Goal: Task Accomplishment & Management: Complete application form

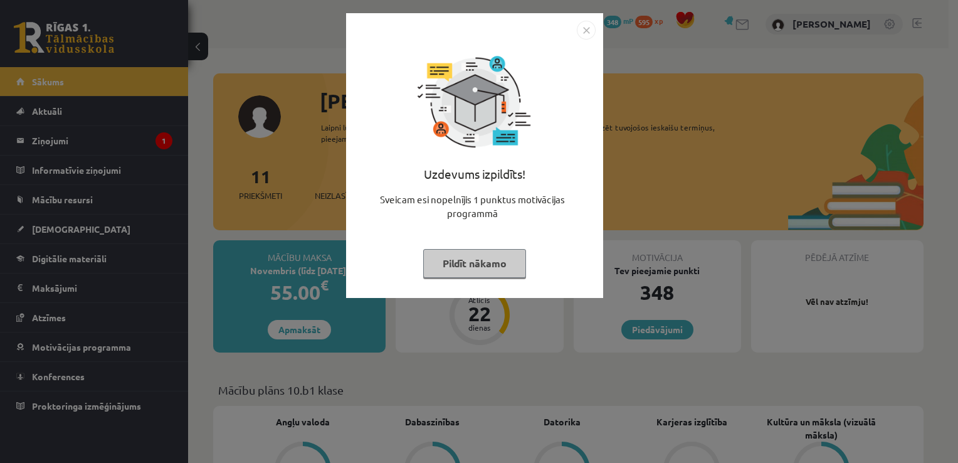
drag, startPoint x: 583, startPoint y: 27, endPoint x: 569, endPoint y: 27, distance: 13.2
click at [582, 27] on img "Close" at bounding box center [586, 30] width 19 height 19
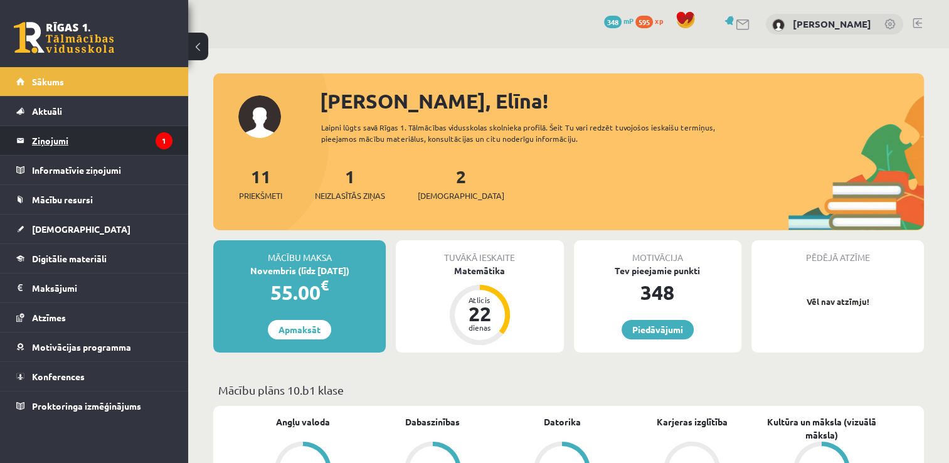
click at [70, 144] on legend "Ziņojumi 1" at bounding box center [102, 140] width 140 height 29
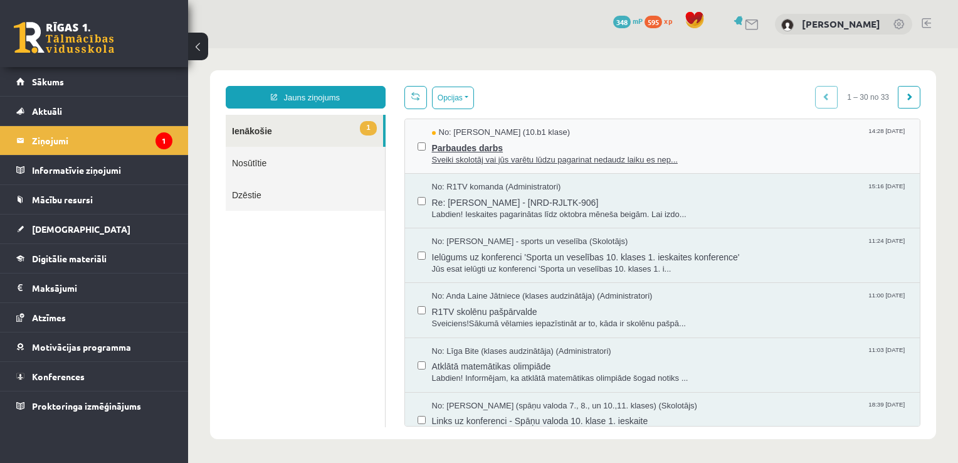
click at [487, 154] on span "Sveiki skolotāj vai jūs varētu lūdzu pagarinat nedaudz laiku es nep..." at bounding box center [670, 160] width 476 height 12
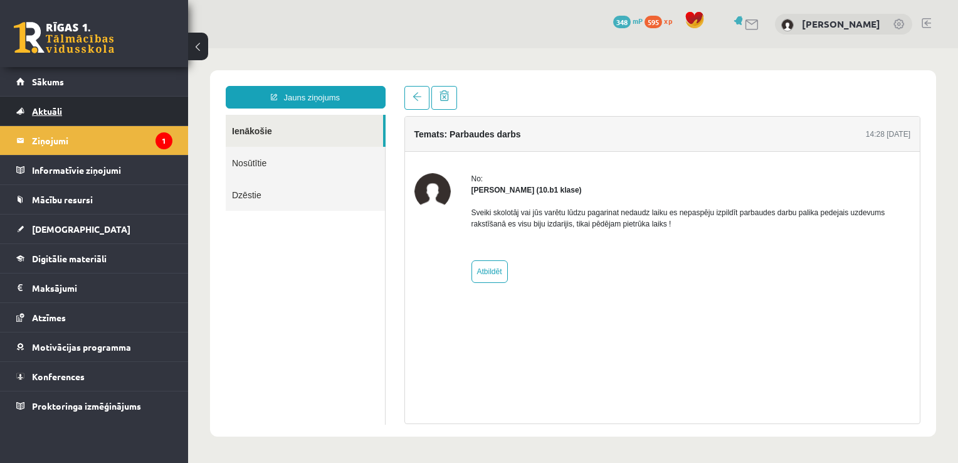
click at [91, 105] on link "Aktuāli" at bounding box center [94, 111] width 156 height 29
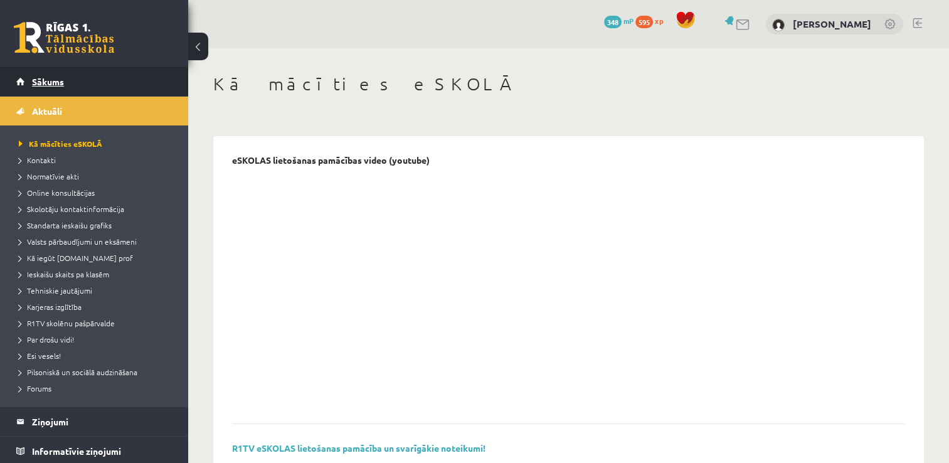
click at [90, 92] on link "Sākums" at bounding box center [94, 81] width 156 height 29
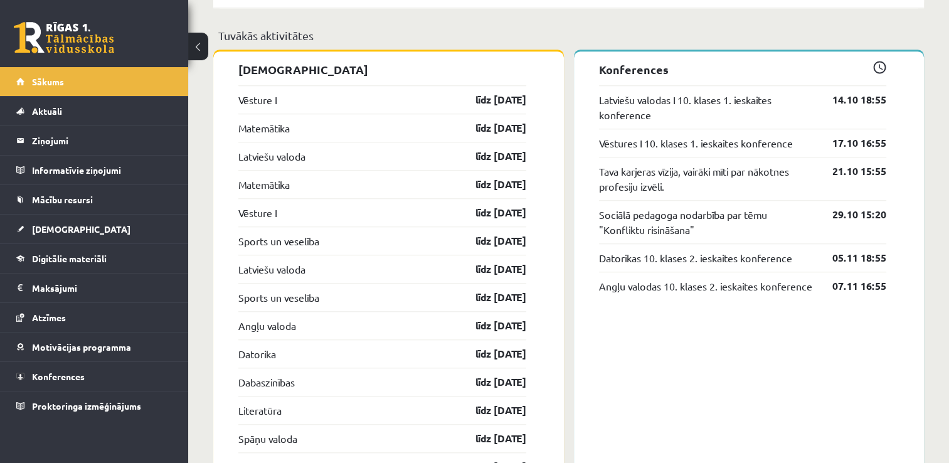
scroll to position [1003, 0]
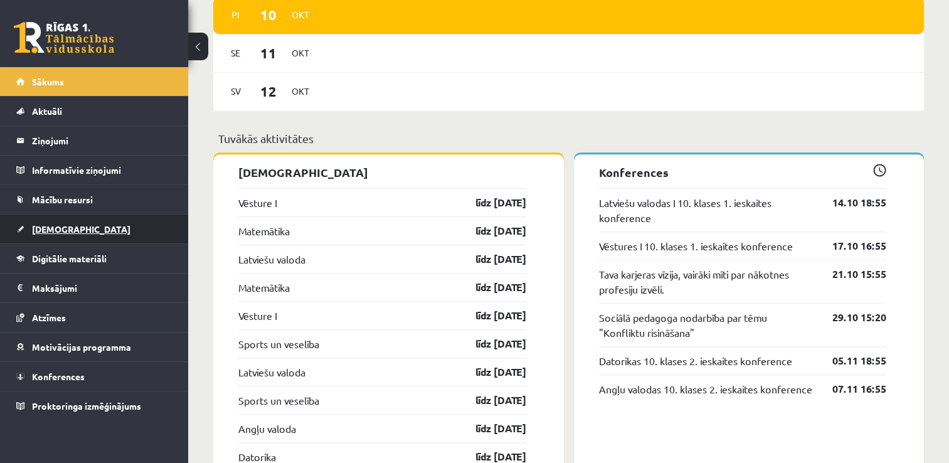
click at [67, 235] on link "[DEMOGRAPHIC_DATA]" at bounding box center [94, 228] width 156 height 29
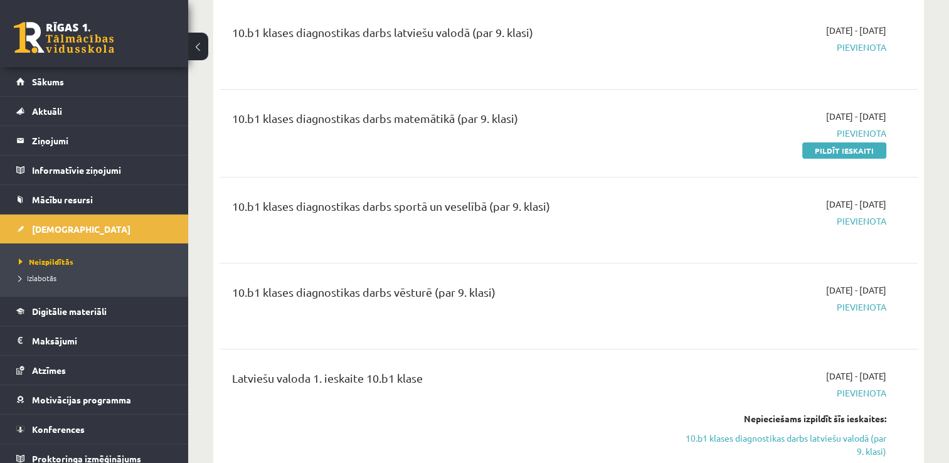
scroll to position [125, 0]
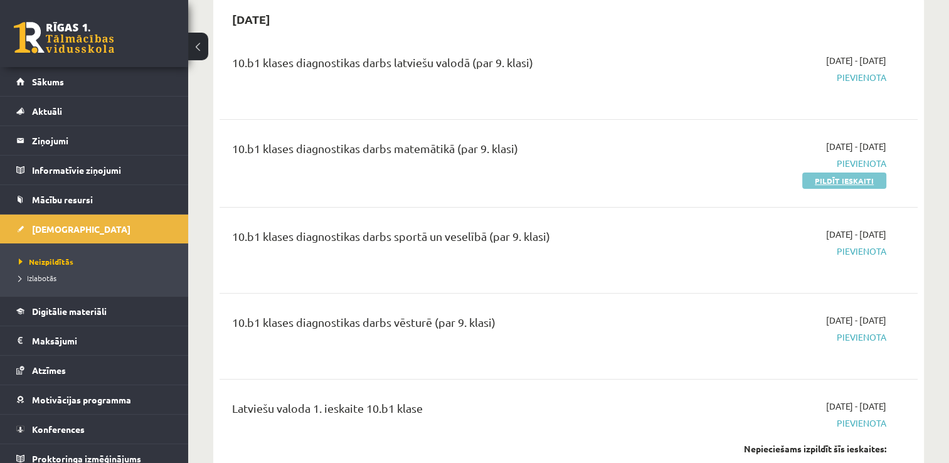
click at [845, 182] on link "Pildīt ieskaiti" at bounding box center [844, 180] width 84 height 16
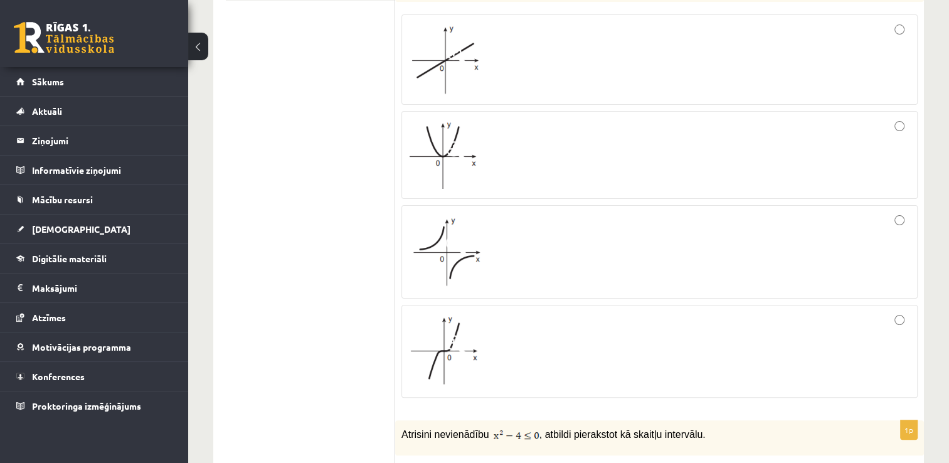
scroll to position [188, 0]
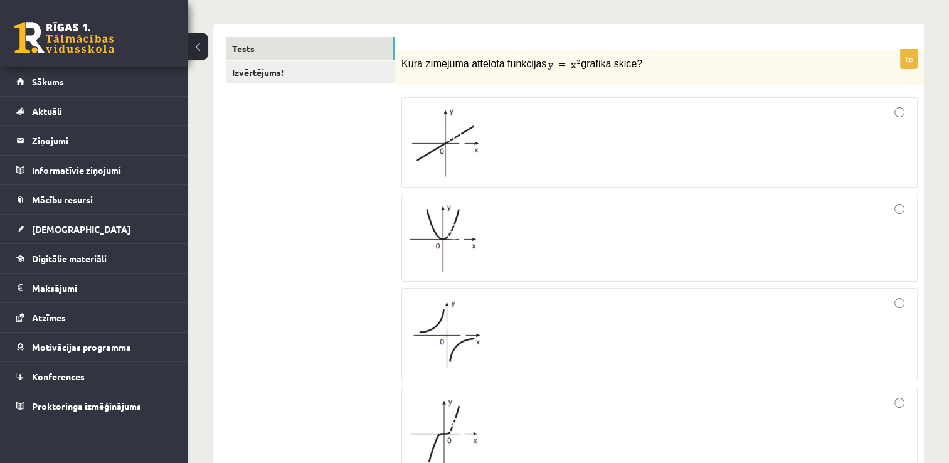
click at [460, 144] on span at bounding box center [456, 137] width 20 height 20
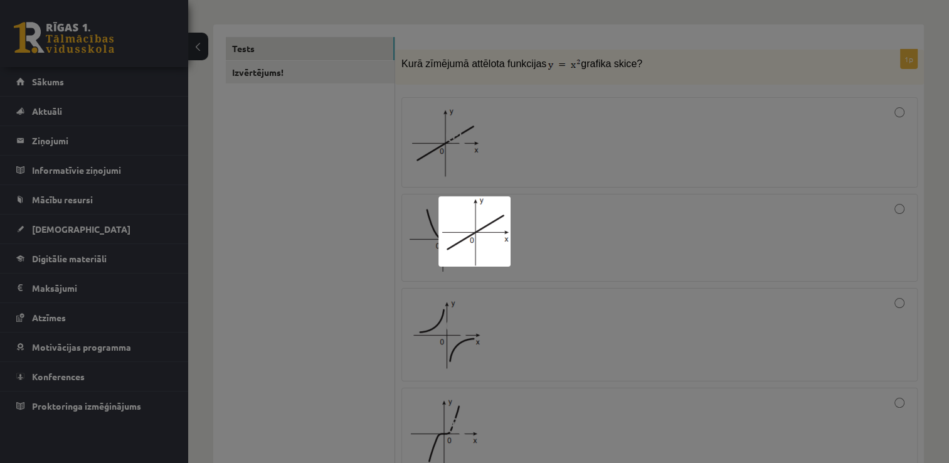
drag, startPoint x: 704, startPoint y: 212, endPoint x: 934, endPoint y: 115, distance: 249.8
click at [706, 209] on div at bounding box center [474, 231] width 949 height 463
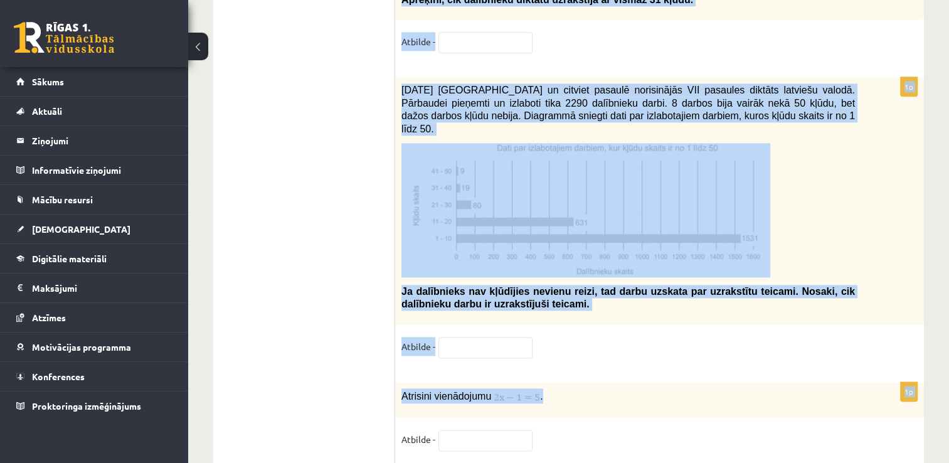
scroll to position [6460, 0]
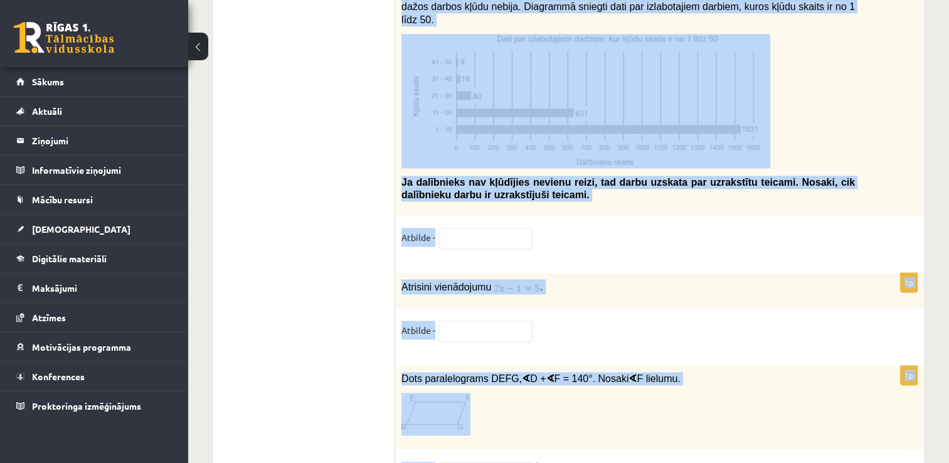
drag, startPoint x: 399, startPoint y: 139, endPoint x: 776, endPoint y: 405, distance: 461.7
copy form "Atrisini nevienādību , atbildi pierakstot kā skaitļu intervālu. x∈[-2;2] x∈(-∞;…"
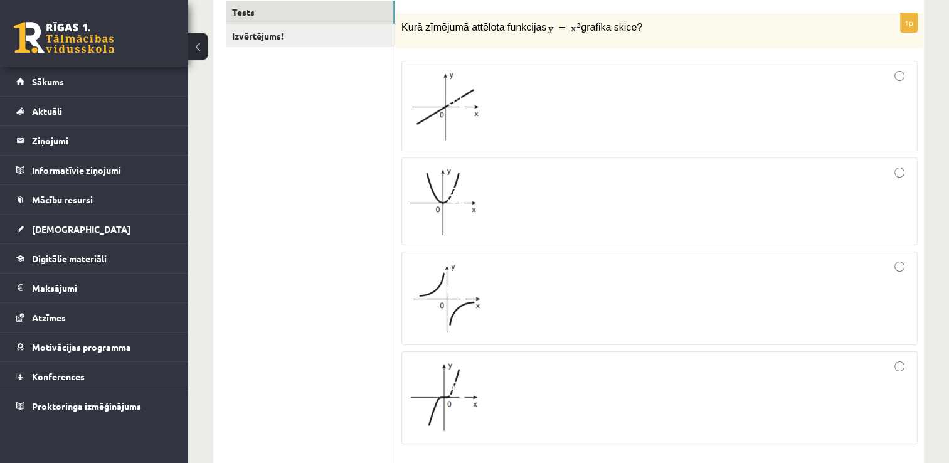
scroll to position [0, 0]
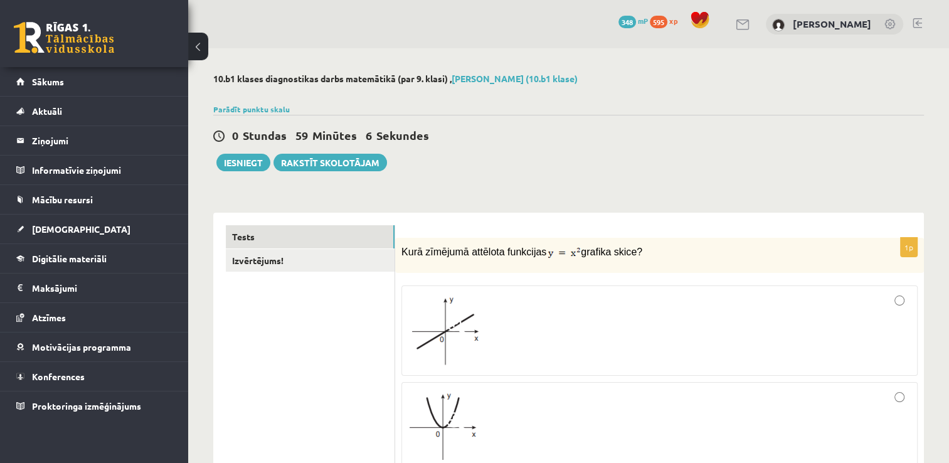
drag, startPoint x: 324, startPoint y: 382, endPoint x: 338, endPoint y: 377, distance: 15.3
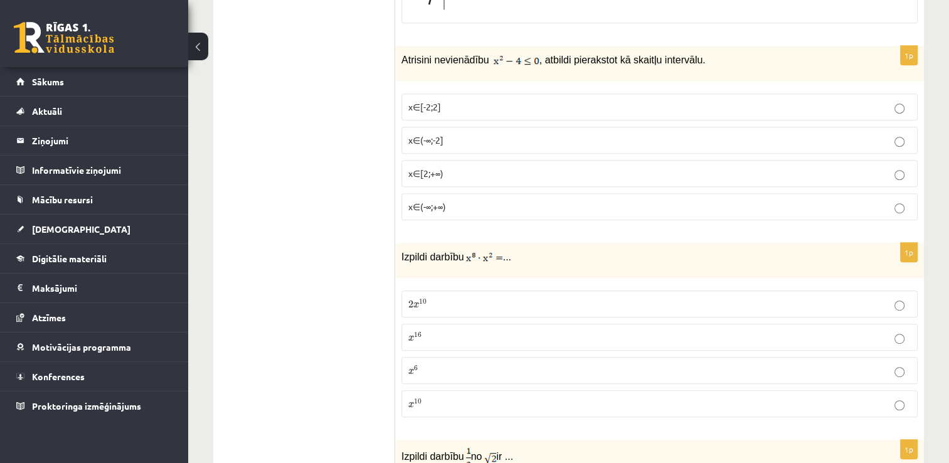
scroll to position [564, 0]
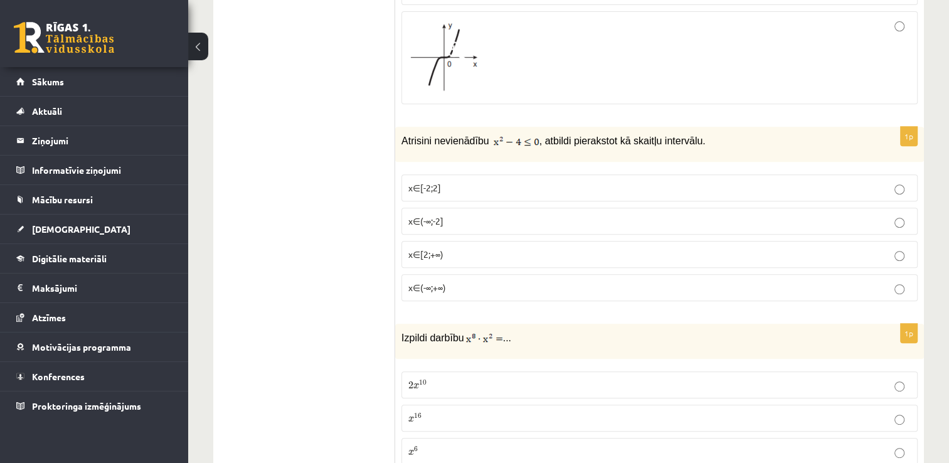
click at [489, 181] on p "x∈[-2;2]" at bounding box center [659, 187] width 502 height 13
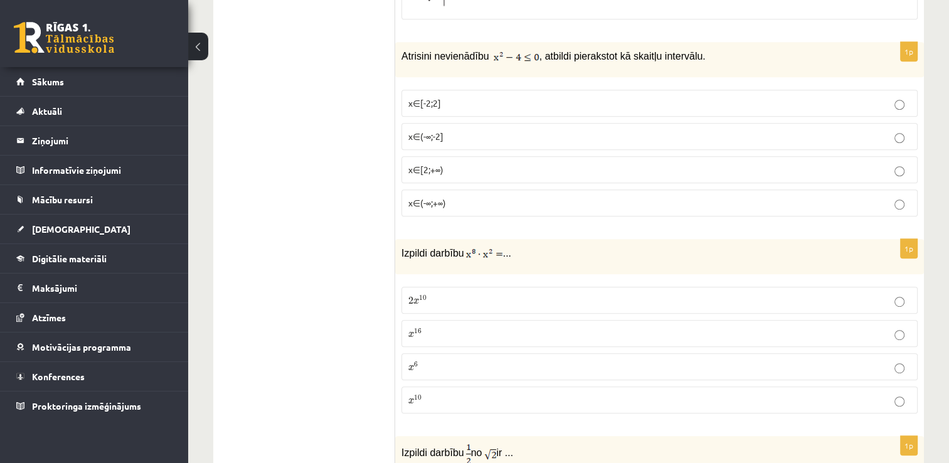
scroll to position [752, 0]
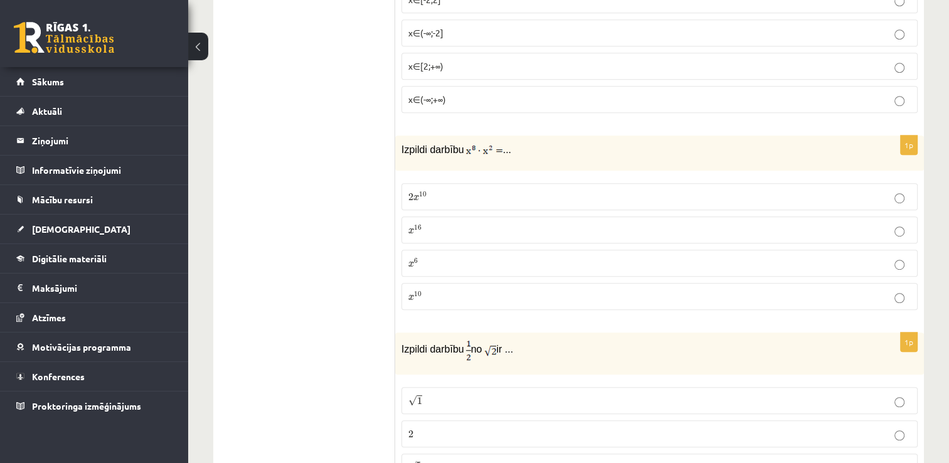
click at [436, 200] on label "2 x 10 2 x 10" at bounding box center [659, 196] width 516 height 27
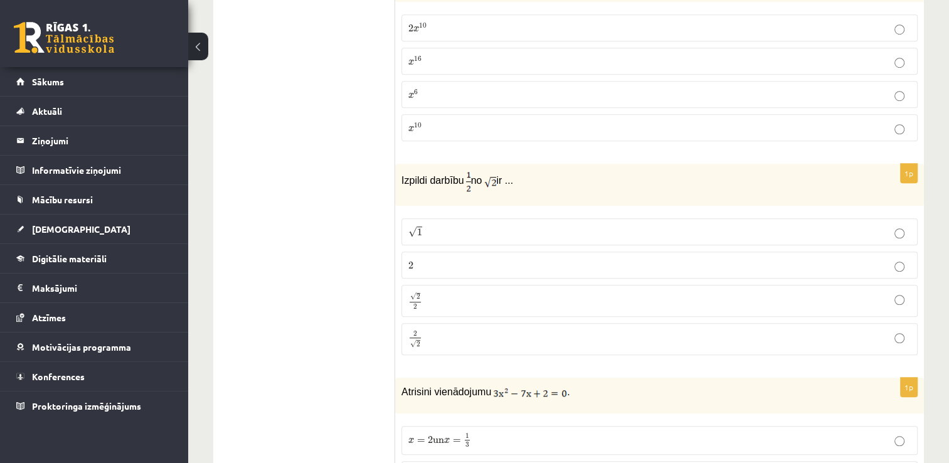
scroll to position [1003, 0]
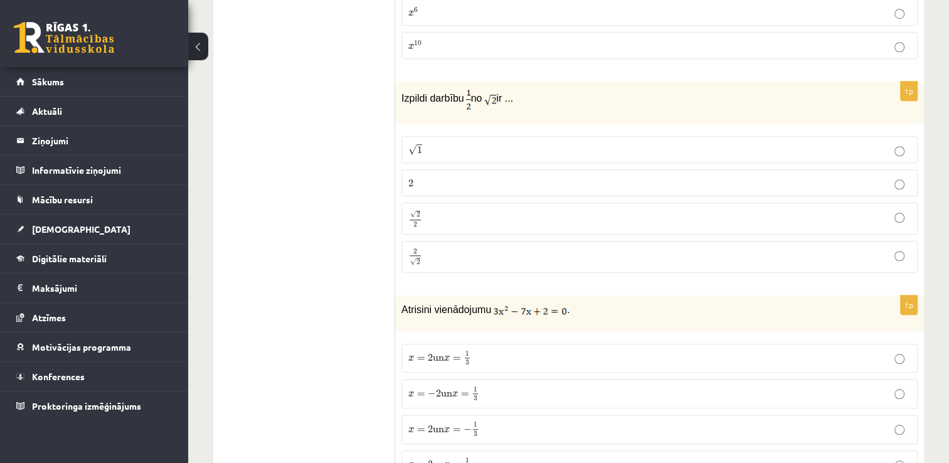
click at [421, 248] on p "2 √ 2 2 2" at bounding box center [659, 257] width 502 height 18
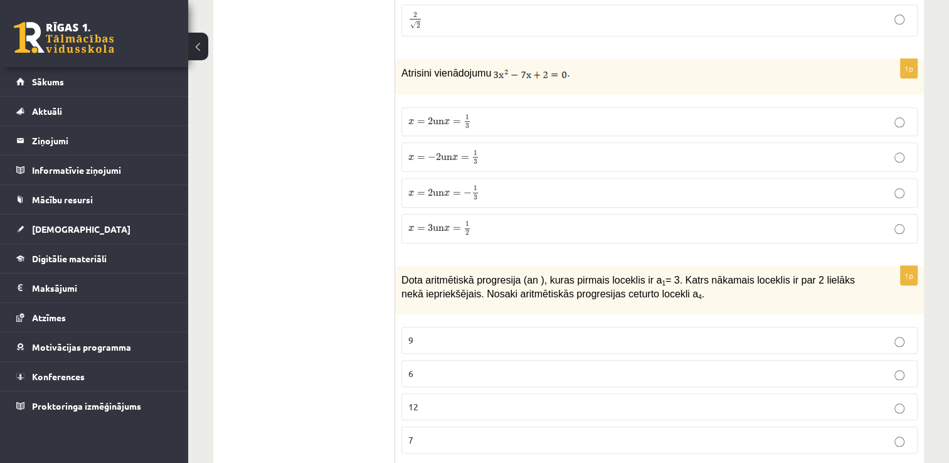
scroll to position [1254, 0]
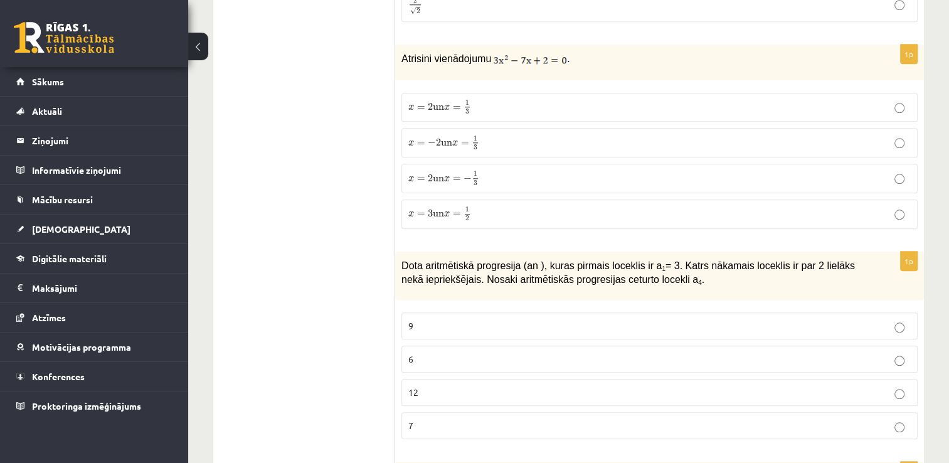
click at [431, 321] on p "9" at bounding box center [659, 325] width 502 height 13
click at [474, 93] on label "x = 2 un x = 1 3 x = 2 un x = 1 3" at bounding box center [659, 107] width 516 height 29
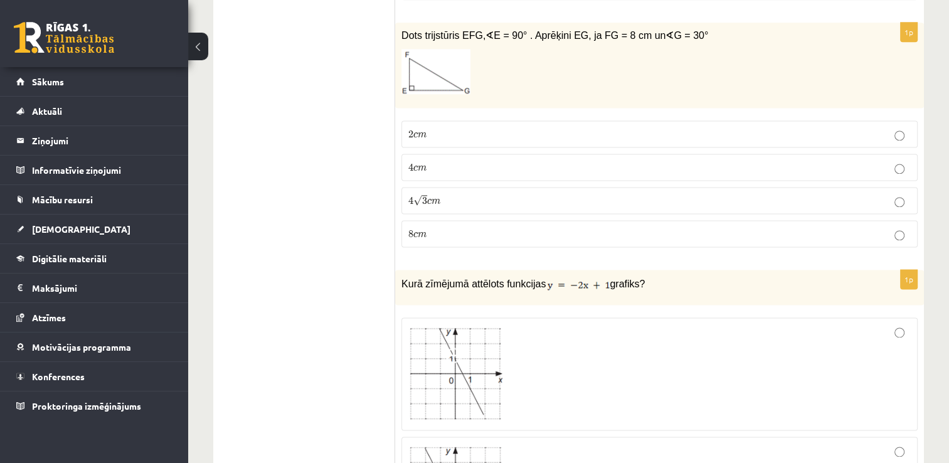
scroll to position [1630, 0]
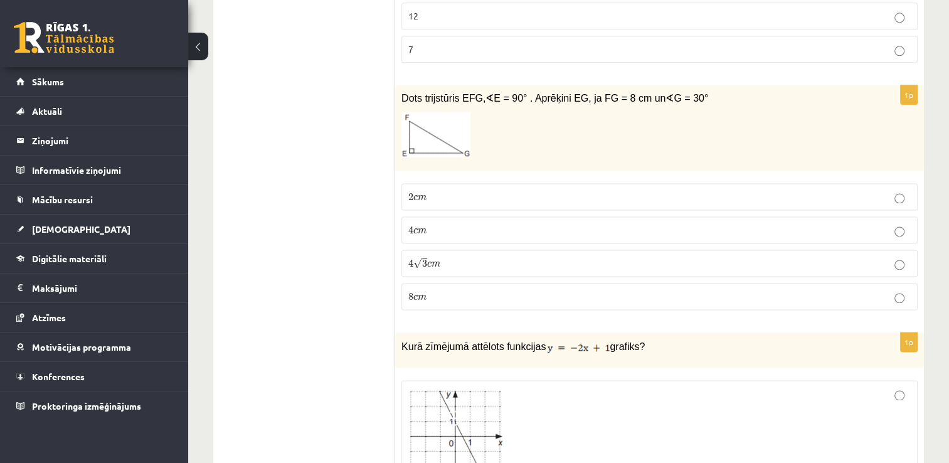
click at [489, 256] on p "4 √ 3 c m 4 3 c m" at bounding box center [659, 262] width 502 height 13
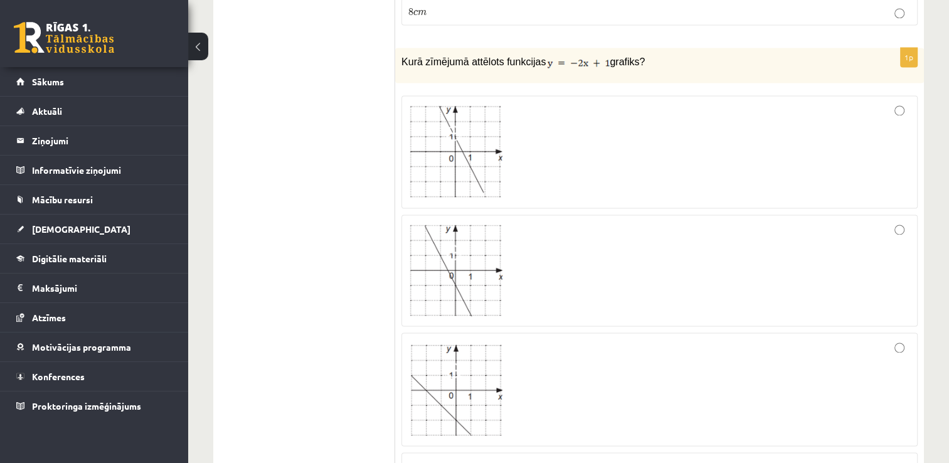
scroll to position [1944, 0]
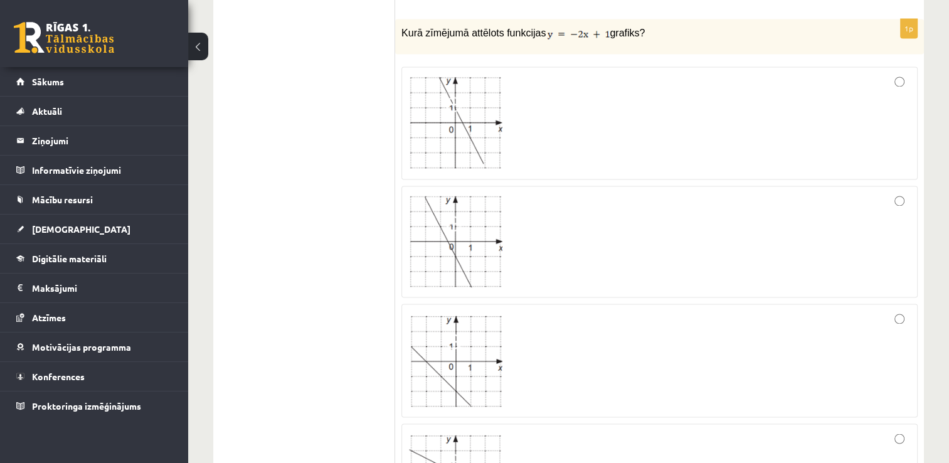
click at [900, 318] on div at bounding box center [659, 360] width 502 height 100
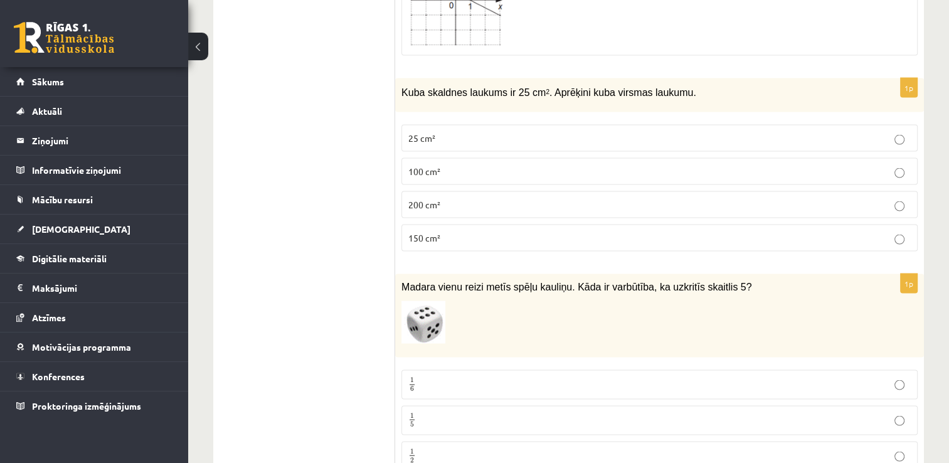
scroll to position [2445, 0]
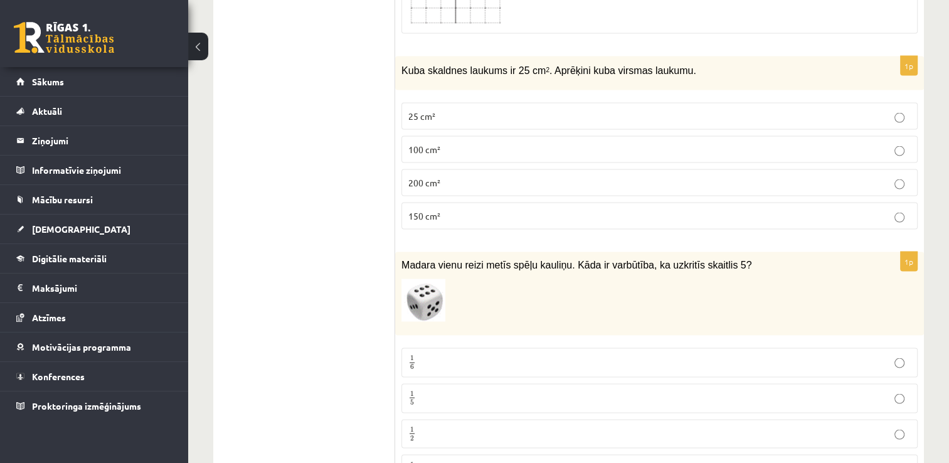
click at [482, 212] on label "150 cm²" at bounding box center [659, 216] width 516 height 27
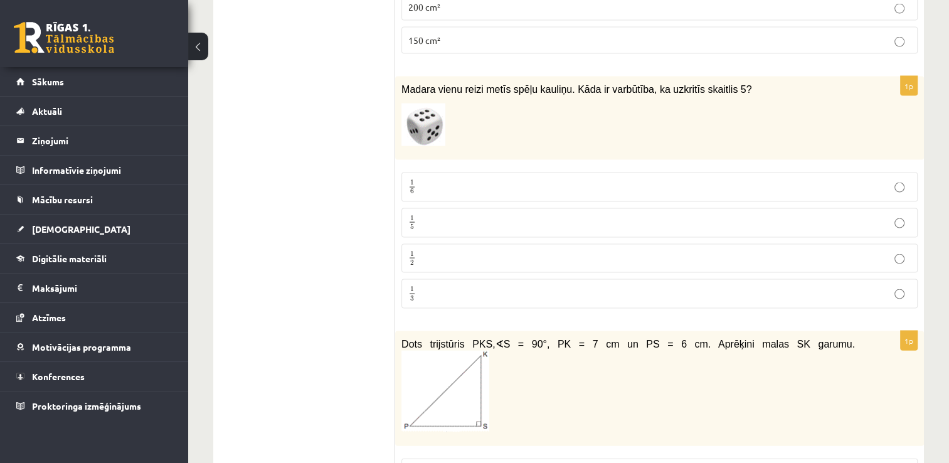
scroll to position [2634, 0]
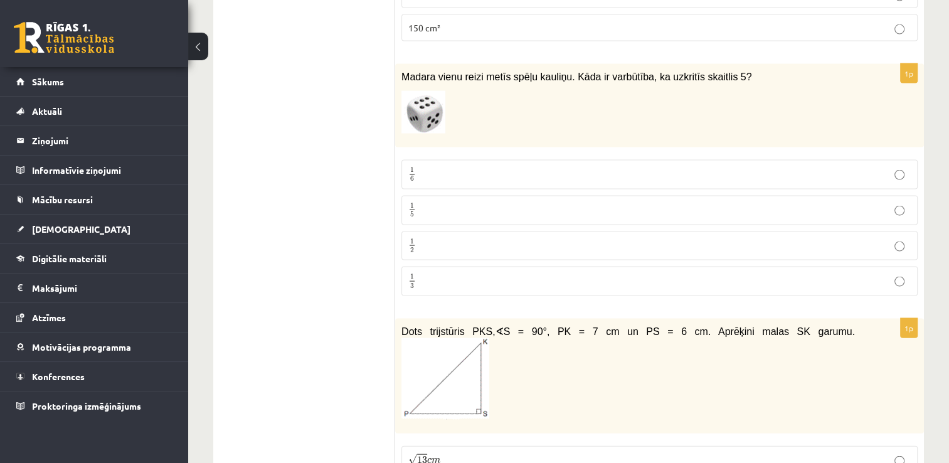
click at [452, 167] on p "1 6 1 6" at bounding box center [659, 175] width 502 height 16
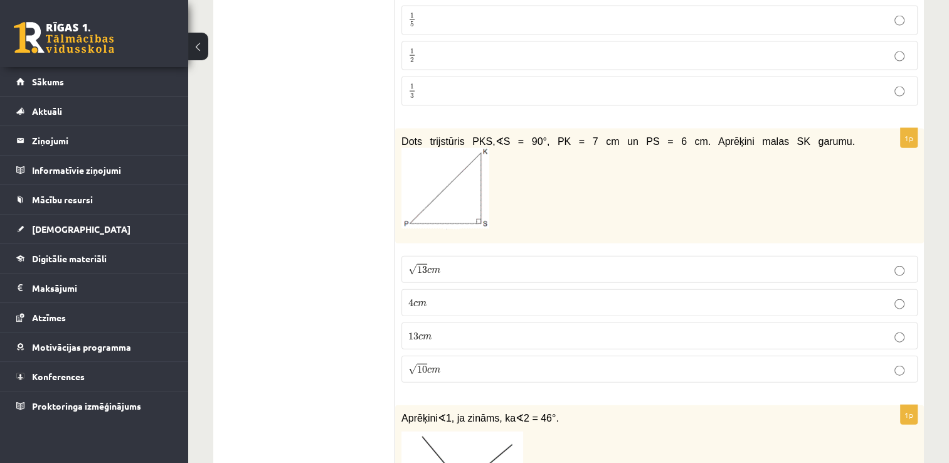
scroll to position [2884, 0]
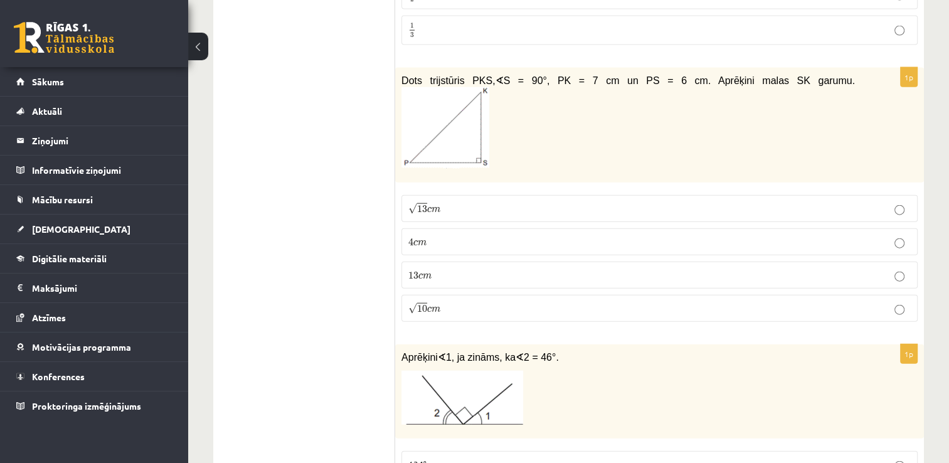
drag, startPoint x: 431, startPoint y: 255, endPoint x: 315, endPoint y: 109, distance: 186.1
click at [431, 268] on p "13 c m 13 c m" at bounding box center [659, 274] width 502 height 13
click at [440, 195] on label "√ 13 c m 13 c m" at bounding box center [659, 208] width 516 height 27
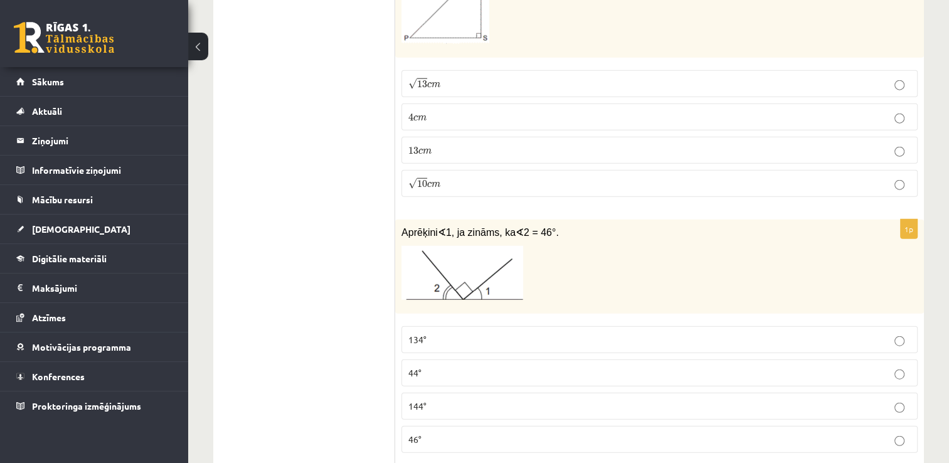
scroll to position [3072, 0]
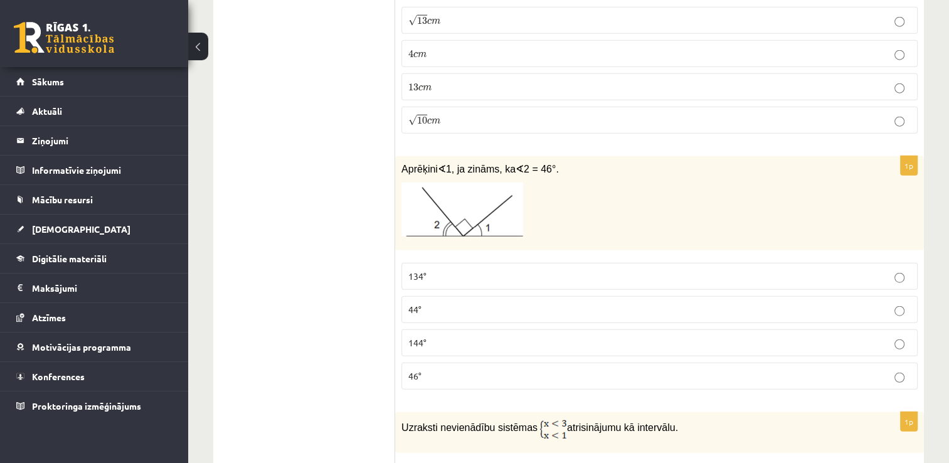
click at [426, 270] on p "134°" at bounding box center [659, 276] width 502 height 13
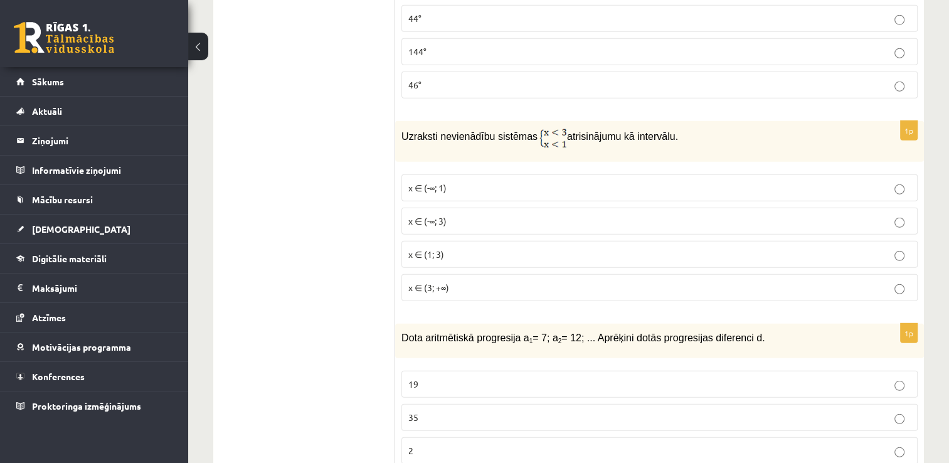
scroll to position [3386, 0]
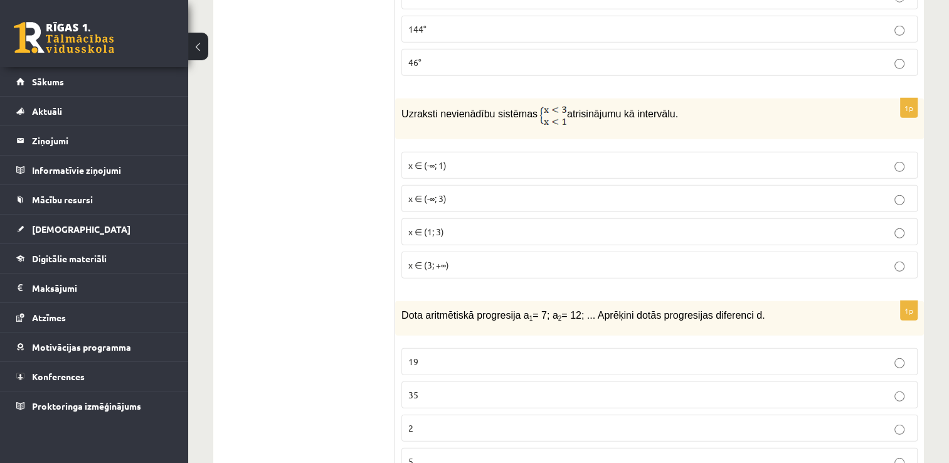
click at [436, 448] on label "5" at bounding box center [659, 461] width 516 height 27
click at [444, 225] on p "x ∈ (1; 3)" at bounding box center [659, 231] width 502 height 13
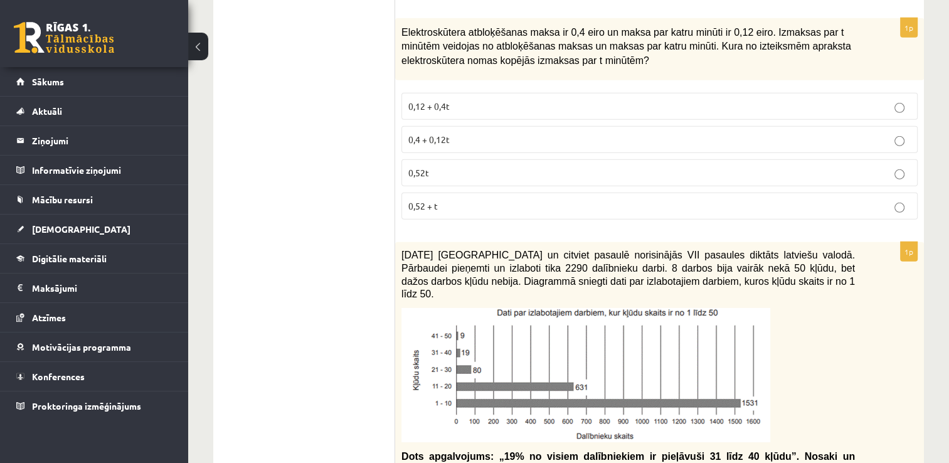
scroll to position [3888, 0]
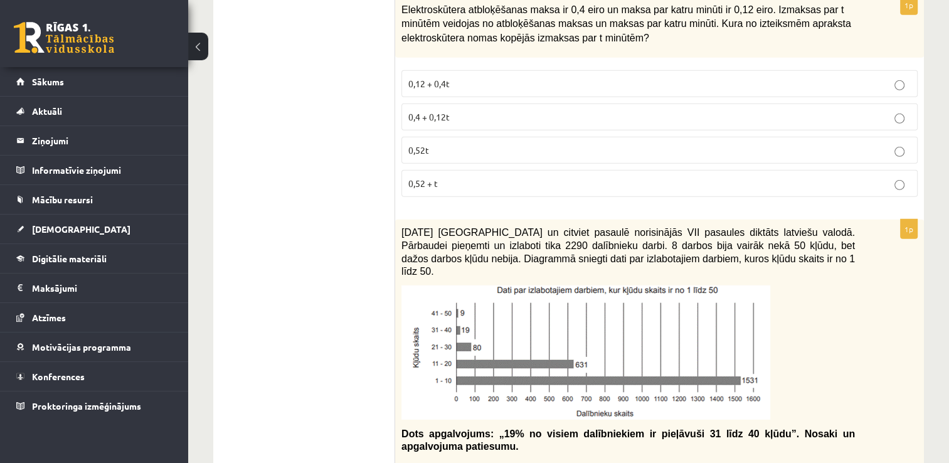
click at [438, 110] on p "0,4 + 0,12t" at bounding box center [659, 116] width 502 height 13
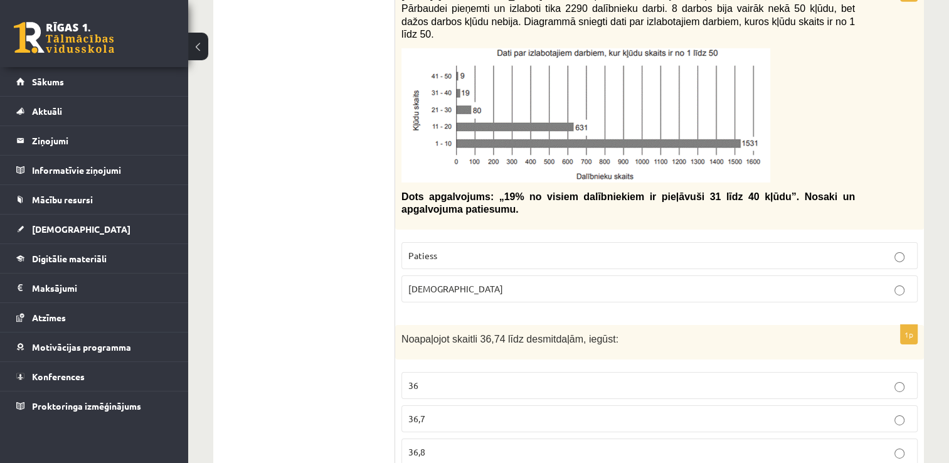
scroll to position [4138, 0]
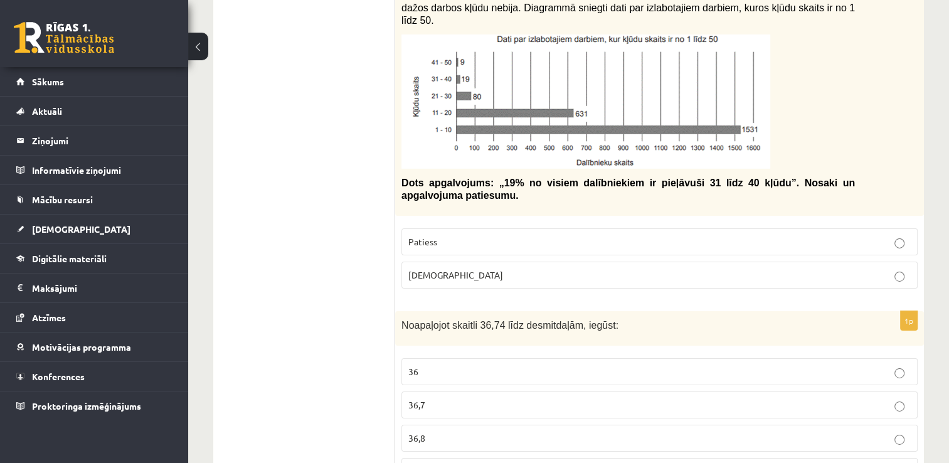
drag, startPoint x: 431, startPoint y: 357, endPoint x: 432, endPoint y: 347, distance: 10.7
click at [430, 398] on p "36,7" at bounding box center [659, 404] width 502 height 13
click at [457, 228] on label "Patiess" at bounding box center [659, 241] width 516 height 27
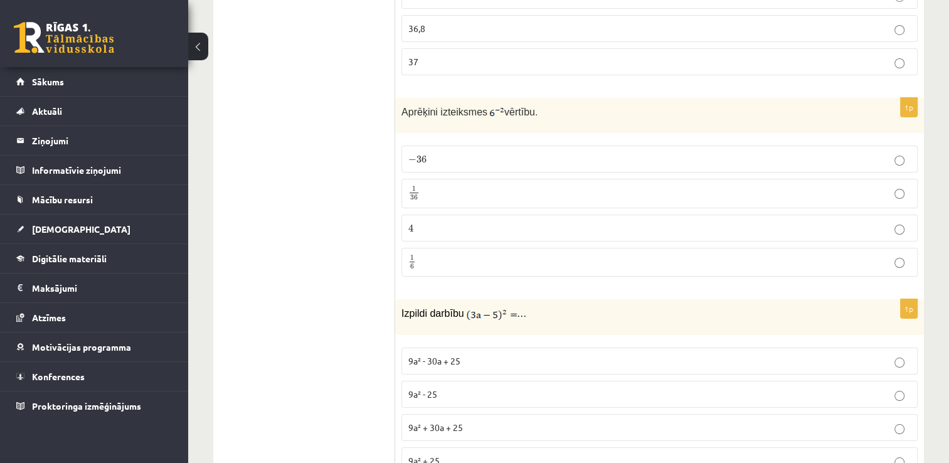
scroll to position [4577, 0]
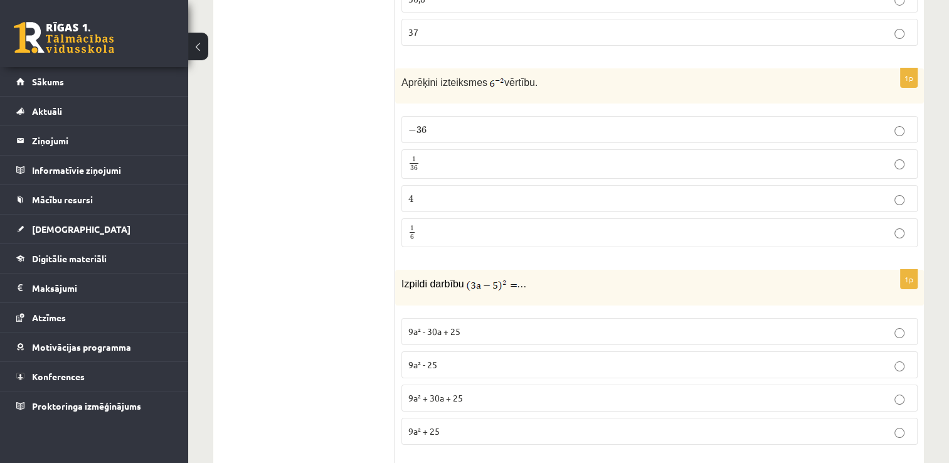
click at [447, 123] on p "− 36 − 36" at bounding box center [659, 129] width 502 height 13
click at [434, 149] on label "1 36 1 36" at bounding box center [659, 163] width 516 height 29
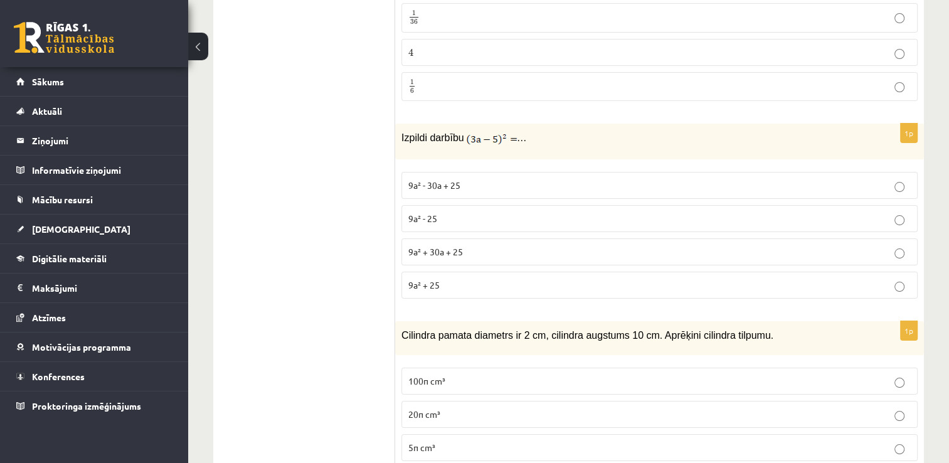
scroll to position [4765, 0]
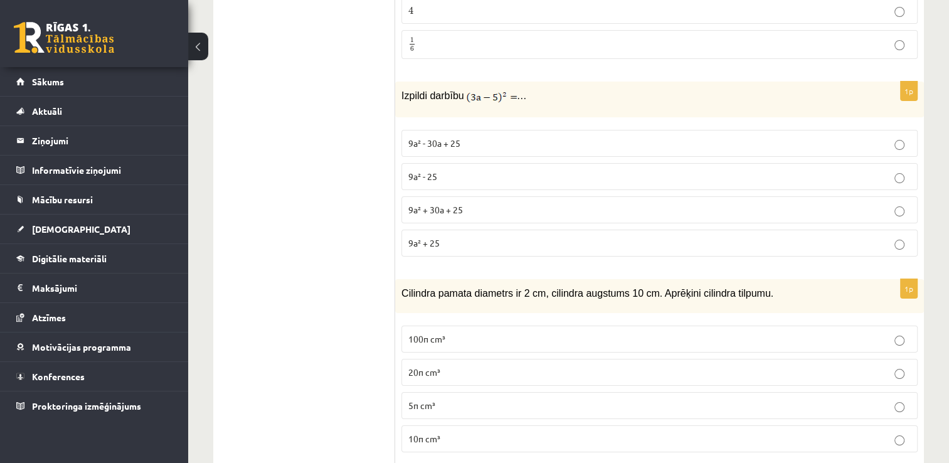
drag, startPoint x: 438, startPoint y: 93, endPoint x: 376, endPoint y: 53, distance: 73.9
click at [436, 137] on span "9a² - 30a + 25" at bounding box center [434, 142] width 52 height 11
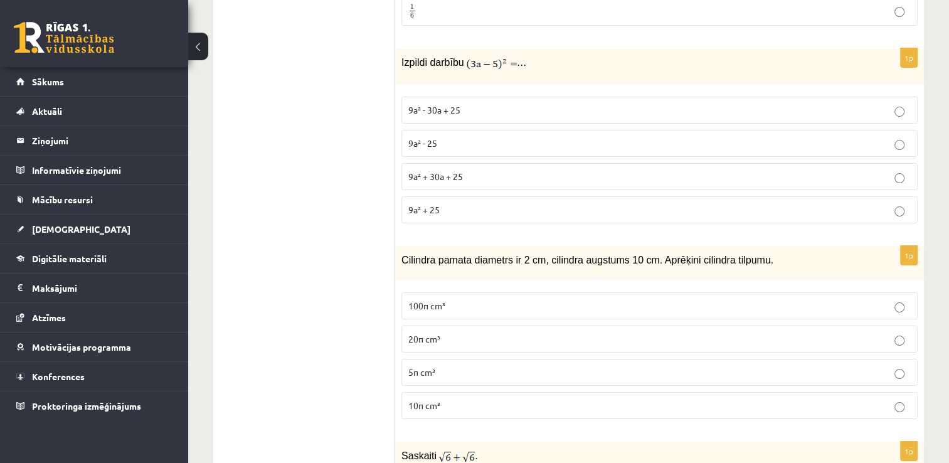
scroll to position [4828, 0]
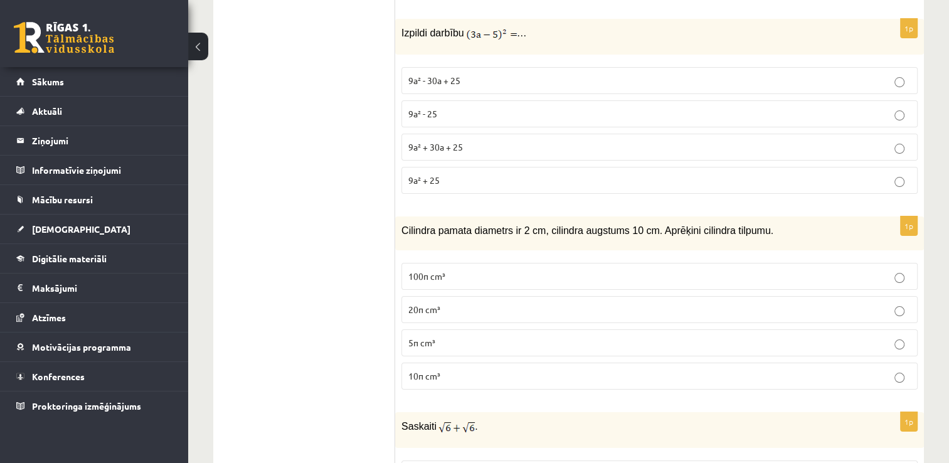
click at [448, 369] on p "10π cm³" at bounding box center [659, 375] width 502 height 13
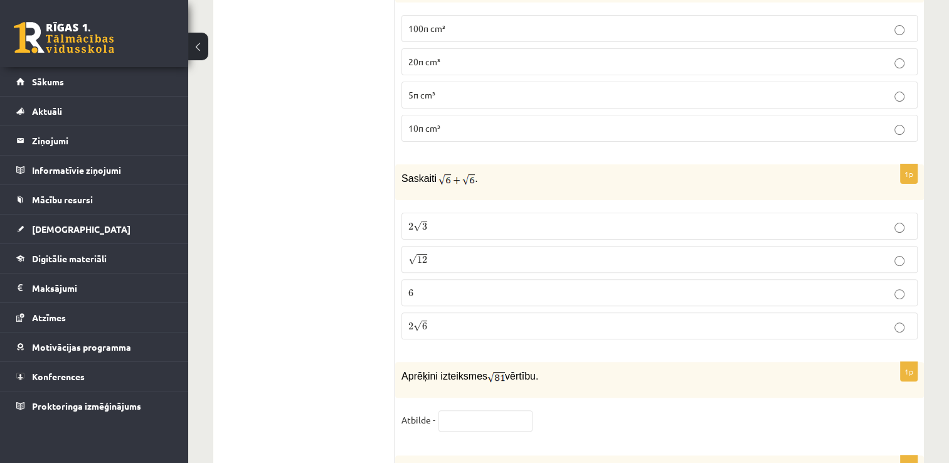
scroll to position [5079, 0]
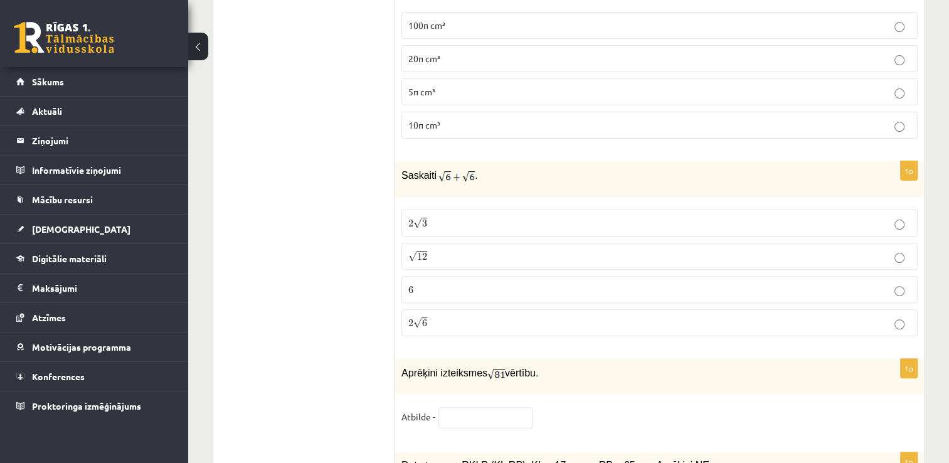
click at [446, 316] on p "2 √ 6 2 6" at bounding box center [659, 322] width 502 height 13
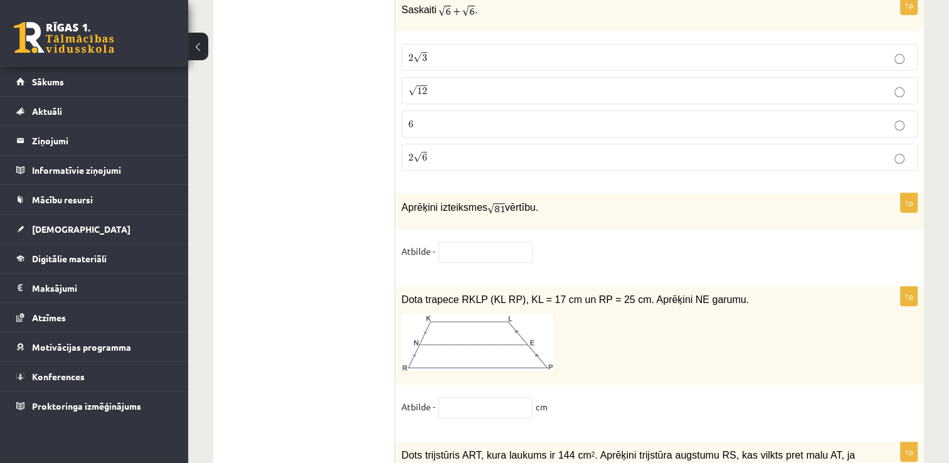
scroll to position [5267, 0]
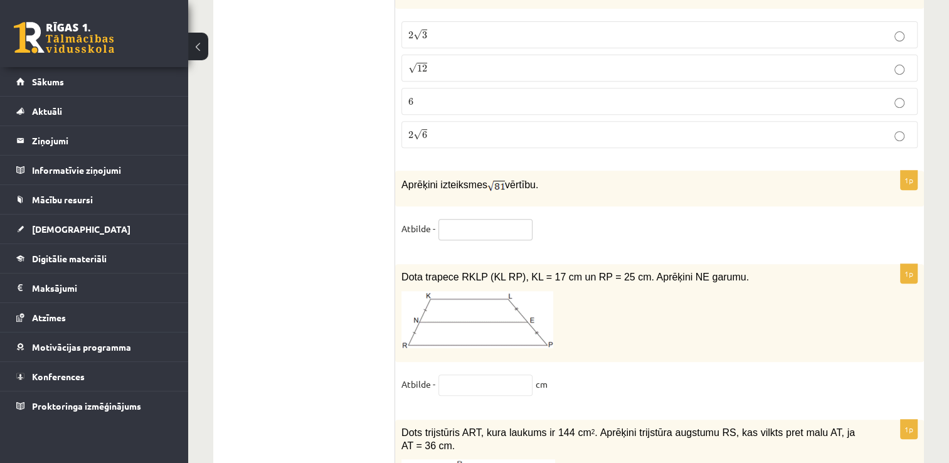
click at [479, 219] on input "text" at bounding box center [485, 229] width 94 height 21
type input "*"
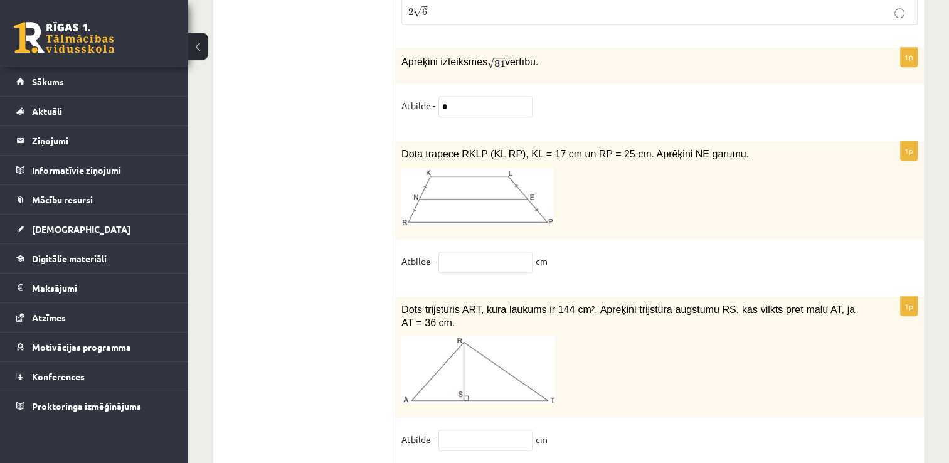
scroll to position [5392, 0]
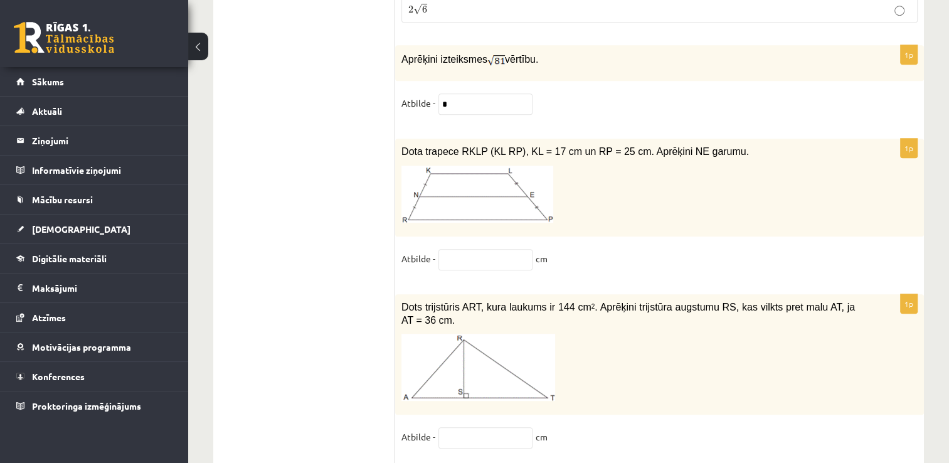
click at [486, 249] on fieldset "Atbilde - cm" at bounding box center [659, 262] width 516 height 26
click at [522, 249] on input "text" at bounding box center [485, 259] width 94 height 21
type input "**"
click at [644, 334] on p at bounding box center [627, 367] width 453 height 67
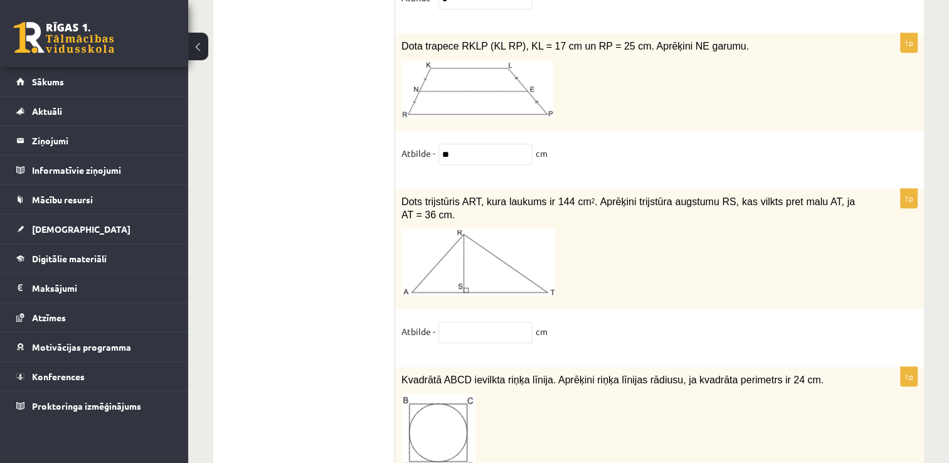
scroll to position [5518, 0]
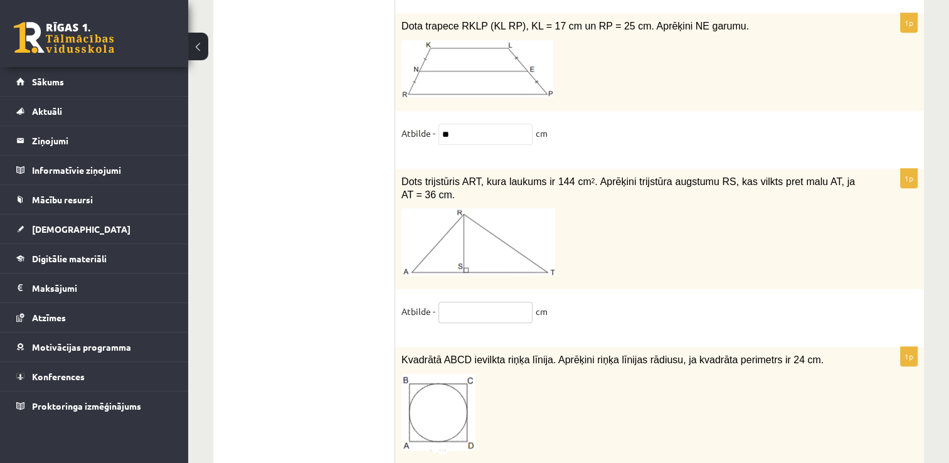
click at [485, 302] on input "text" at bounding box center [485, 312] width 94 height 21
type input "*"
click at [695, 374] on p at bounding box center [627, 415] width 453 height 82
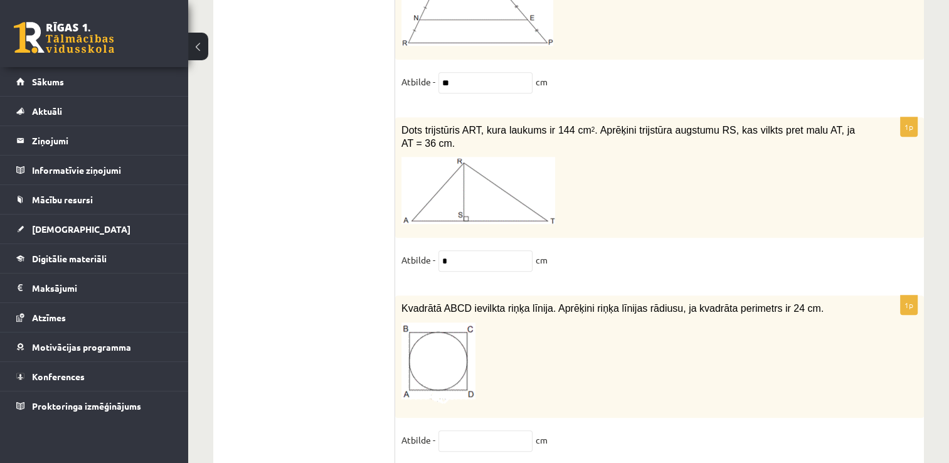
scroll to position [5643, 0]
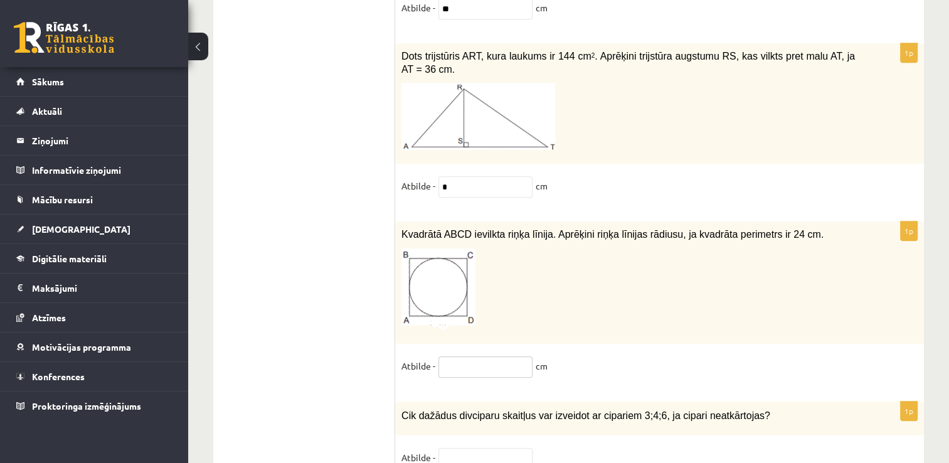
click at [482, 356] on input "text" at bounding box center [485, 366] width 94 height 21
type input "*"
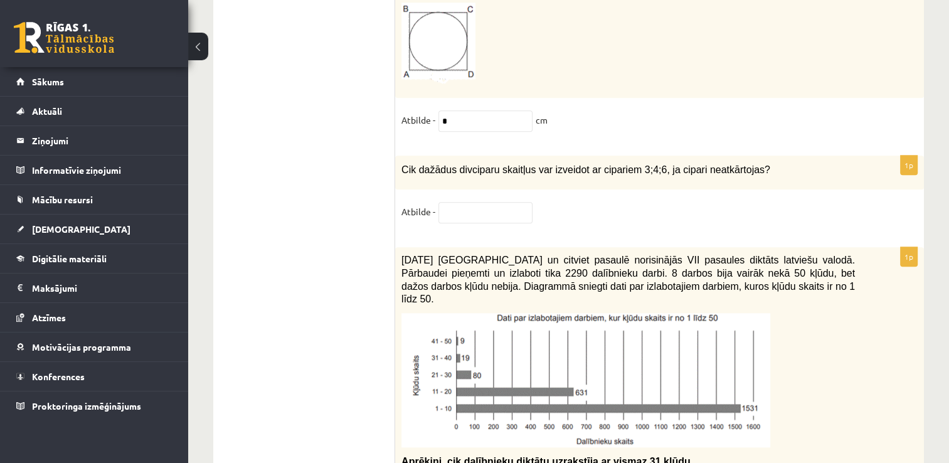
scroll to position [5894, 0]
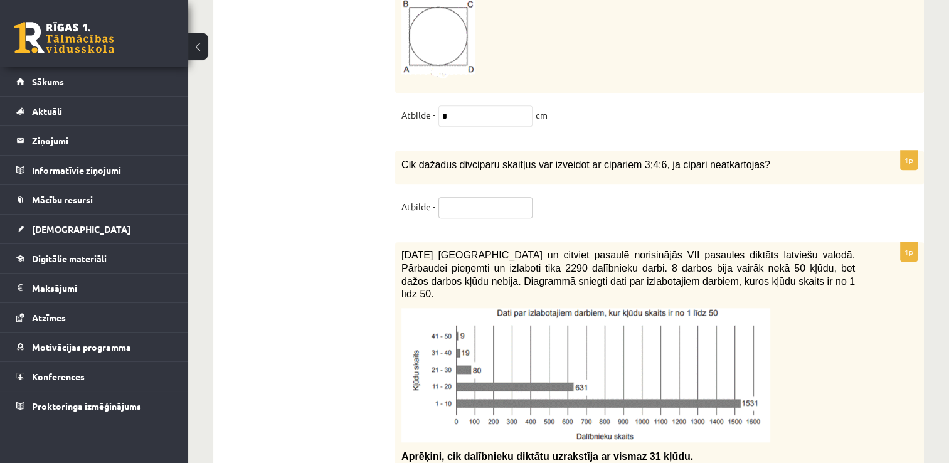
click at [499, 197] on input "text" at bounding box center [485, 207] width 94 height 21
type input "*"
click at [673, 250] on span "2021. gada 27. novembrī Latvijā un citviet pasaulē norisinājās VII pasaules dik…" at bounding box center [627, 275] width 453 height 50
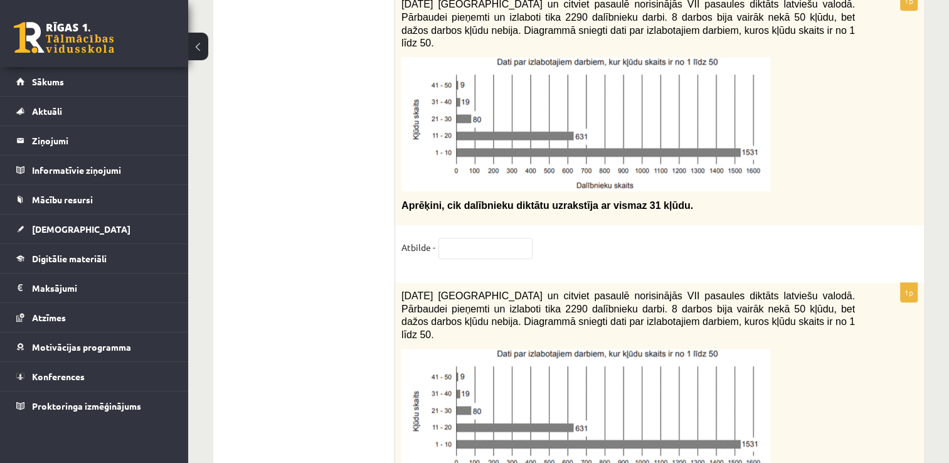
scroll to position [6020, 0]
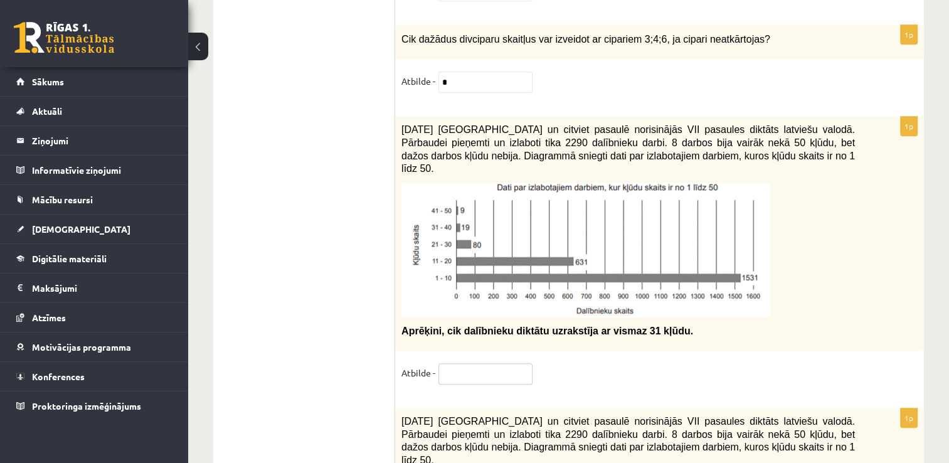
click at [514, 363] on input "text" at bounding box center [485, 373] width 94 height 21
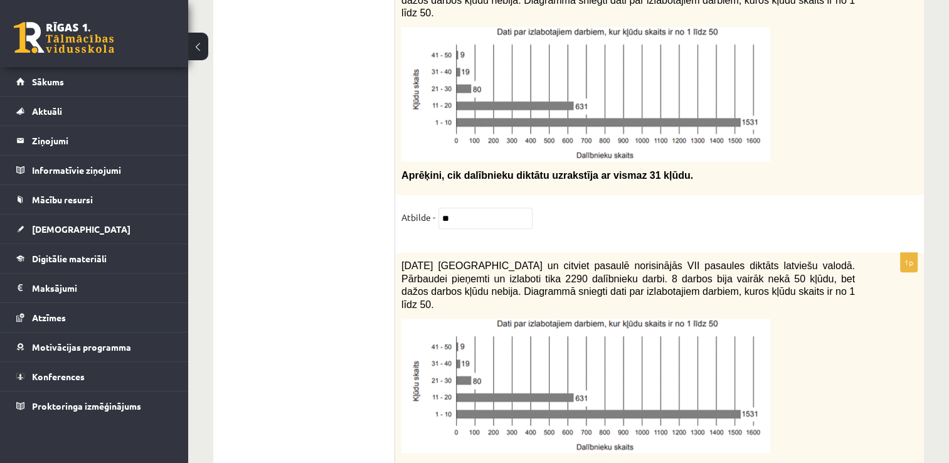
scroll to position [6145, 0]
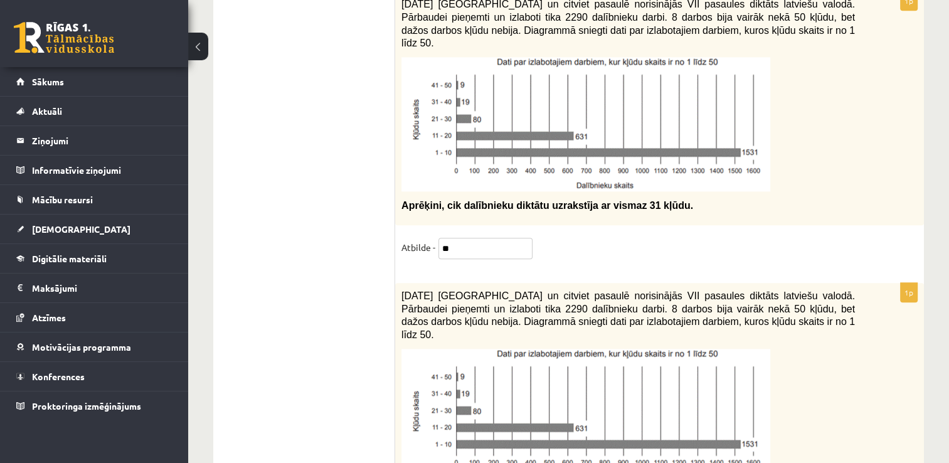
click at [507, 238] on input "**" at bounding box center [485, 248] width 94 height 21
type input "*"
type input "***"
click at [633, 238] on fieldset "Atbilde - ***" at bounding box center [659, 251] width 516 height 26
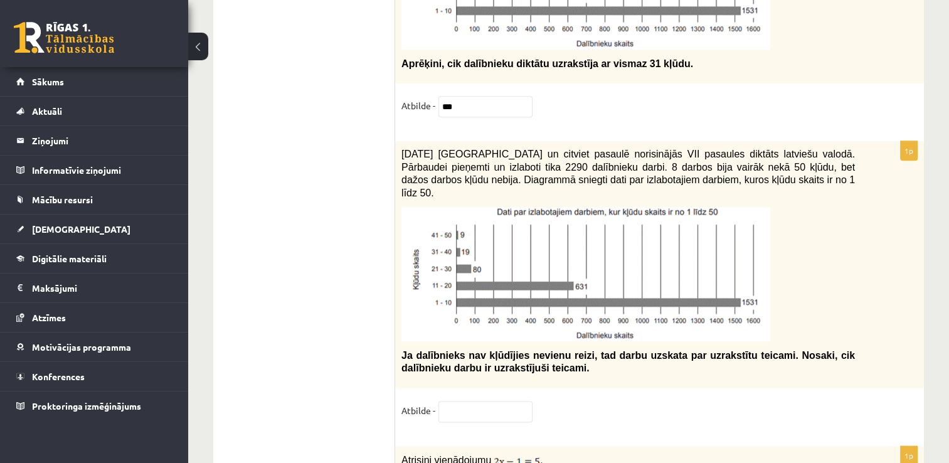
scroll to position [6333, 0]
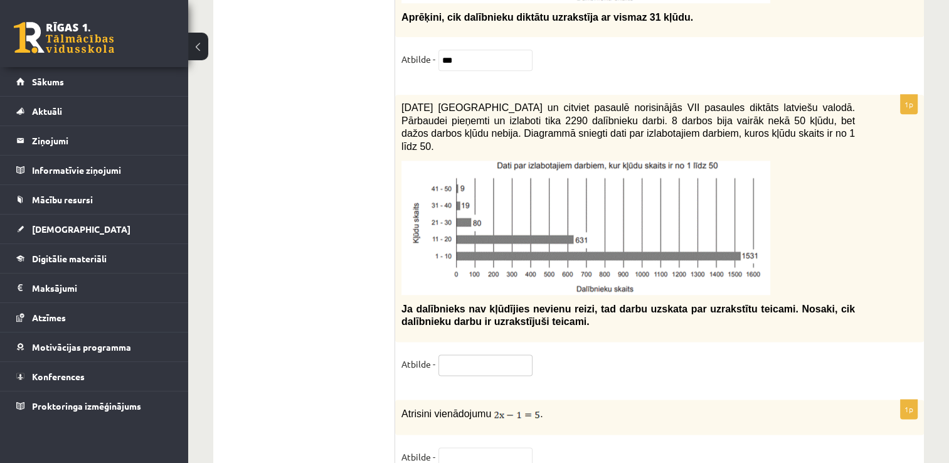
click at [477, 354] on input "text" at bounding box center [485, 364] width 94 height 21
type input "*"
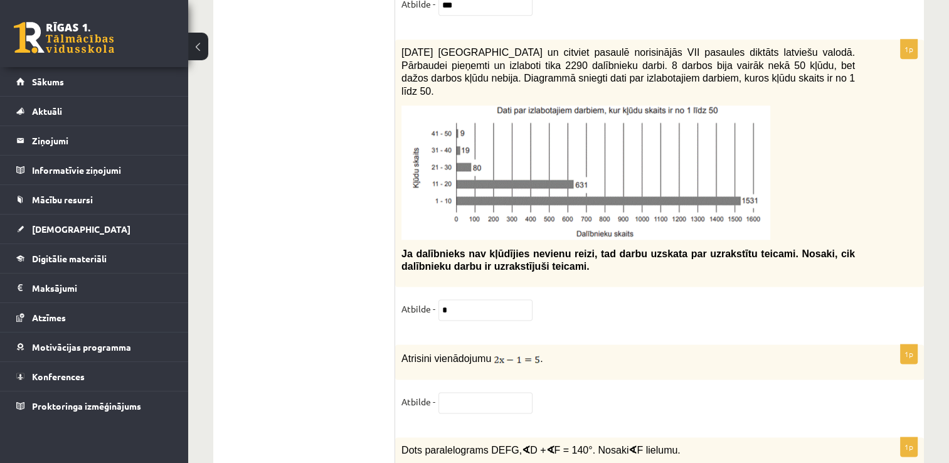
scroll to position [6460, 0]
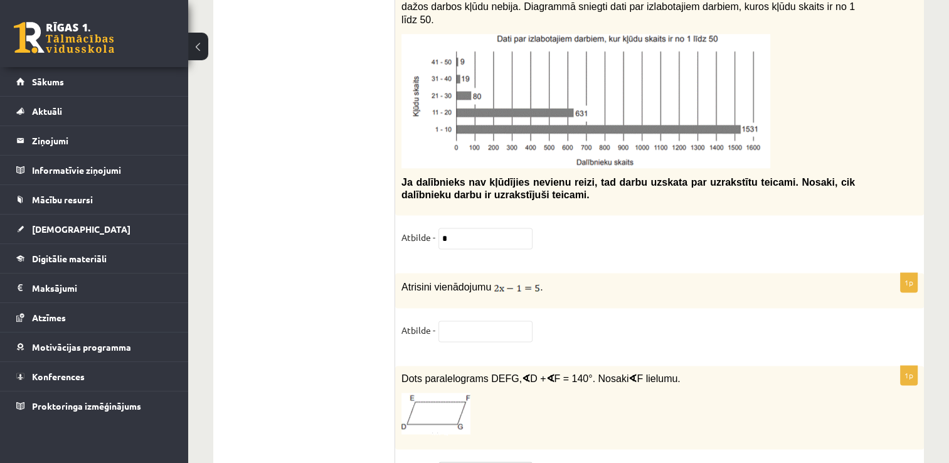
click at [467, 461] on input "text" at bounding box center [485, 471] width 94 height 21
type input "**"
click at [576, 384] on div "1p Dots paralelograms DEFG, ∢ D + ∢ F = 140°. Nosaki ∢ F lielumu. Atbilde - ** °" at bounding box center [659, 430] width 529 height 129
click at [502, 320] on input "text" at bounding box center [485, 330] width 94 height 21
type input "*"
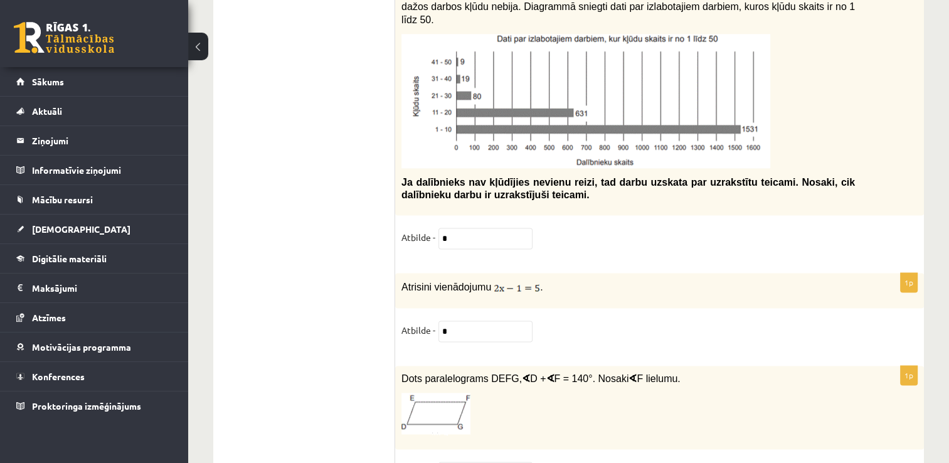
drag, startPoint x: 773, startPoint y: 368, endPoint x: 757, endPoint y: 352, distance: 22.6
click at [773, 368] on div "Dots paralelograms DEFG, ∢ D + ∢ F = 140°. Nosaki ∢ F lielumu." at bounding box center [659, 407] width 529 height 83
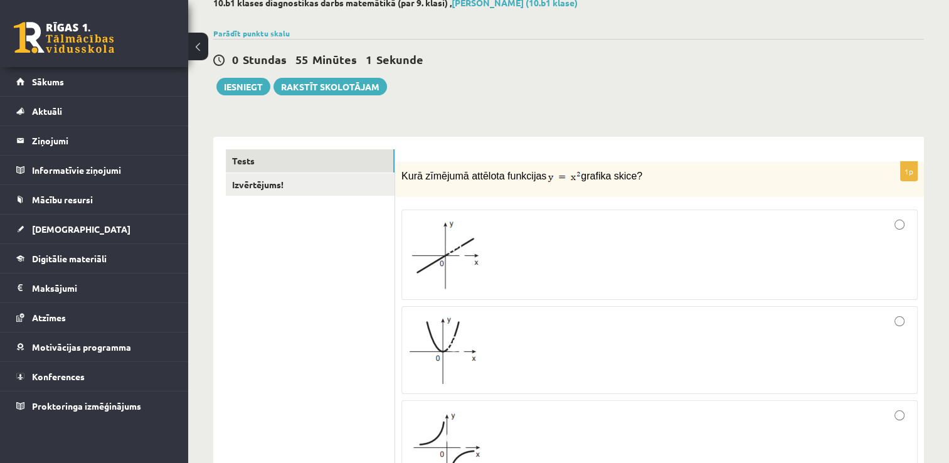
scroll to position [0, 0]
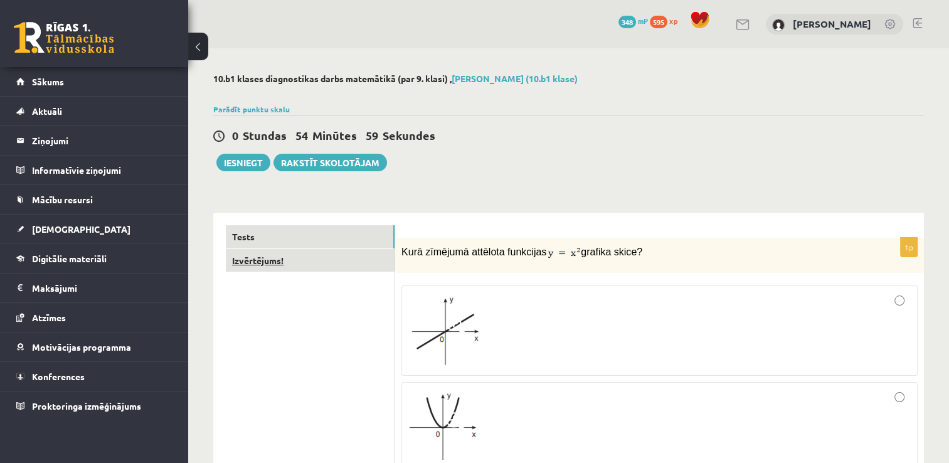
click at [314, 259] on link "Izvērtējums!" at bounding box center [310, 260] width 169 height 23
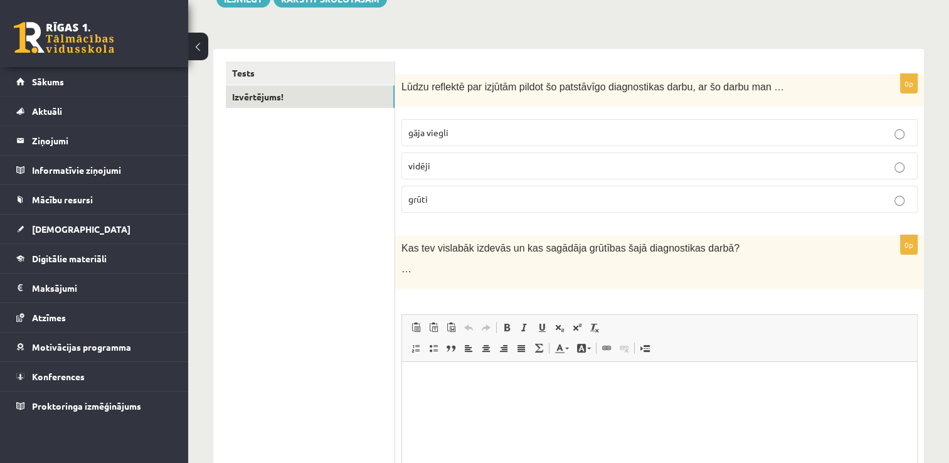
scroll to position [124, 0]
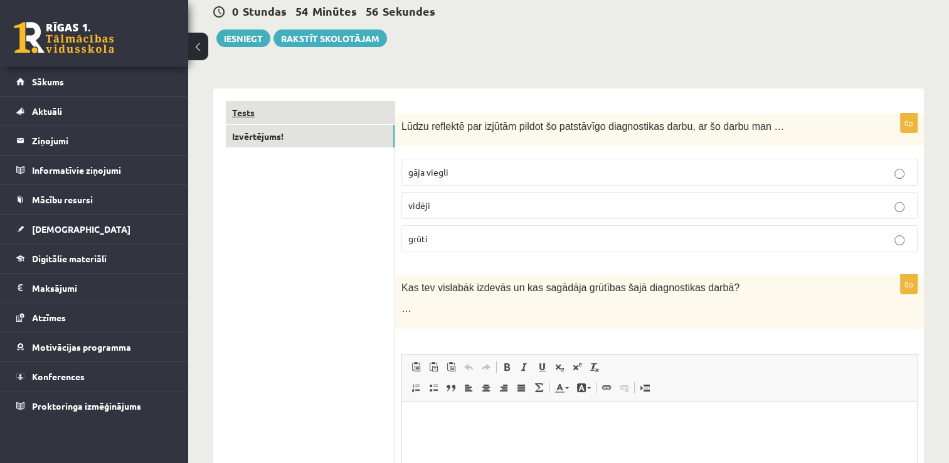
click at [342, 109] on link "Tests" at bounding box center [310, 112] width 169 height 23
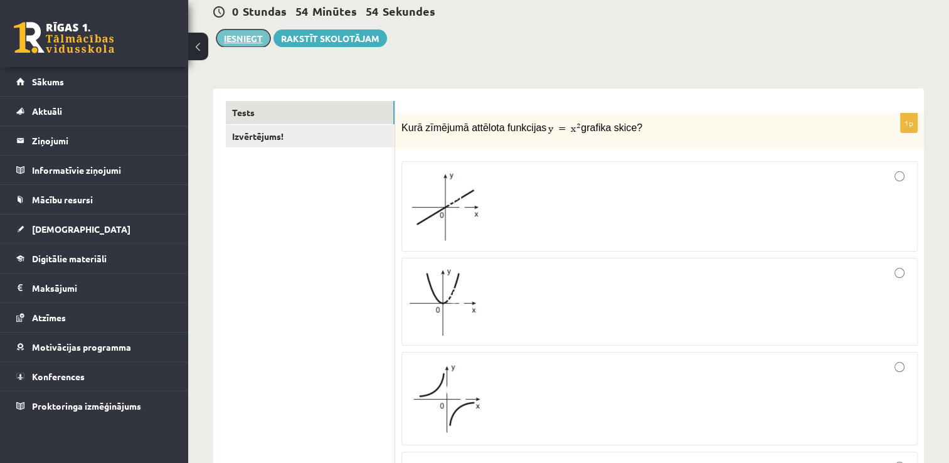
click at [236, 36] on button "Iesniegt" at bounding box center [243, 38] width 54 height 18
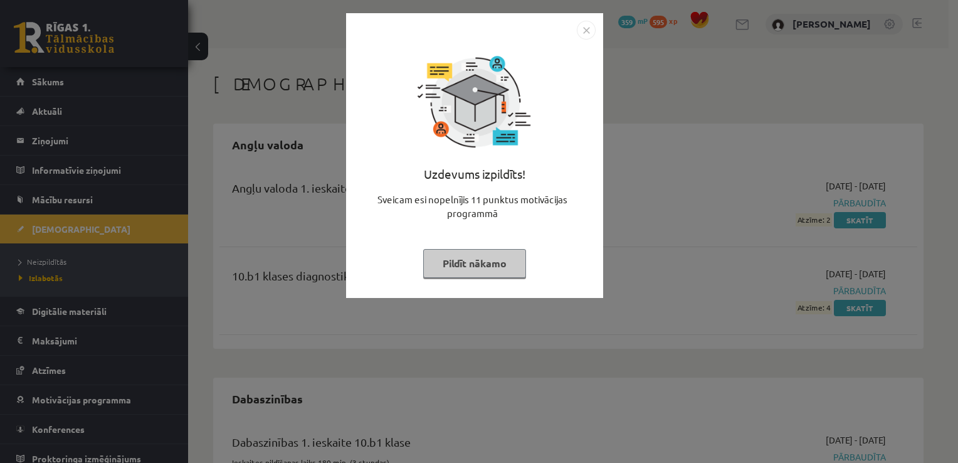
click at [584, 28] on img "Close" at bounding box center [586, 30] width 19 height 19
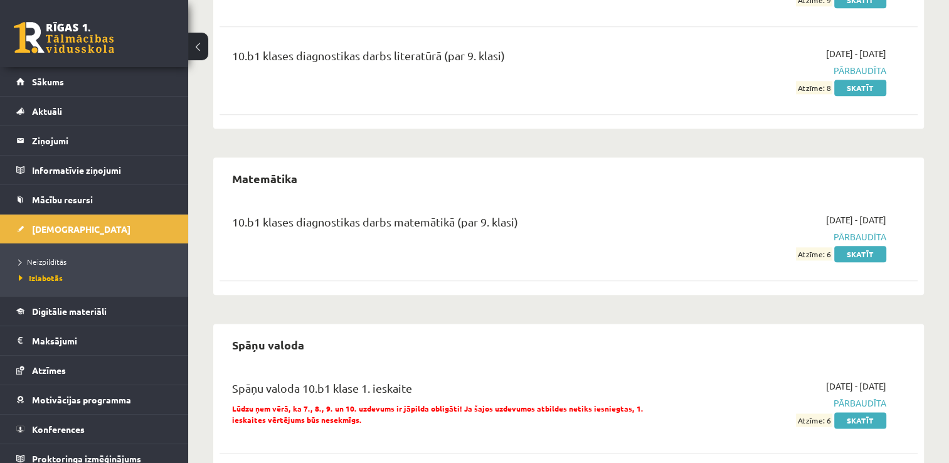
scroll to position [1471, 0]
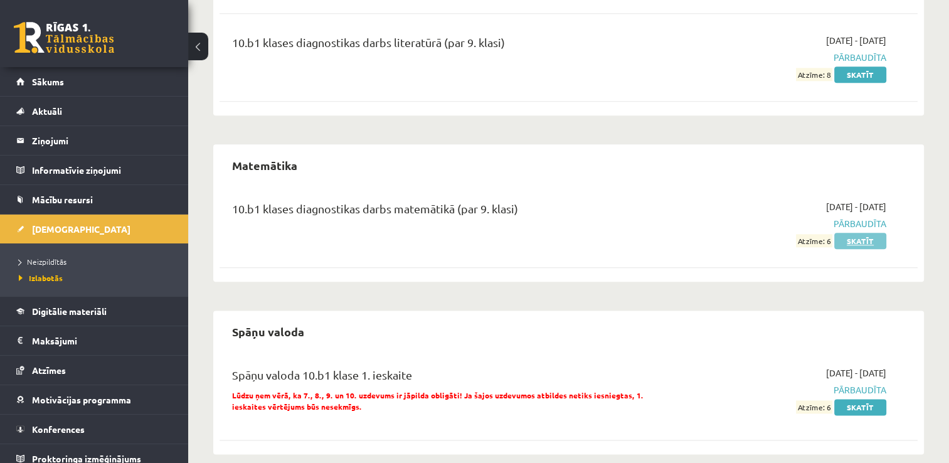
click at [865, 233] on link "Skatīt" at bounding box center [860, 241] width 52 height 16
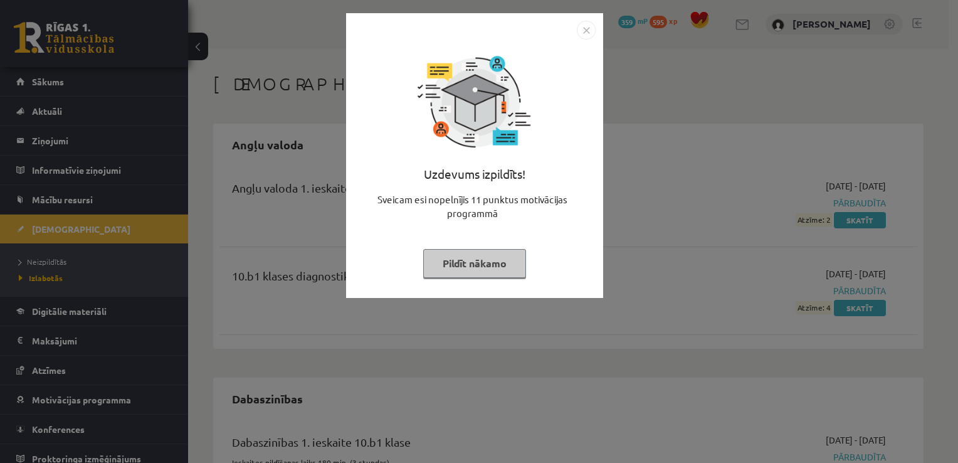
scroll to position [1471, 0]
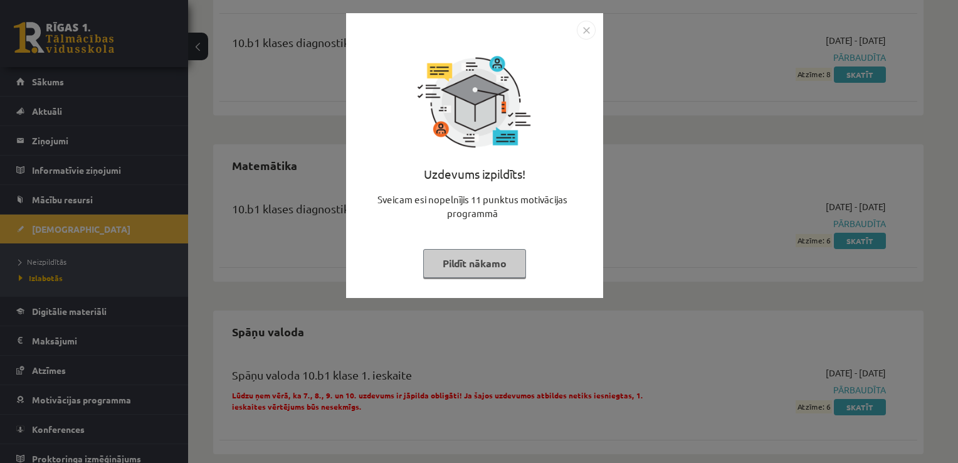
click at [589, 33] on img "Close" at bounding box center [586, 30] width 19 height 19
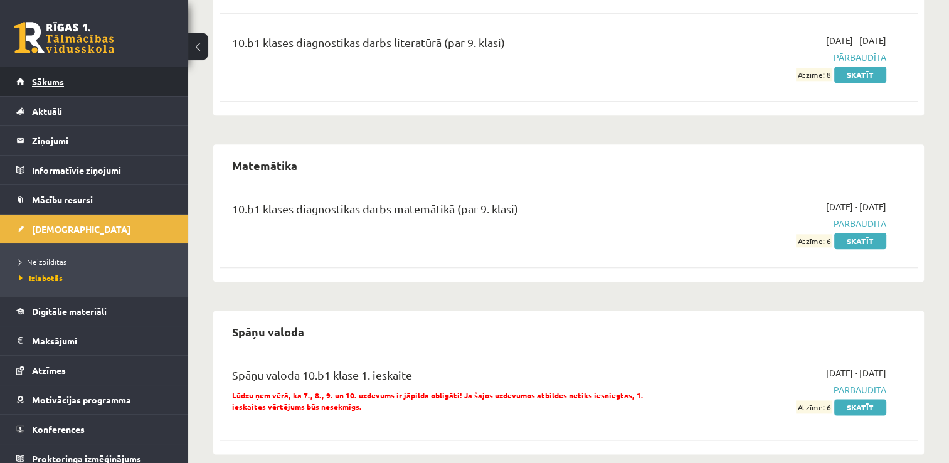
click at [58, 88] on link "Sākums" at bounding box center [94, 81] width 156 height 29
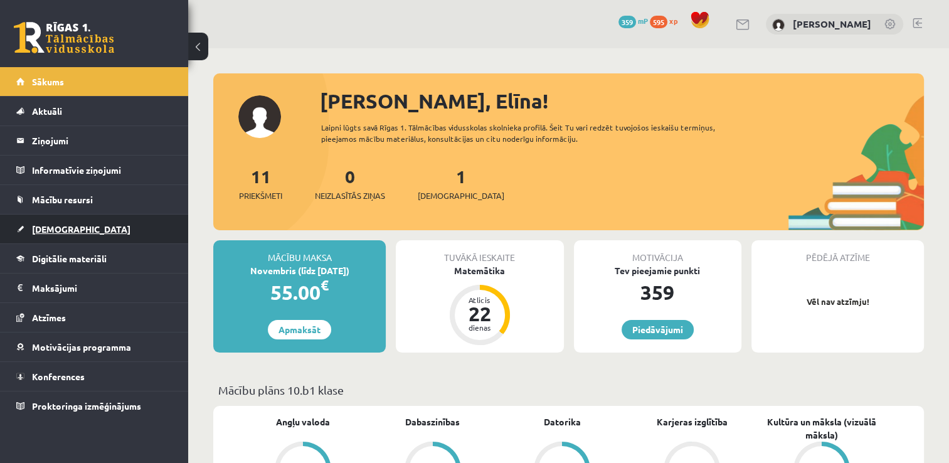
click at [81, 226] on link "[DEMOGRAPHIC_DATA]" at bounding box center [94, 228] width 156 height 29
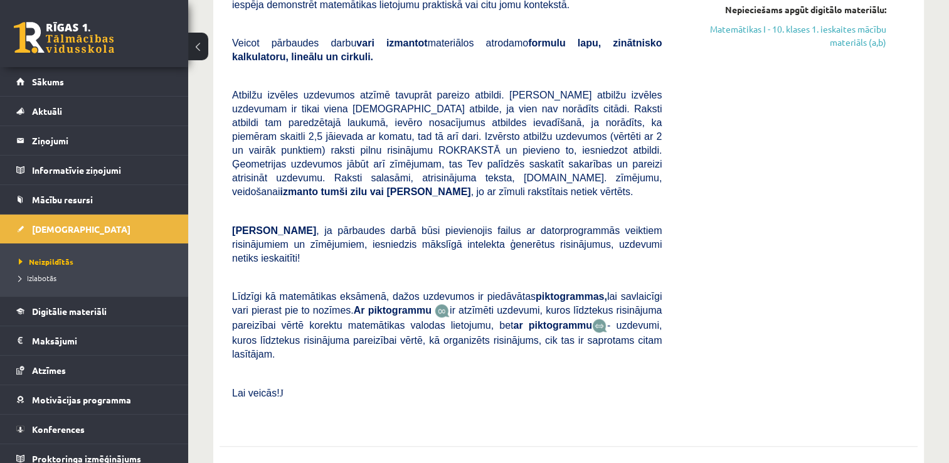
scroll to position [564, 0]
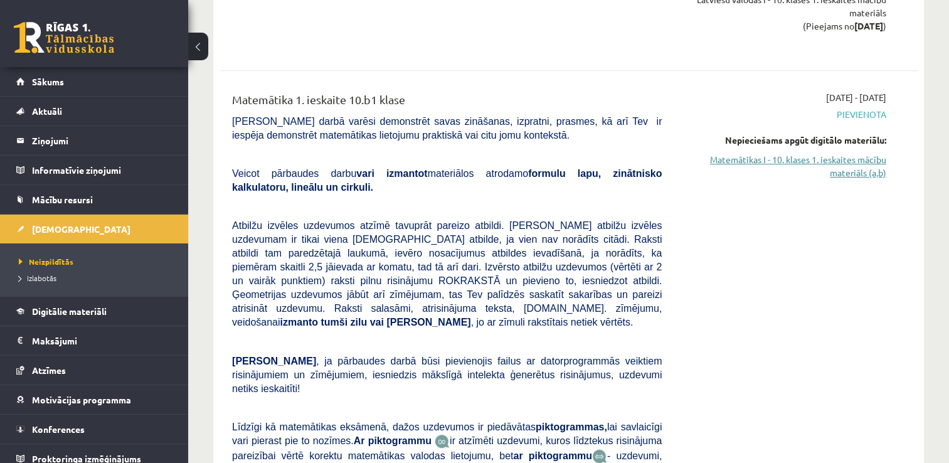
click at [844, 172] on link "Matemātikas I - 10. klases 1. ieskaites mācību materiāls (a,b)" at bounding box center [783, 166] width 206 height 26
click at [863, 164] on link "Matemātikas I - 10. klases 1. ieskaites mācību materiāls (a,b)" at bounding box center [783, 166] width 206 height 26
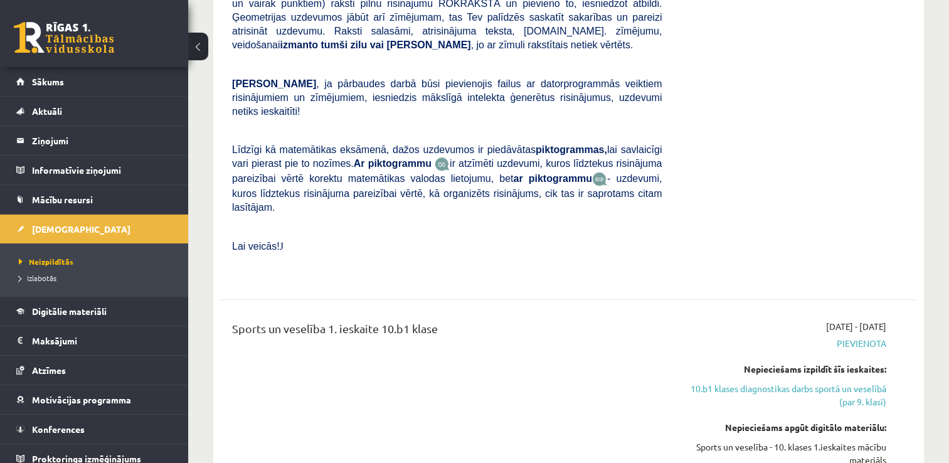
scroll to position [699, 0]
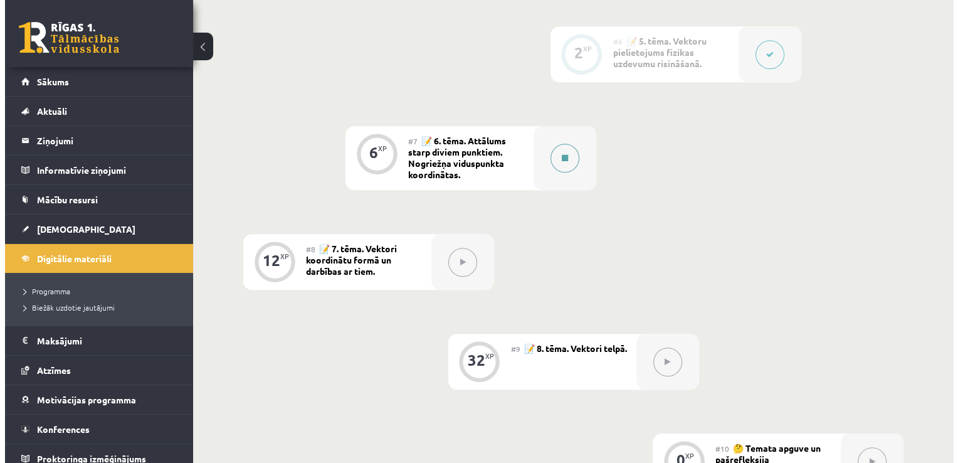
scroll to position [818, 0]
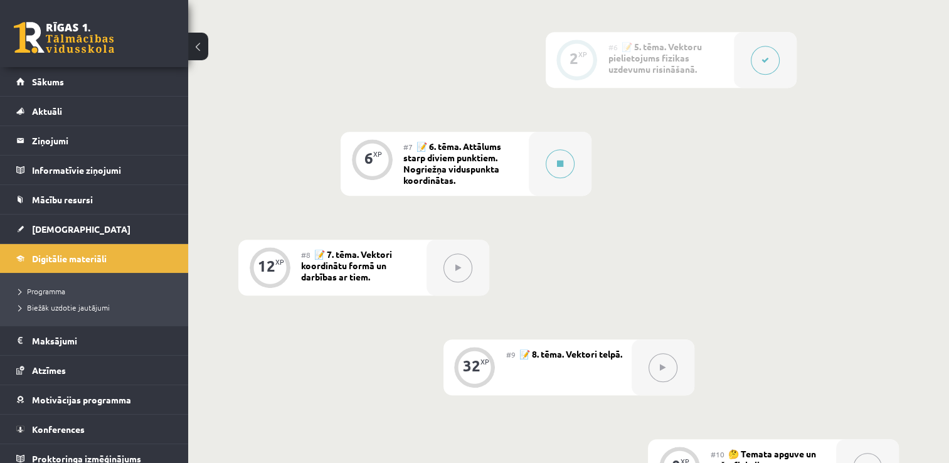
click at [517, 166] on div "#7 📝 6. tēma. Attālums starp diviem punktiem. Nogriežņa viduspunkta koordinātas." at bounding box center [465, 164] width 125 height 64
click at [551, 158] on button at bounding box center [560, 163] width 29 height 29
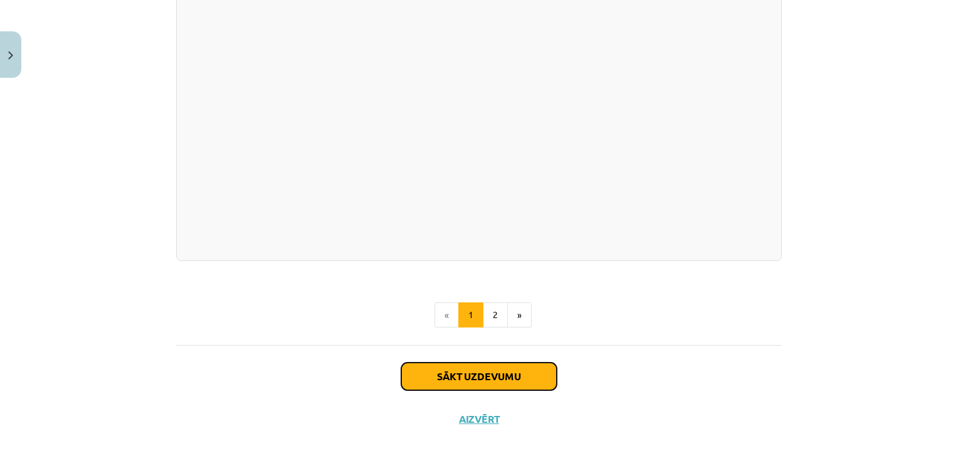
click at [468, 362] on button "Sākt uzdevumu" at bounding box center [479, 376] width 156 height 28
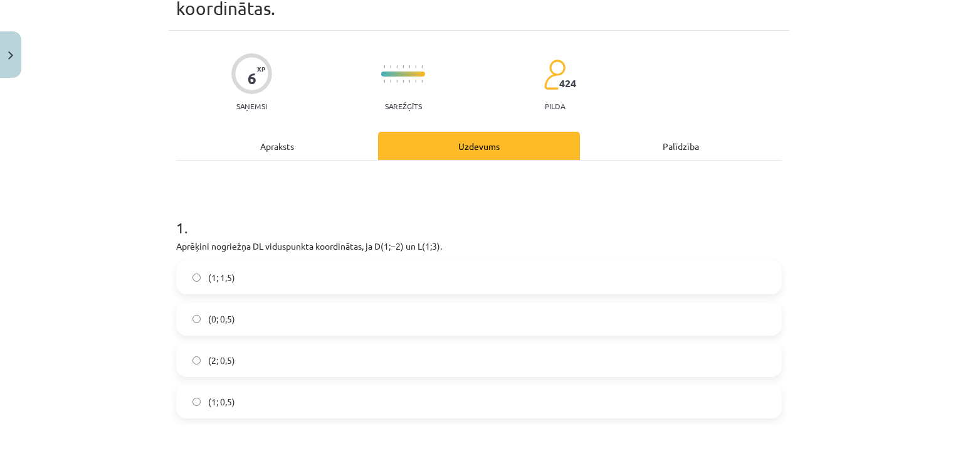
scroll to position [94, 0]
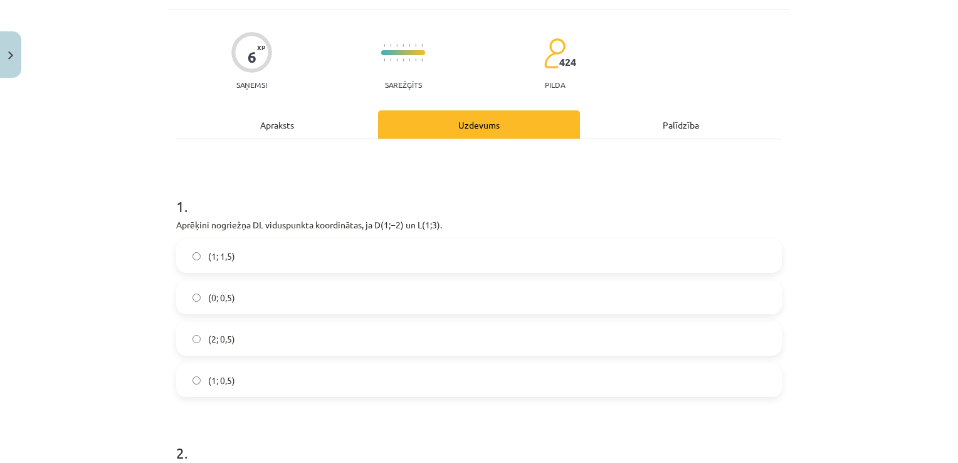
click at [271, 257] on label "(1; 1,5)" at bounding box center [478, 255] width 603 height 31
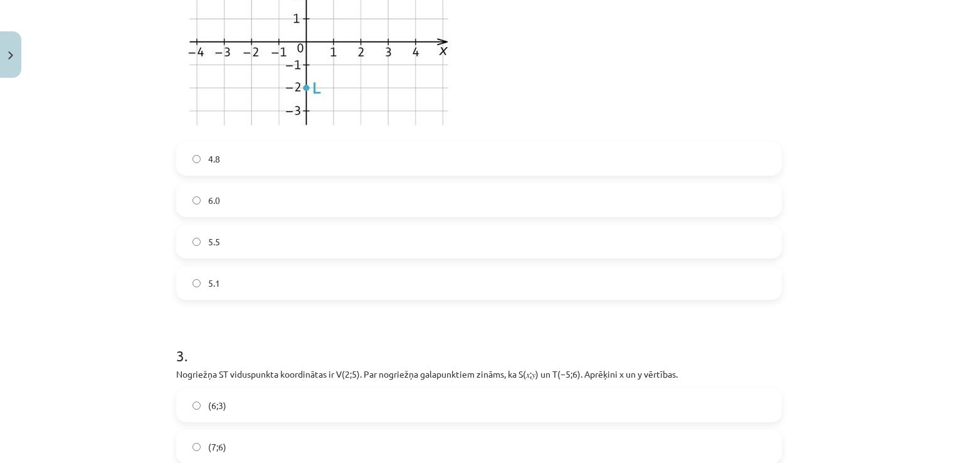
click at [274, 269] on label "5.1" at bounding box center [478, 282] width 603 height 31
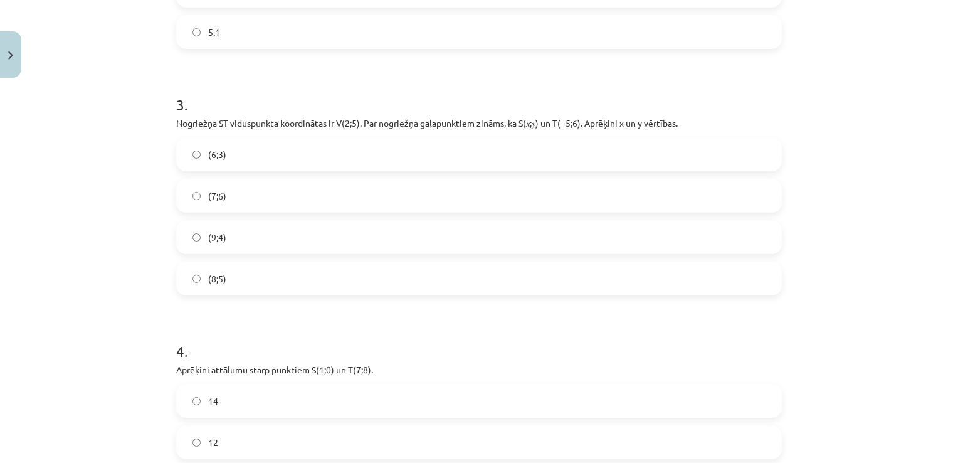
click at [273, 252] on label "(9;4)" at bounding box center [478, 236] width 603 height 31
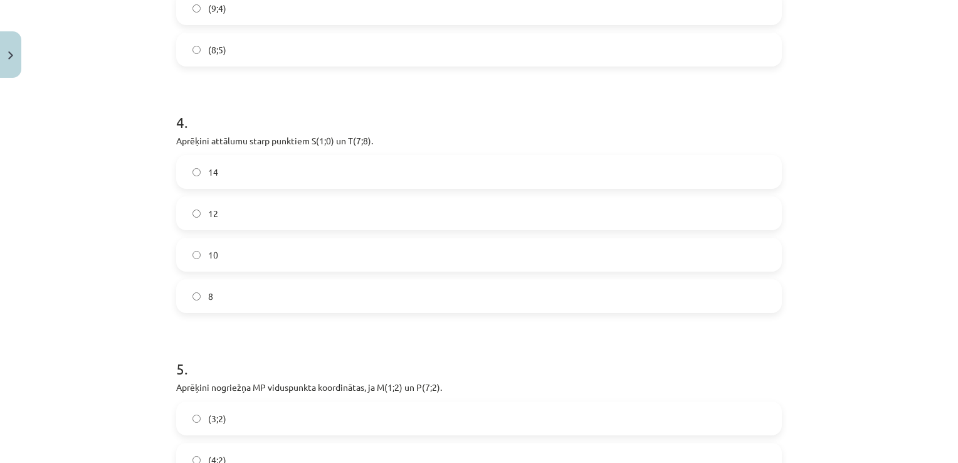
scroll to position [1285, 0]
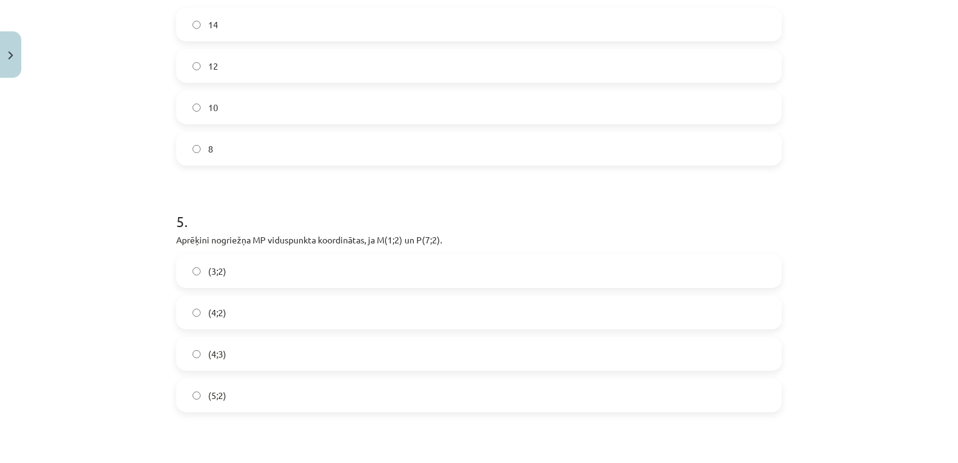
click at [276, 267] on label "(3;2)" at bounding box center [478, 270] width 603 height 31
click at [292, 98] on label "10" at bounding box center [478, 107] width 603 height 31
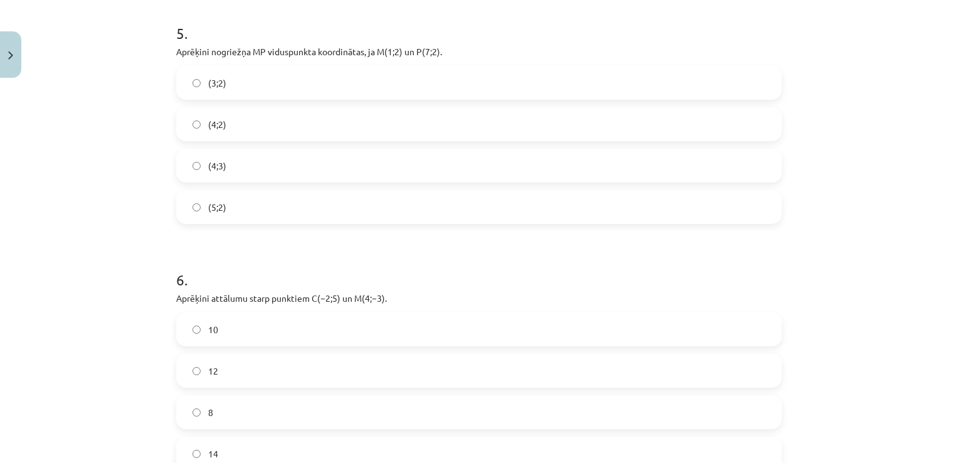
click at [273, 335] on label "10" at bounding box center [478, 329] width 603 height 31
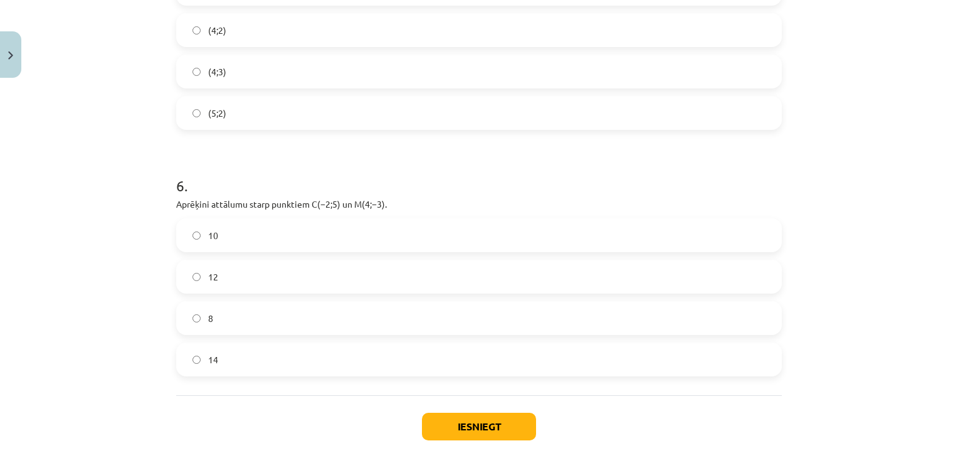
scroll to position [1625, 0]
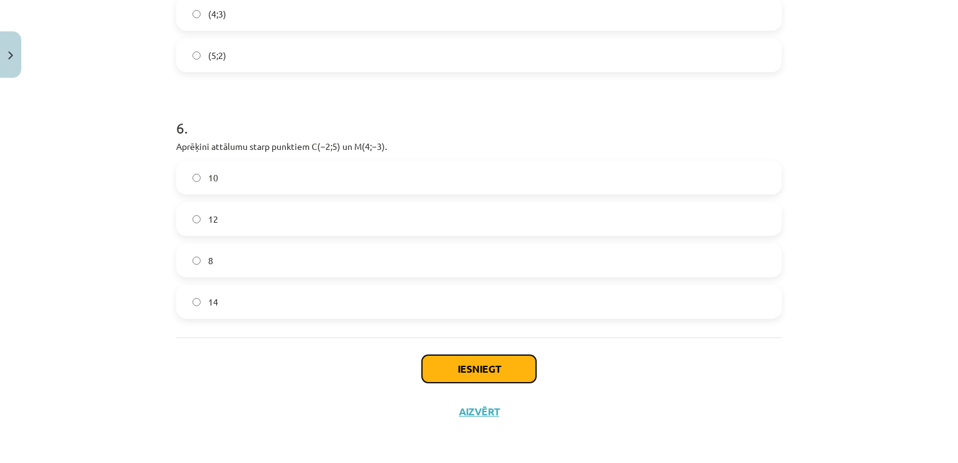
click at [504, 365] on button "Iesniegt" at bounding box center [479, 369] width 114 height 28
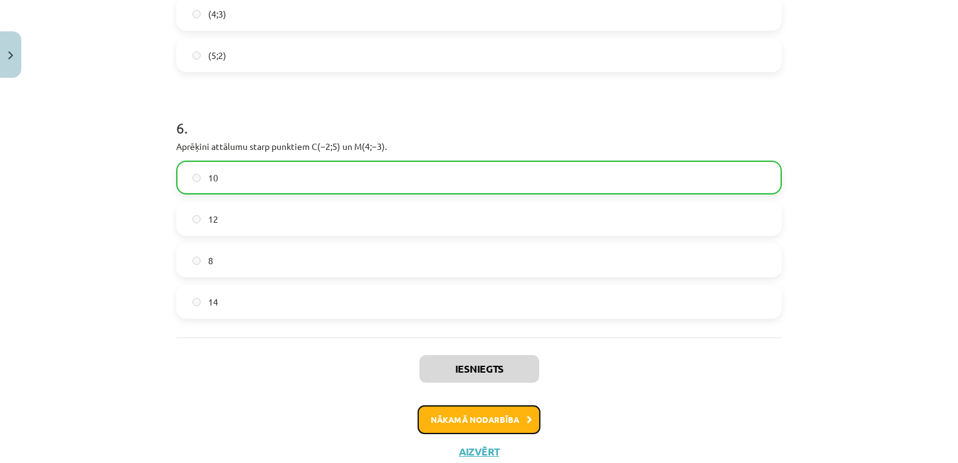
click at [499, 418] on button "Nākamā nodarbība" at bounding box center [479, 419] width 123 height 29
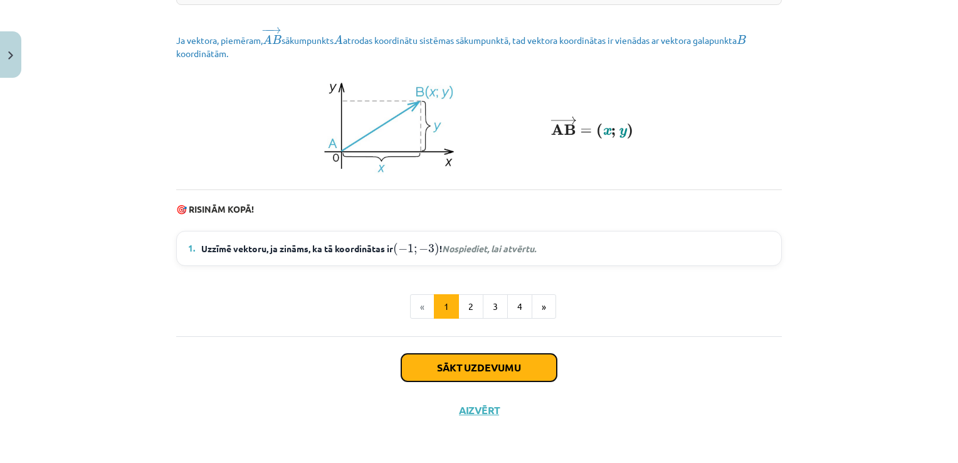
click at [449, 367] on button "Sākt uzdevumu" at bounding box center [479, 368] width 156 height 28
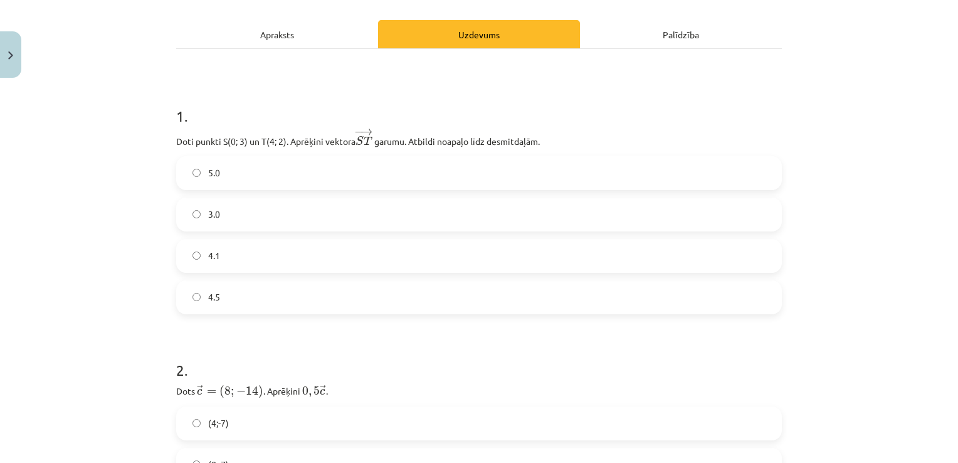
click at [315, 272] on div "4.1" at bounding box center [479, 256] width 606 height 34
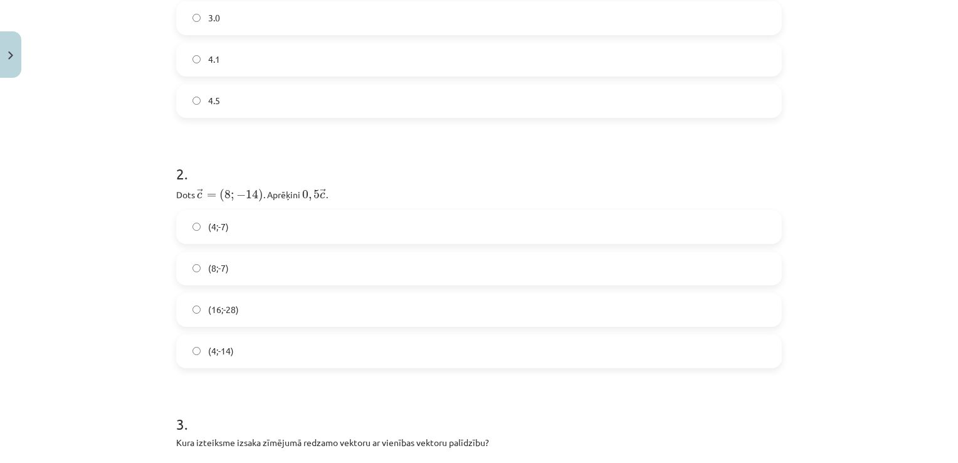
scroll to position [415, 0]
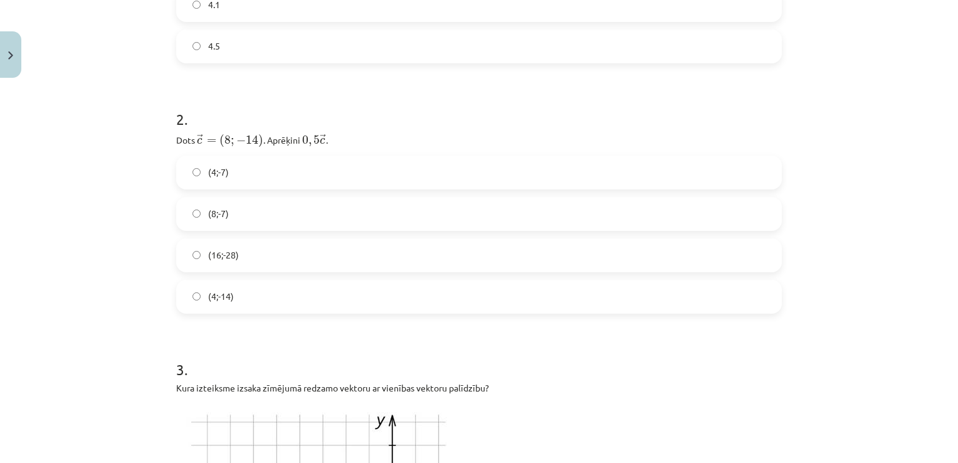
click at [246, 61] on label "4.5" at bounding box center [478, 46] width 603 height 31
click at [235, 211] on label "(8;-7)" at bounding box center [478, 213] width 603 height 31
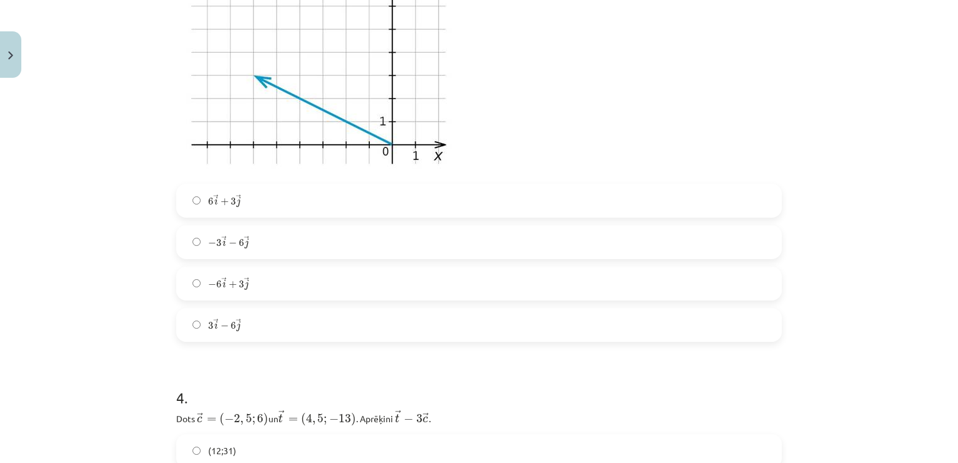
click at [268, 275] on label "− 6 → i + 3 → j − 6 i → + 3 j →" at bounding box center [478, 283] width 603 height 31
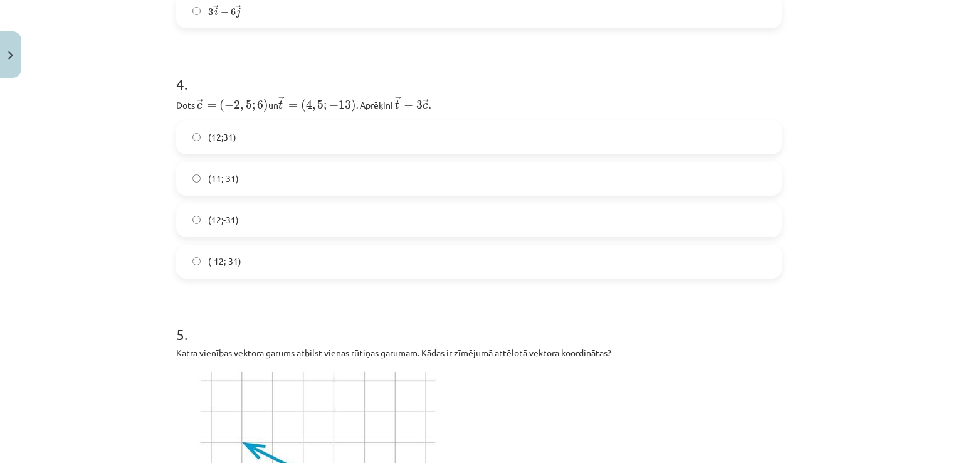
click at [242, 183] on label "(11;-31)" at bounding box center [478, 178] width 603 height 31
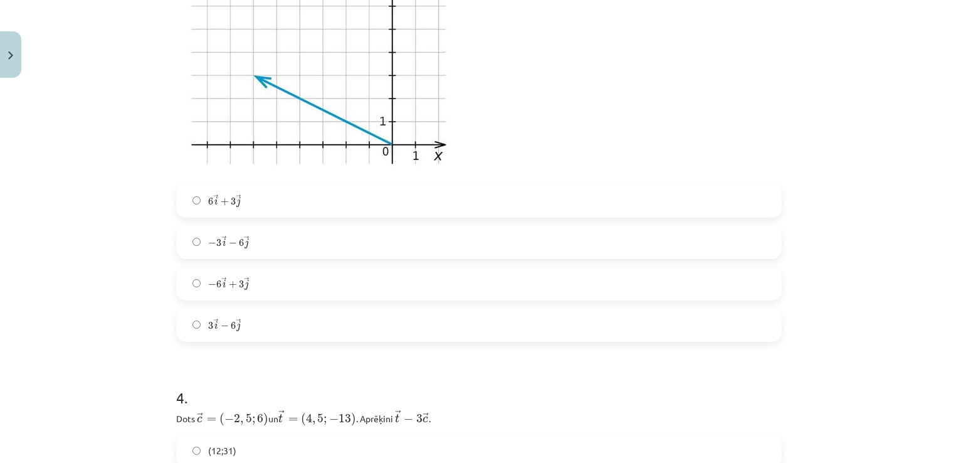
click at [240, 272] on label "− 6 → i + 3 → j − 6 i → + 3 j →" at bounding box center [478, 283] width 603 height 31
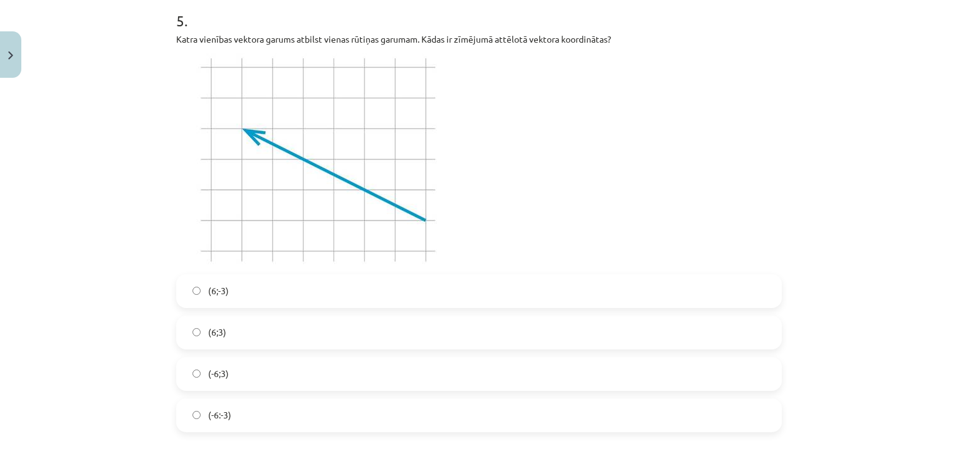
click at [239, 308] on div "(6;-3) (6;3) (-6;3) (-6:-3)" at bounding box center [479, 353] width 606 height 158
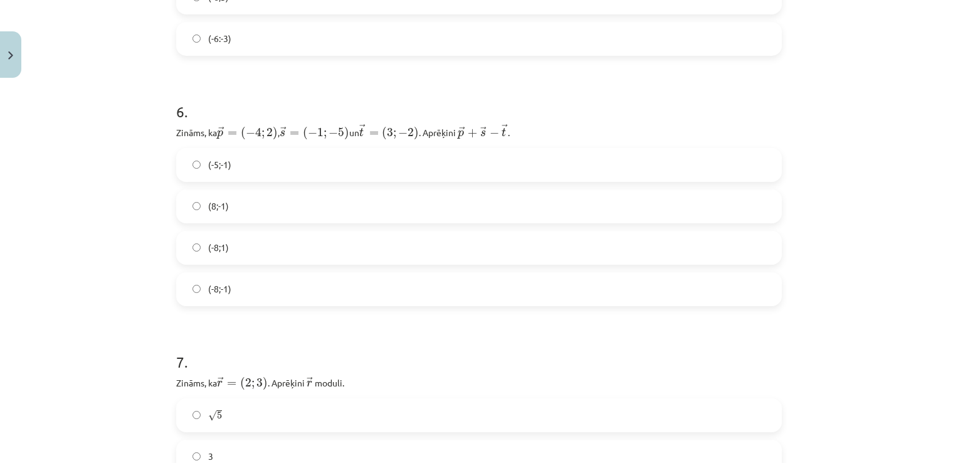
click at [238, 172] on label "(-5;-1)" at bounding box center [478, 164] width 603 height 31
click at [275, 45] on label "(-6:-3)" at bounding box center [478, 38] width 603 height 31
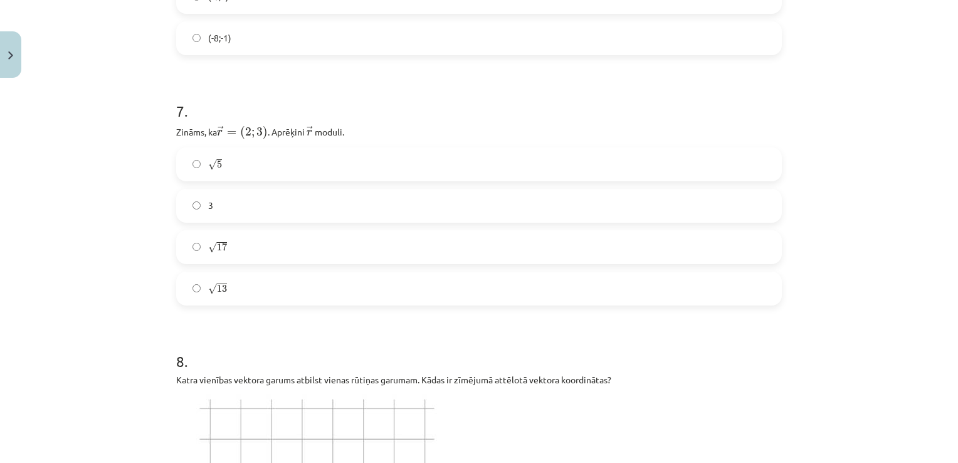
click at [292, 281] on label "√ 13 13" at bounding box center [478, 288] width 603 height 31
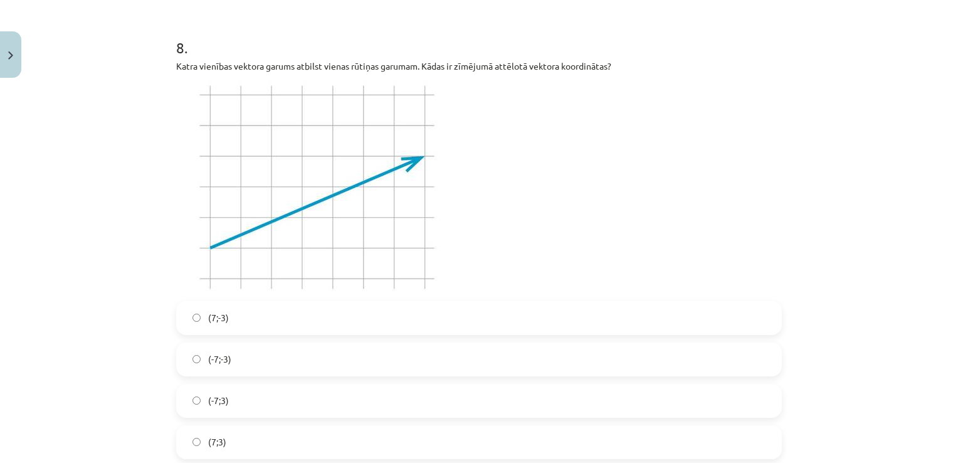
click at [266, 361] on label "(-7;-3)" at bounding box center [478, 359] width 603 height 31
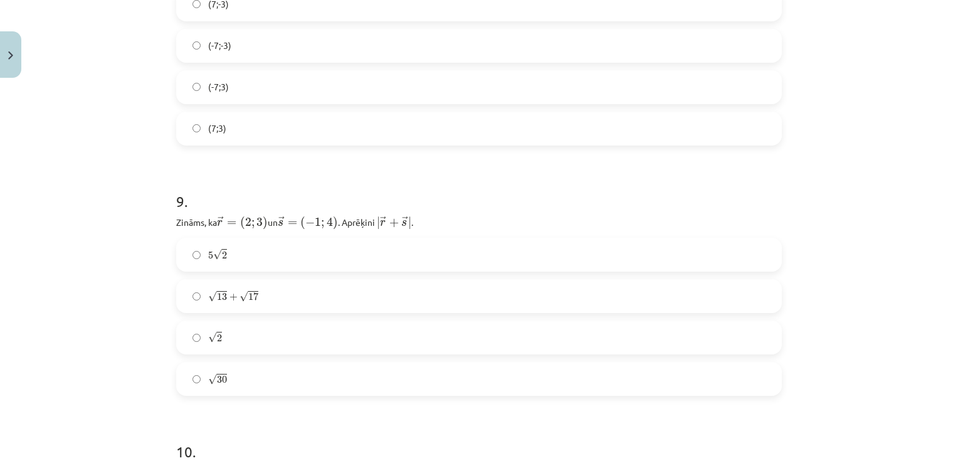
click at [270, 335] on label "√ 2 2" at bounding box center [478, 337] width 603 height 31
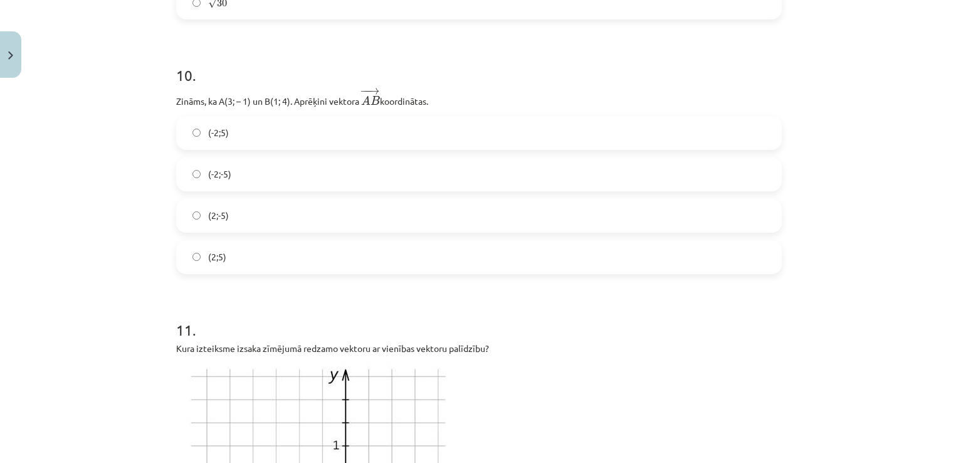
click at [266, 334] on h1 "11 ." at bounding box center [479, 318] width 606 height 39
click at [272, 254] on label "(2;5)" at bounding box center [478, 256] width 603 height 31
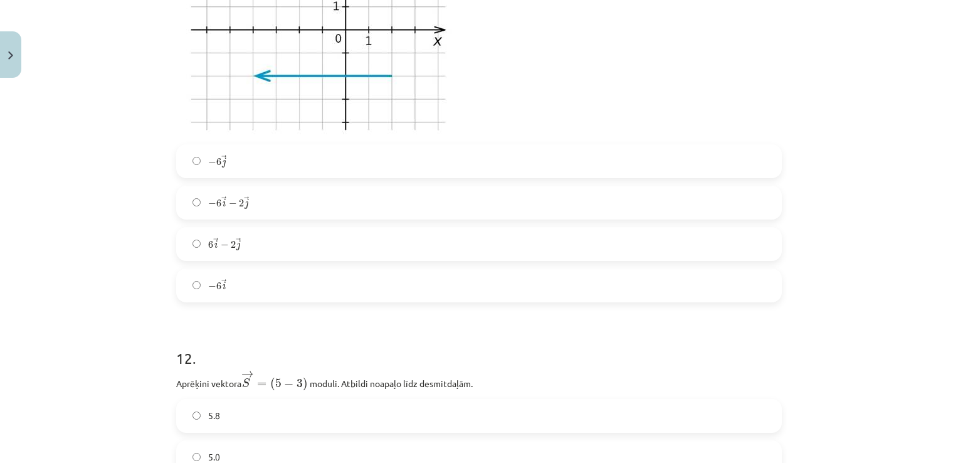
click at [259, 250] on label "6 → i − 2 → j 6 i → − 2 j →" at bounding box center [478, 243] width 603 height 31
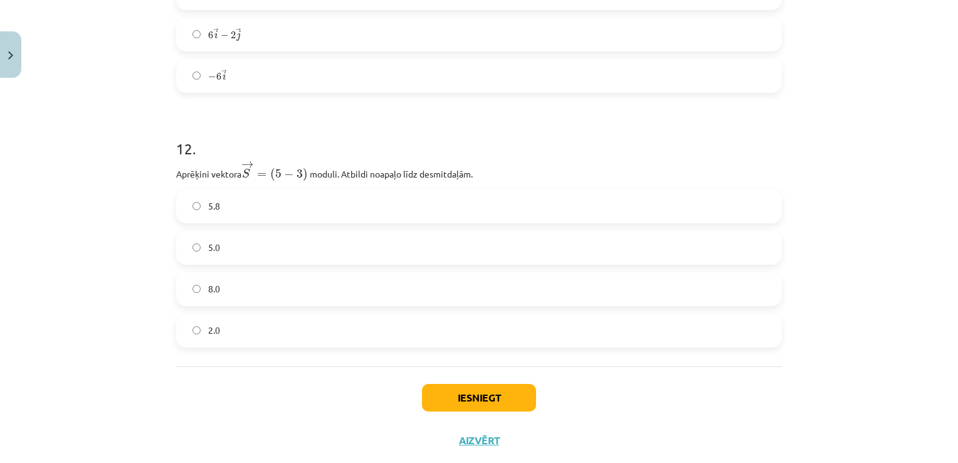
scroll to position [3789, 0]
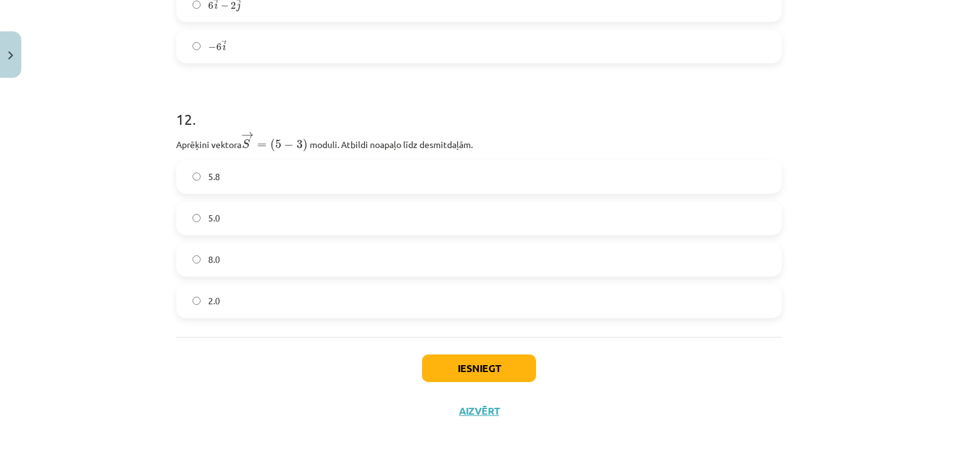
click at [245, 244] on label "8.0" at bounding box center [478, 259] width 603 height 31
click at [458, 356] on button "Iesniegt" at bounding box center [479, 368] width 114 height 28
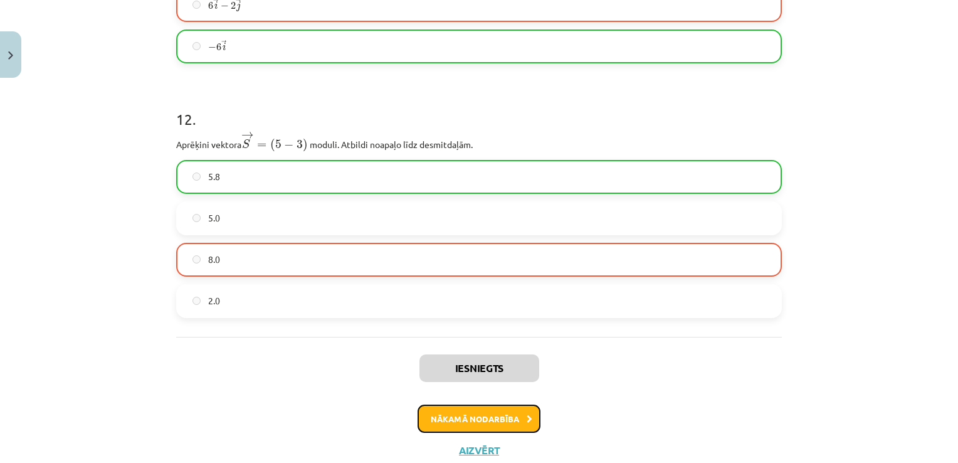
click at [479, 416] on button "Nākamā nodarbība" at bounding box center [479, 418] width 123 height 29
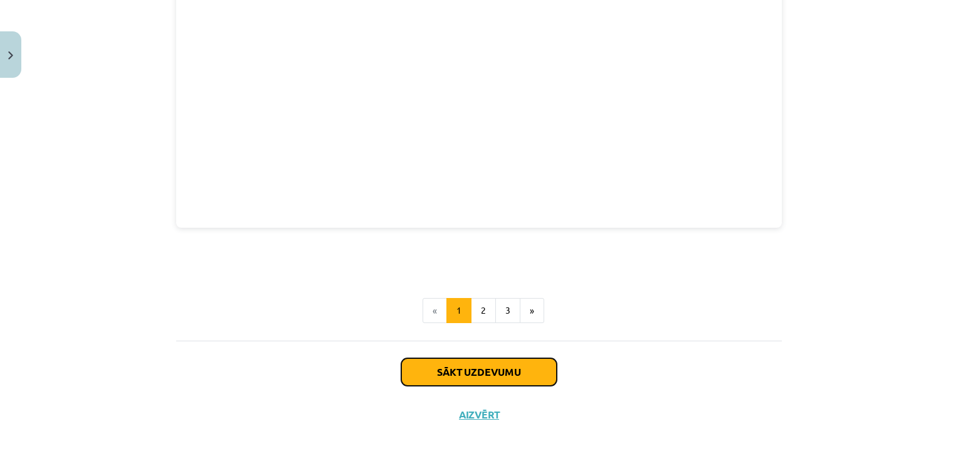
click at [502, 358] on button "Sākt uzdevumu" at bounding box center [479, 372] width 156 height 28
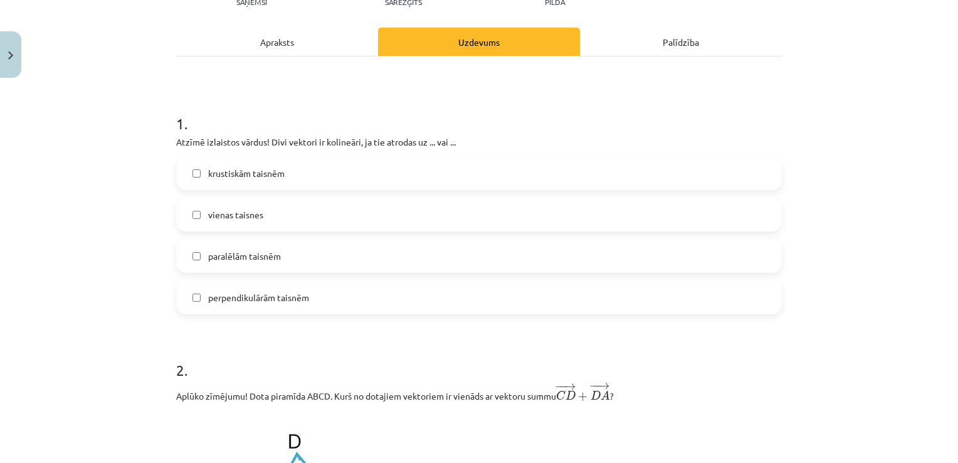
click at [265, 250] on span "paralēlām taisnēm" at bounding box center [244, 256] width 73 height 13
drag, startPoint x: 277, startPoint y: 204, endPoint x: 277, endPoint y: 214, distance: 10.1
click at [277, 204] on label "vienas taisnes" at bounding box center [478, 214] width 603 height 31
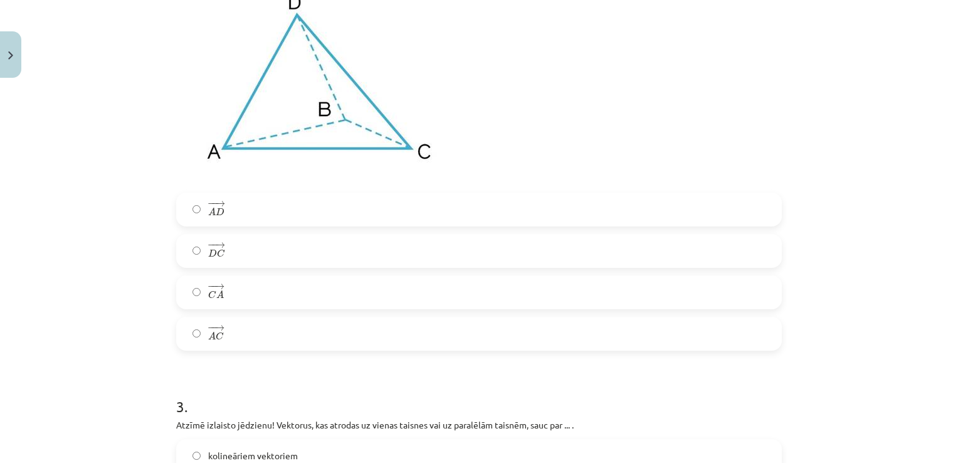
click at [256, 221] on label "− − → A D A D →" at bounding box center [478, 209] width 603 height 31
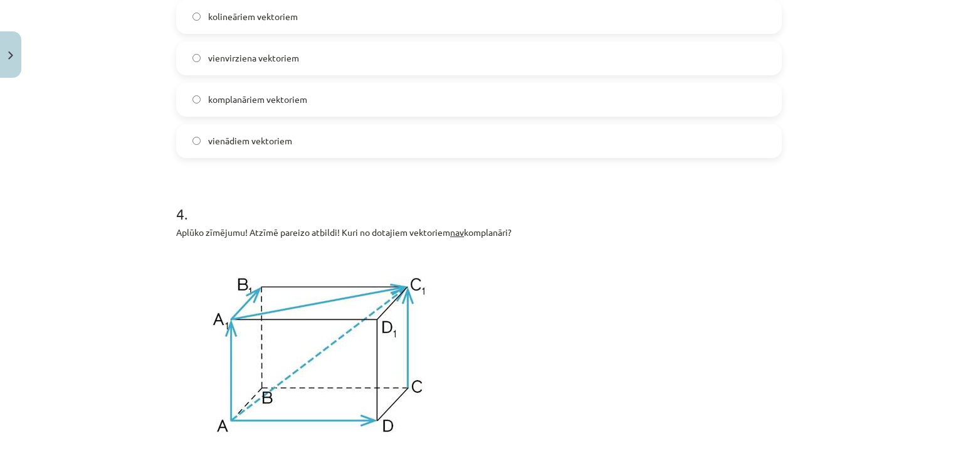
click at [285, 92] on label "komplanāriem vektoriem" at bounding box center [478, 99] width 603 height 31
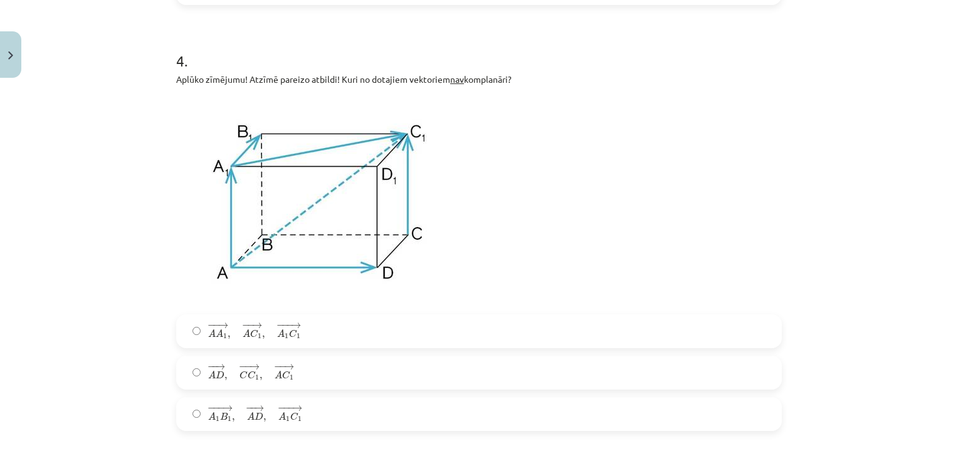
scroll to position [1348, 0]
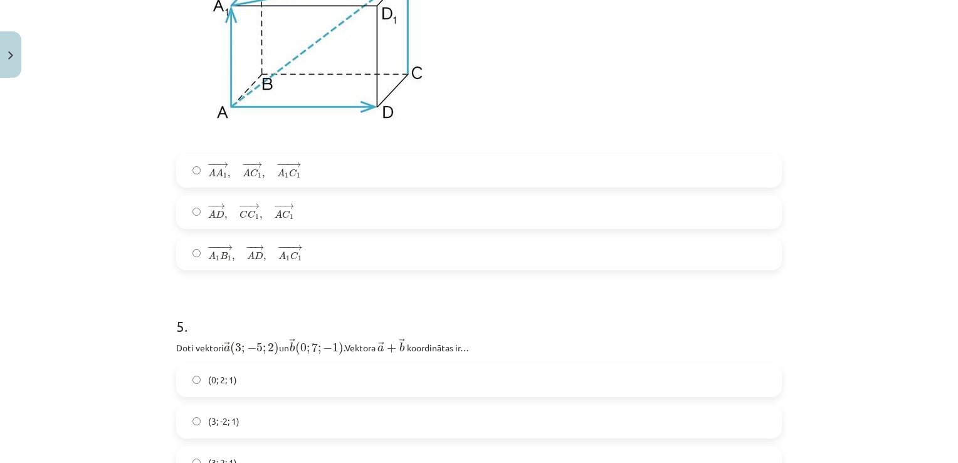
click at [280, 236] on div "− −− → A 1 B 1 , − − → A D , − −− → A 1 C 1 A 1 B 1 → , A D → , A 1 C 1 →" at bounding box center [479, 253] width 606 height 34
click at [299, 217] on label "− − → A D , − − → C C 1 , − − → A C 1 A D → , C C 1 → , A C 1 →" at bounding box center [478, 211] width 603 height 31
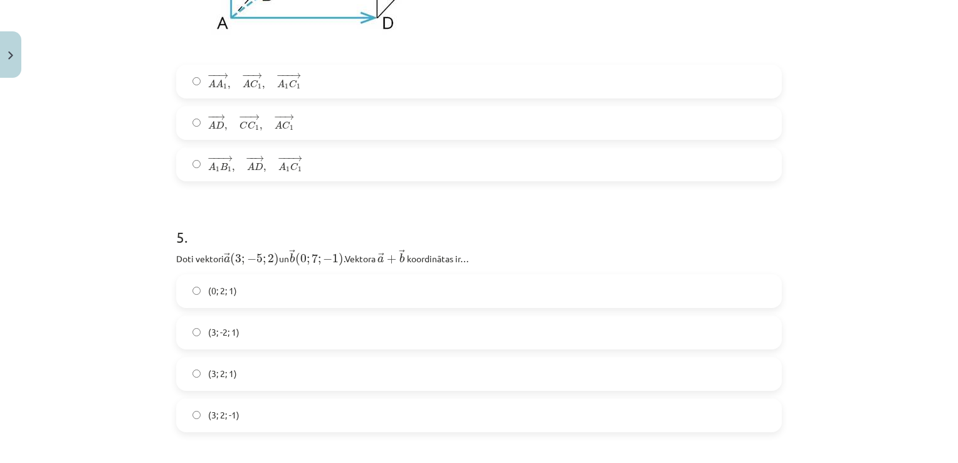
scroll to position [1536, 0]
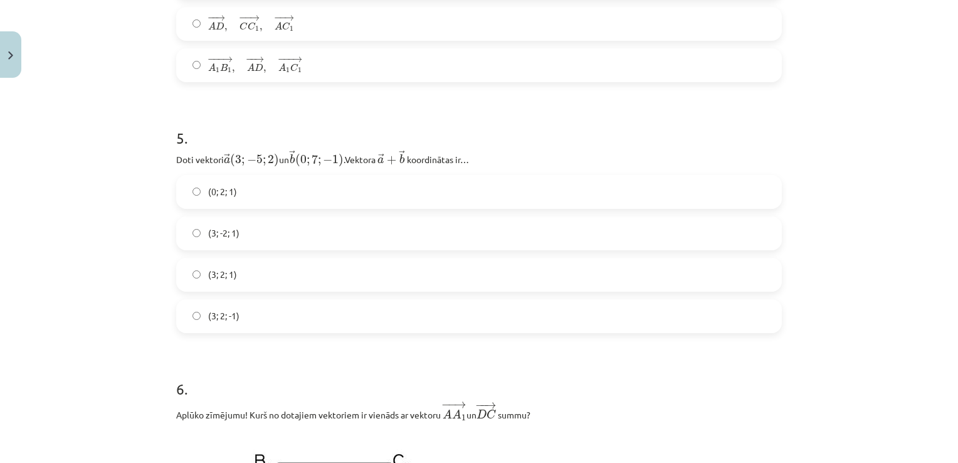
click at [298, 211] on div "(0; 2; 1) (3; -2; 1) (3; 2; 1) (3; 2; -1)" at bounding box center [479, 254] width 606 height 158
click at [298, 213] on div "(0; 2; 1) (3; -2; 1) (3; 2; 1) (3; 2; -1)" at bounding box center [479, 254] width 606 height 158
click at [292, 243] on label "(3; -2; 1)" at bounding box center [478, 233] width 603 height 31
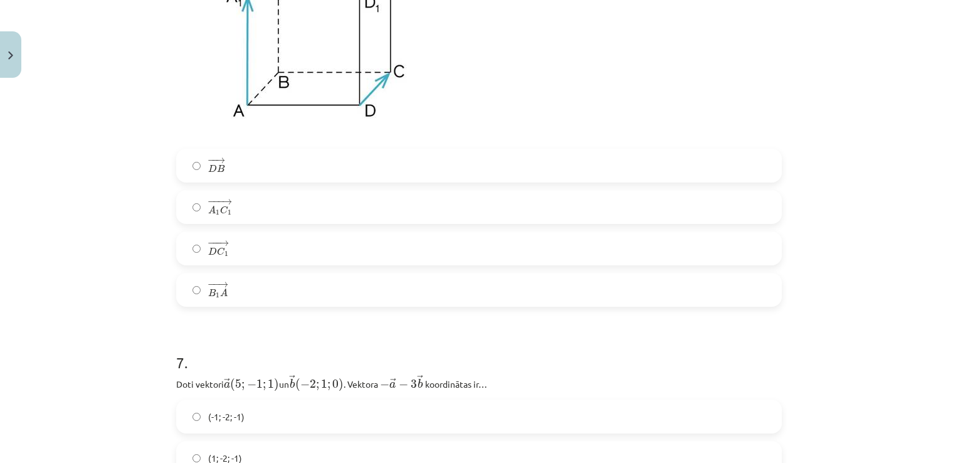
scroll to position [2101, 0]
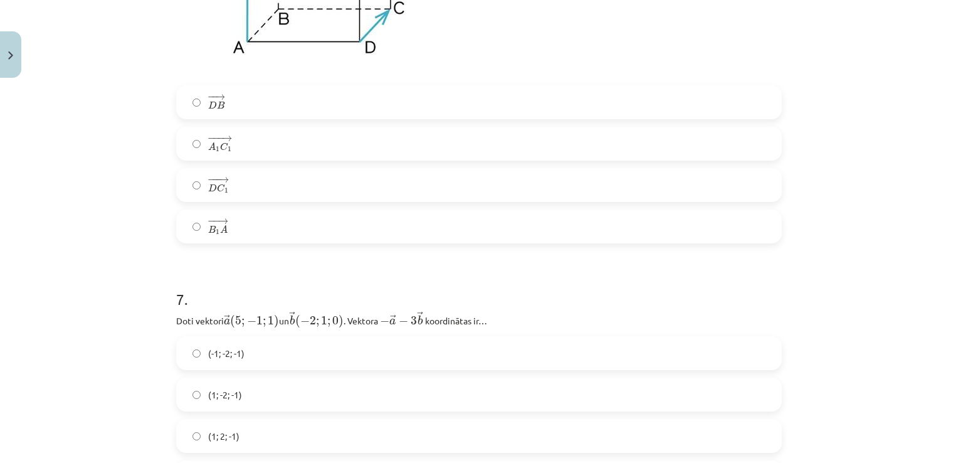
click at [295, 182] on label "− −− → D C 1 D C 1 →" at bounding box center [478, 184] width 603 height 31
click at [273, 397] on label "(1; -2; -1)" at bounding box center [478, 394] width 603 height 31
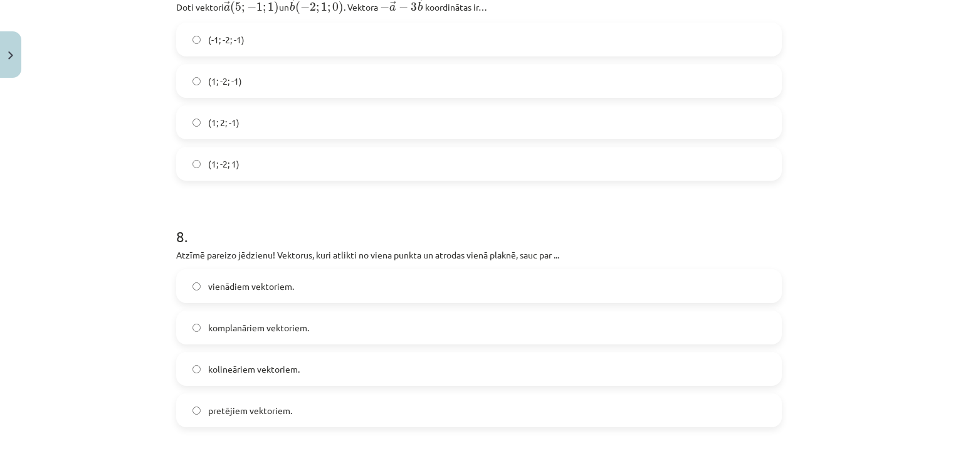
scroll to position [2665, 0]
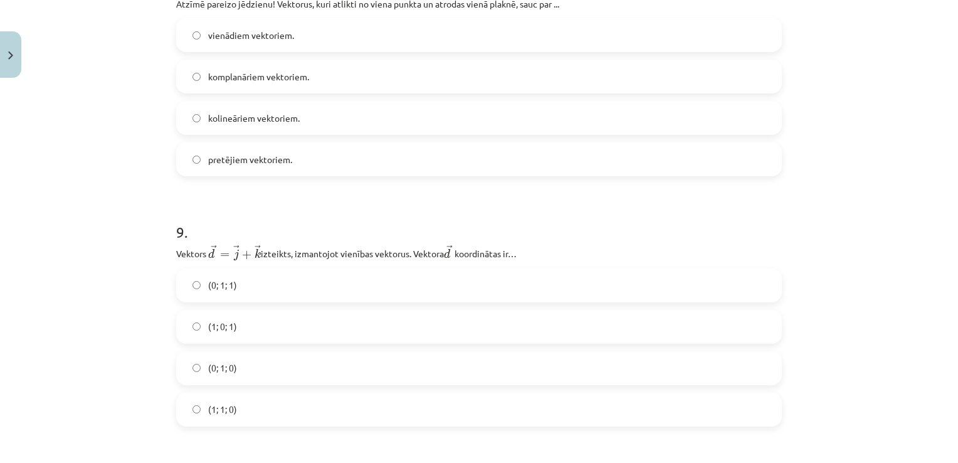
click at [243, 121] on span "kolineāriem vektoriem." at bounding box center [254, 118] width 92 height 13
click at [273, 332] on label "(1; 0; 1)" at bounding box center [478, 326] width 603 height 31
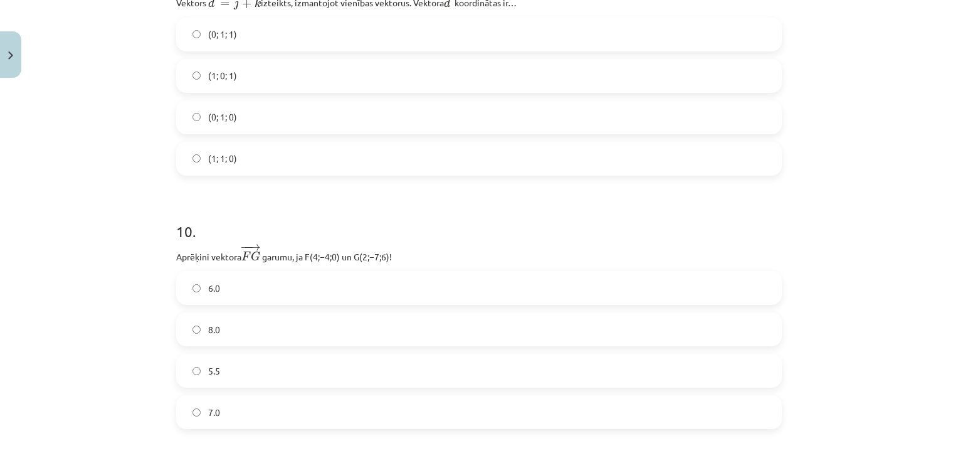
click at [265, 300] on label "6.0" at bounding box center [478, 287] width 603 height 31
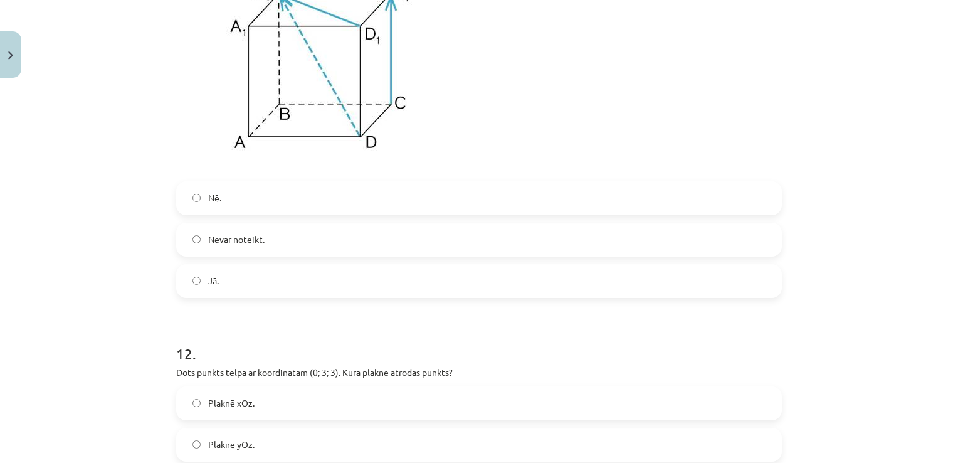
click at [250, 288] on label "Jā." at bounding box center [478, 280] width 603 height 31
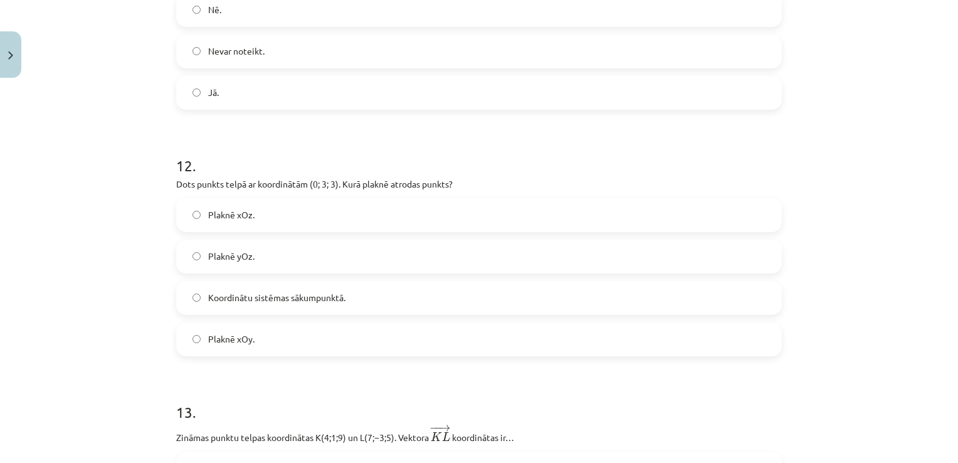
click at [246, 290] on label "Koordinātu sistēmas sākumpunktā." at bounding box center [478, 297] width 603 height 31
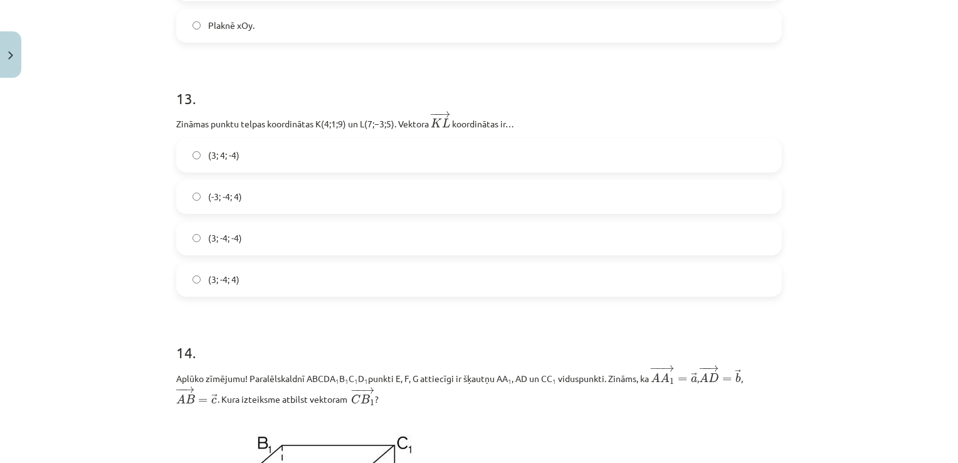
click at [266, 254] on label "(3; -4; -4)" at bounding box center [478, 238] width 603 height 31
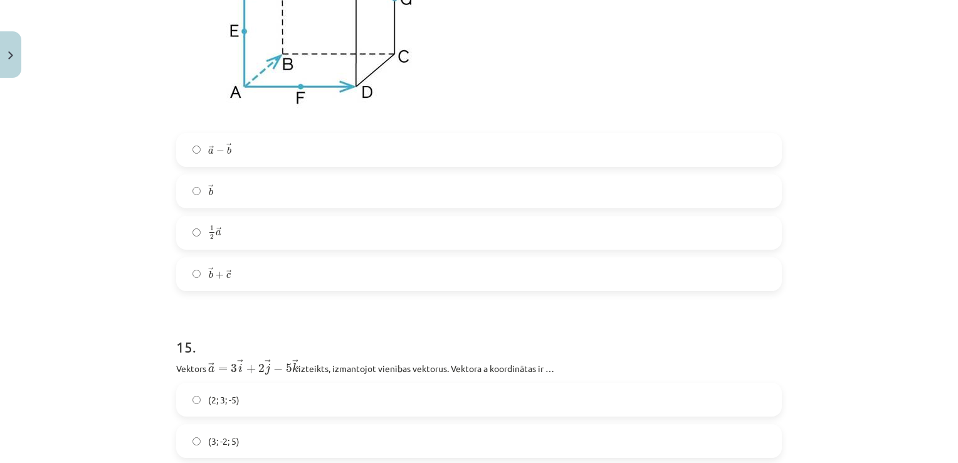
click at [257, 258] on div "→ a − → b a → − b → → b b → 1 2 → a 1 2 a → → b + → c b → + c →" at bounding box center [479, 212] width 606 height 158
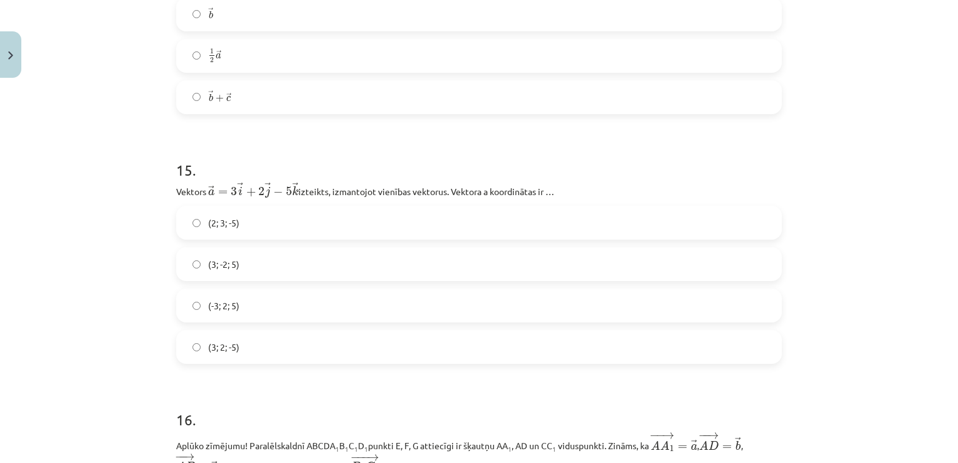
scroll to position [4671, 0]
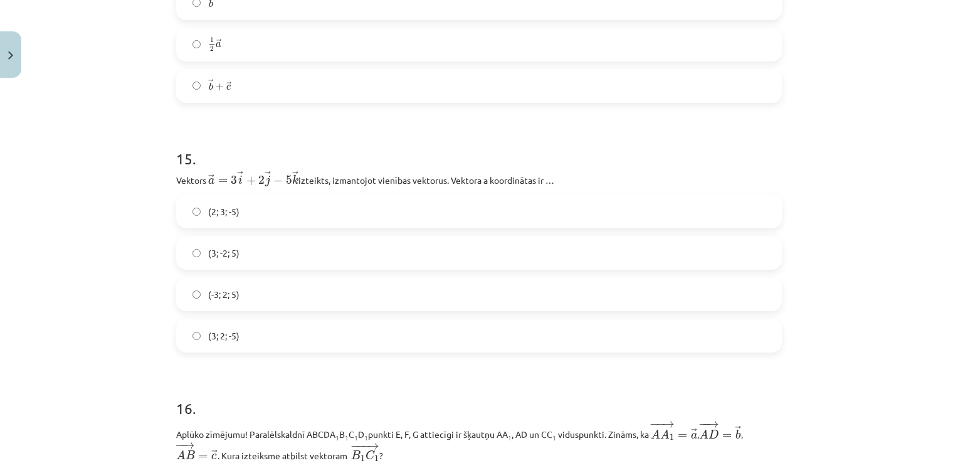
click at [235, 97] on label "→ b + → c b → + c →" at bounding box center [478, 85] width 603 height 31
click at [246, 240] on div "(2; 3; -5) (3; -2; 5) (-3; 2; 5) (3; 2; -5)" at bounding box center [479, 273] width 606 height 158
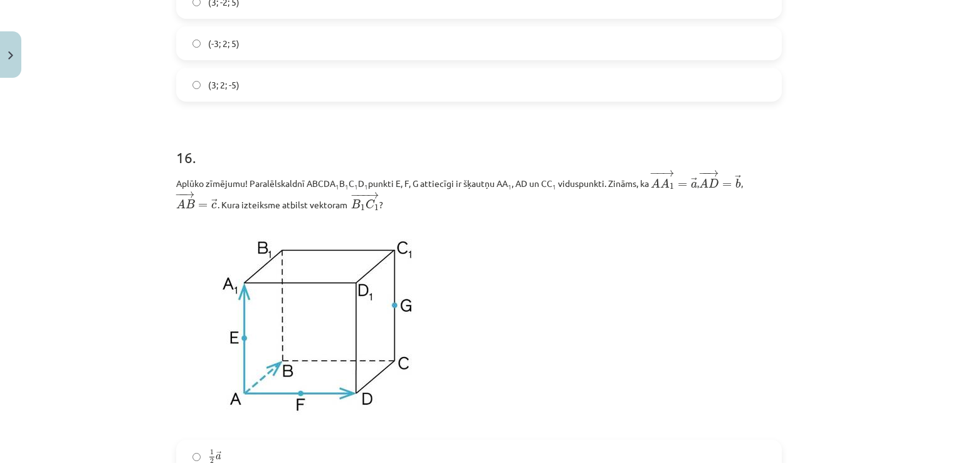
click at [244, 102] on div "(3; 2; -5)" at bounding box center [479, 85] width 606 height 34
click at [241, 82] on label "(3; 2; -5)" at bounding box center [478, 84] width 603 height 31
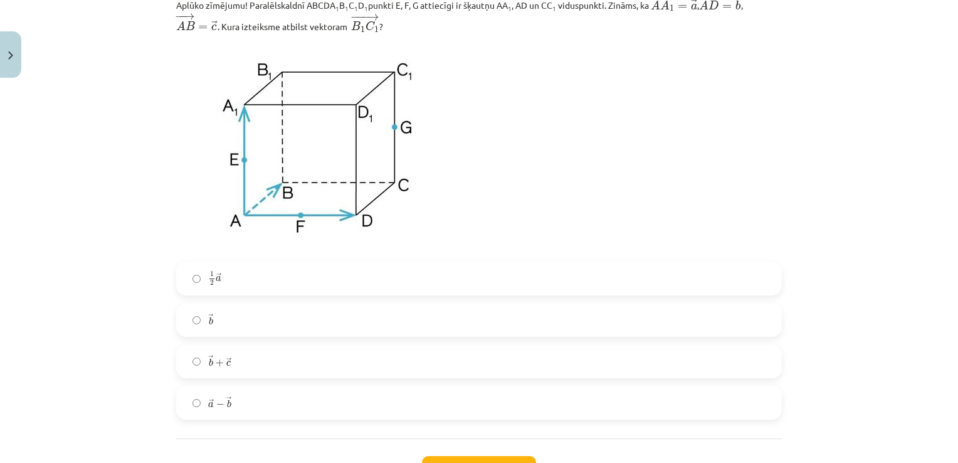
scroll to position [5212, 0]
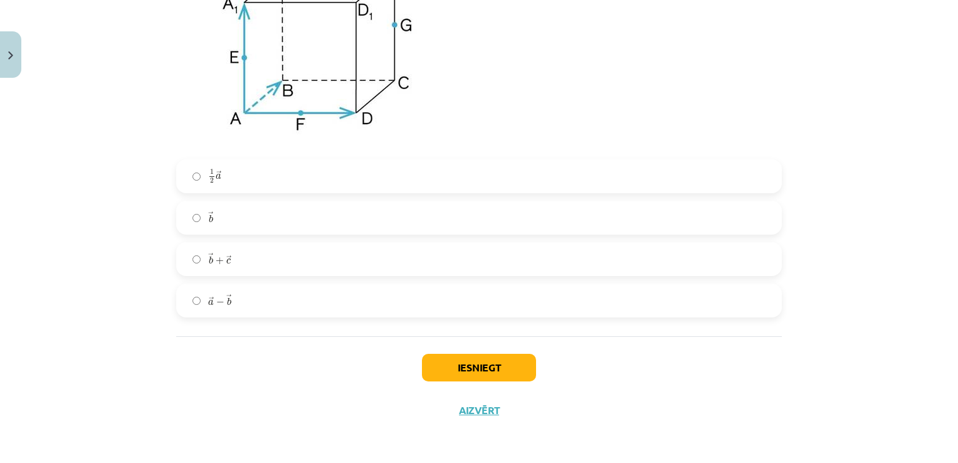
click at [270, 245] on label "→ b + → c b → + c →" at bounding box center [478, 258] width 603 height 31
click at [447, 376] on button "Iesniegt" at bounding box center [479, 368] width 114 height 28
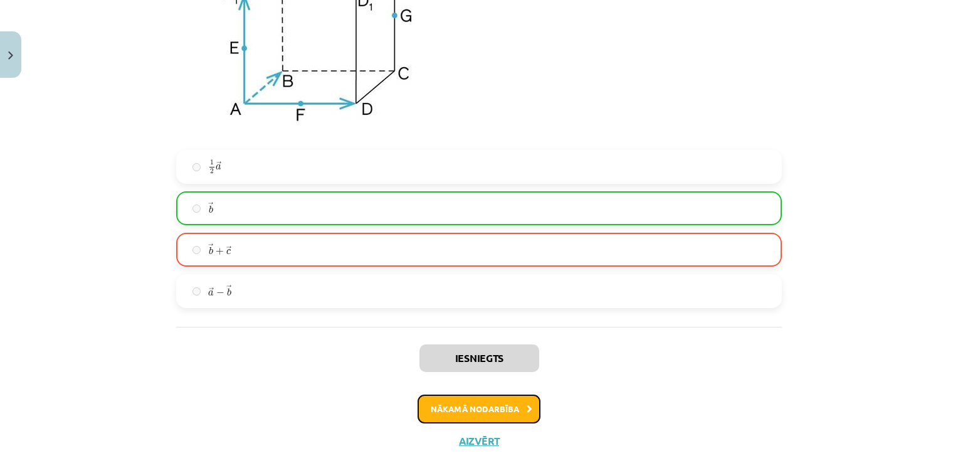
click at [465, 418] on button "Nākamā nodarbība" at bounding box center [479, 408] width 123 height 29
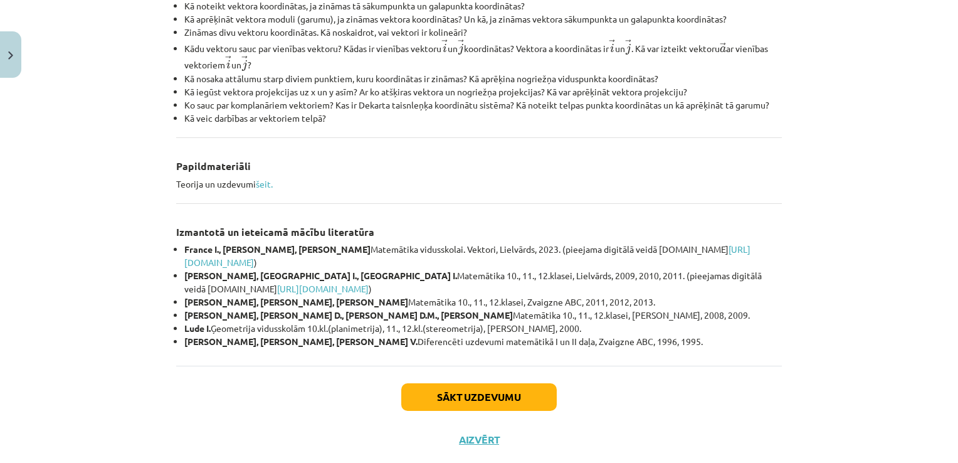
scroll to position [534, 0]
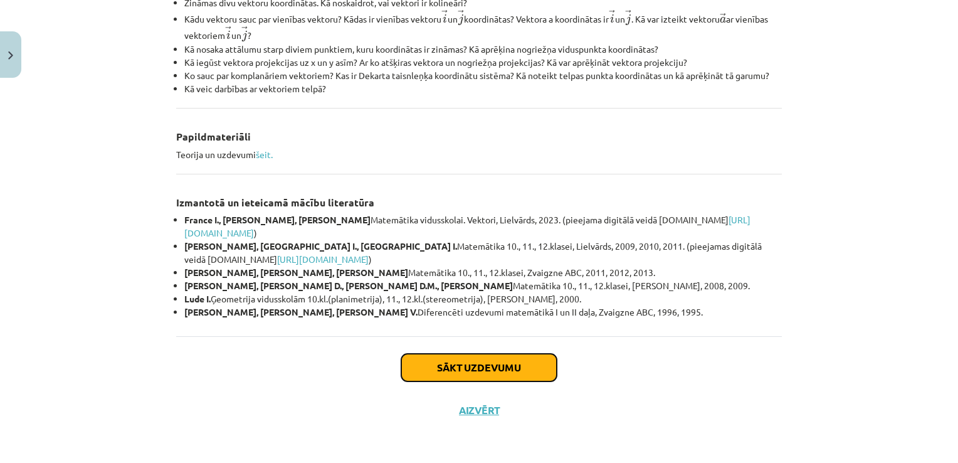
click at [457, 367] on button "Sākt uzdevumu" at bounding box center [479, 368] width 156 height 28
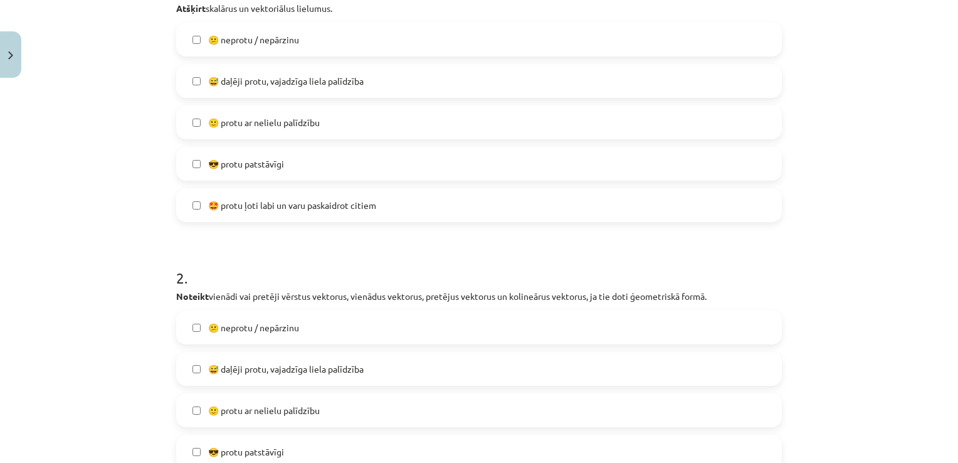
scroll to position [408, 0]
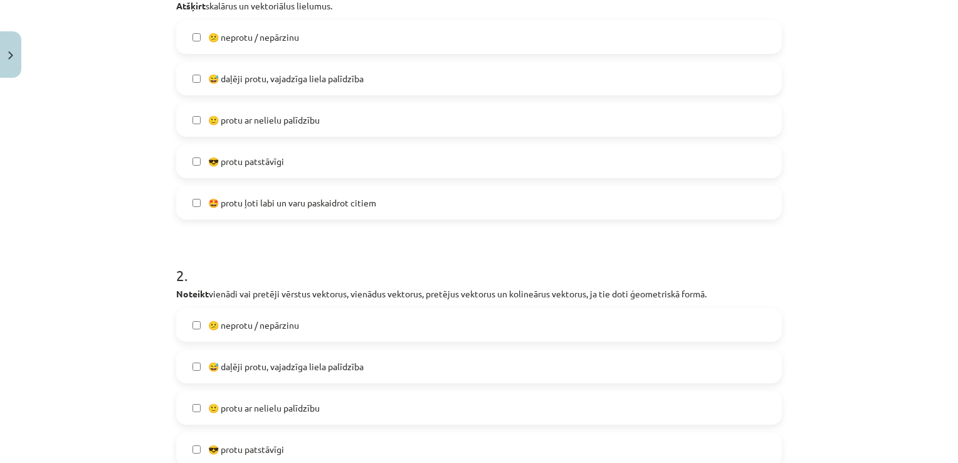
click at [317, 175] on label "😎 protu patstāvīgi" at bounding box center [478, 160] width 603 height 31
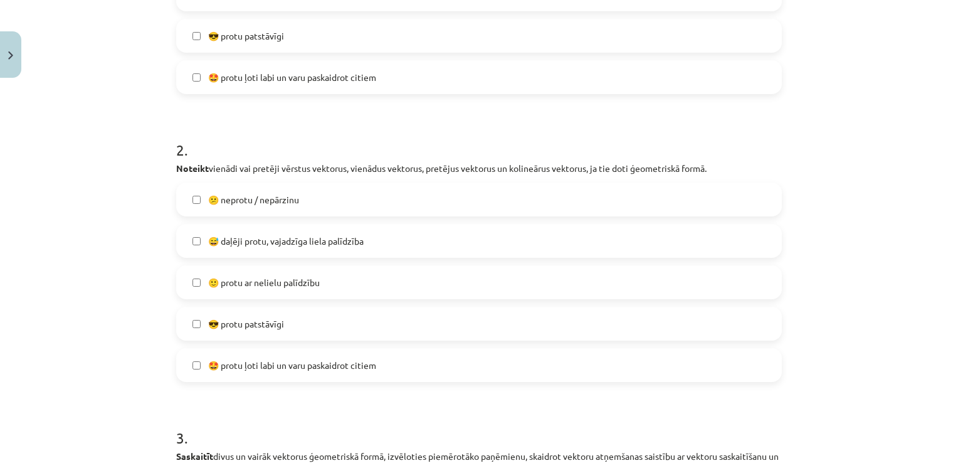
click at [311, 242] on span "😅 daļēji protu, vajadzīga liela palīdzība" at bounding box center [286, 241] width 156 height 13
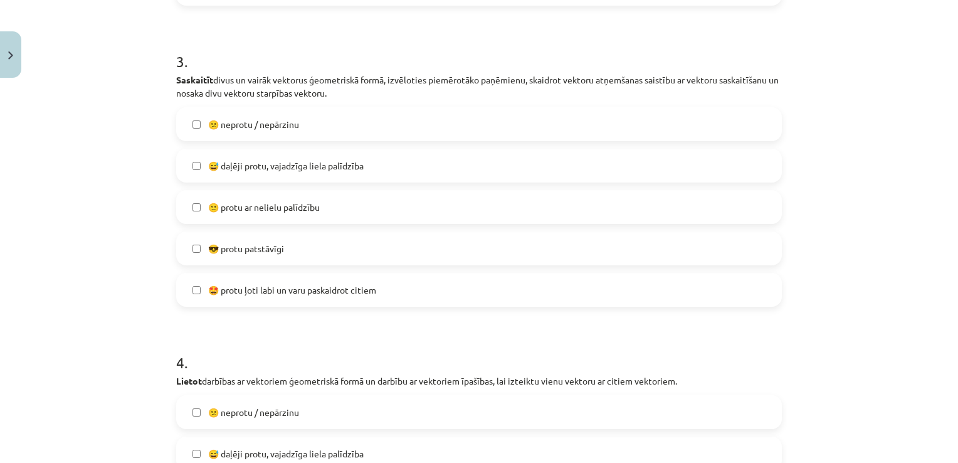
click at [307, 247] on label "😎 protu patstāvīgi" at bounding box center [478, 248] width 603 height 31
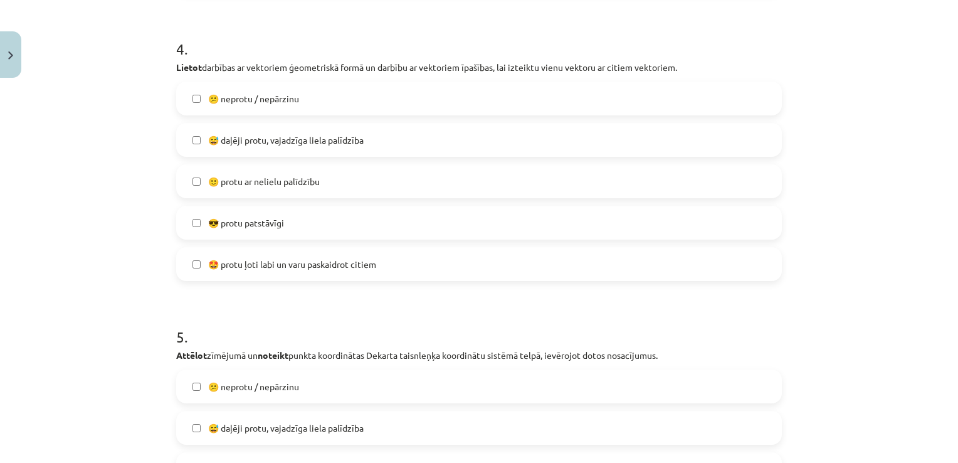
click at [320, 223] on label "😎 protu patstāvīgi" at bounding box center [478, 222] width 603 height 31
click at [324, 170] on label "🙂 protu ar nelielu palīdzību" at bounding box center [478, 181] width 603 height 31
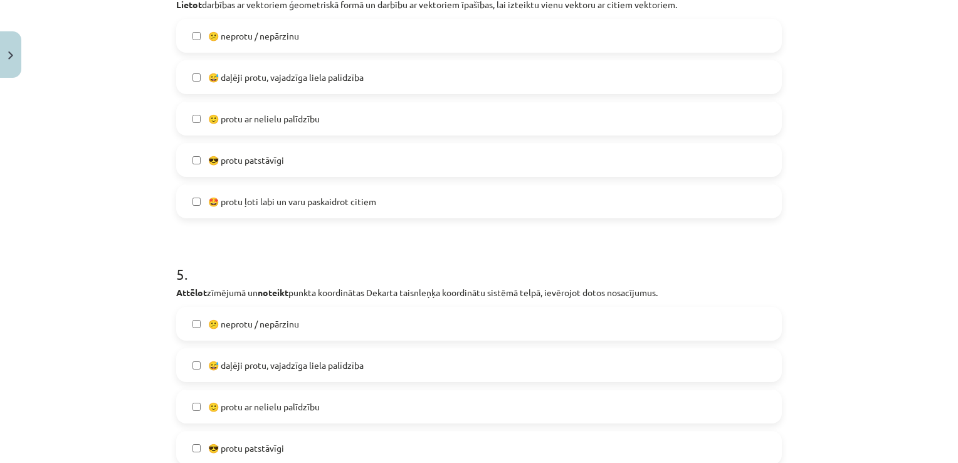
scroll to position [1536, 0]
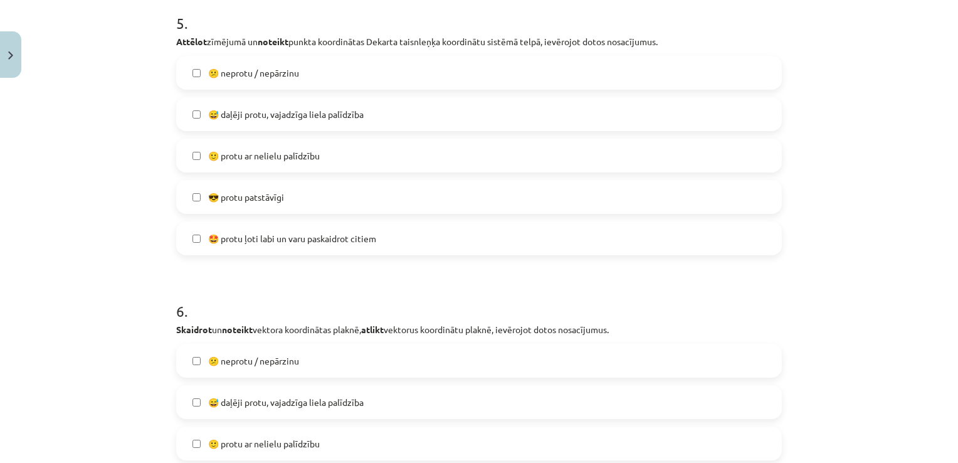
click at [318, 232] on span "🤩 protu ļoti labi un varu paskaidrot citiem" at bounding box center [292, 238] width 168 height 13
click at [293, 171] on div "🙂 protu ar nelielu palīdzību" at bounding box center [479, 156] width 606 height 34
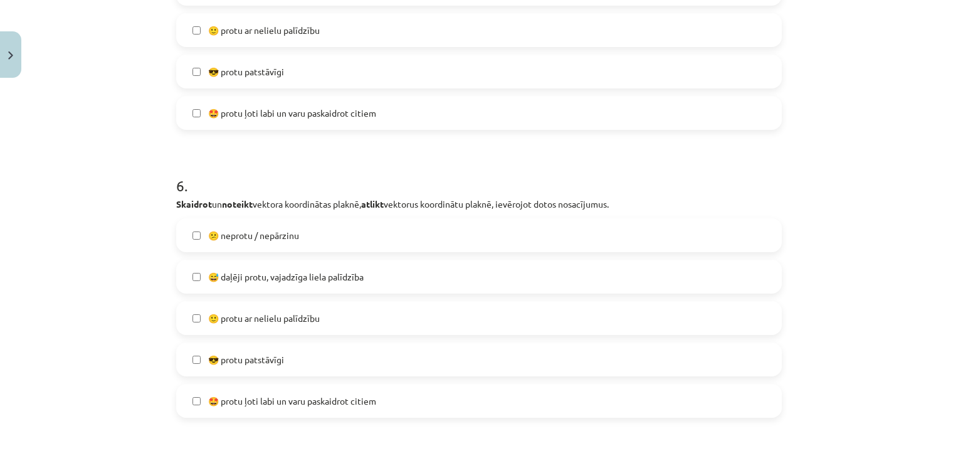
click at [290, 260] on div "😅 daļēji protu, vajadzīga liela palīdzība" at bounding box center [479, 277] width 606 height 34
click at [291, 270] on span "😅 daļēji protu, vajadzīga liela palīdzība" at bounding box center [286, 276] width 156 height 13
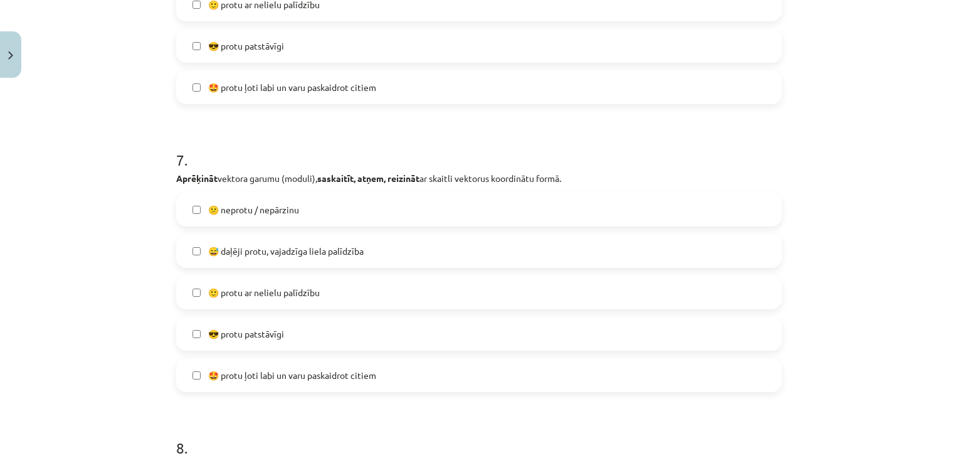
click at [292, 265] on label "😅 daļēji protu, vajadzīga liela palīdzība" at bounding box center [478, 250] width 603 height 31
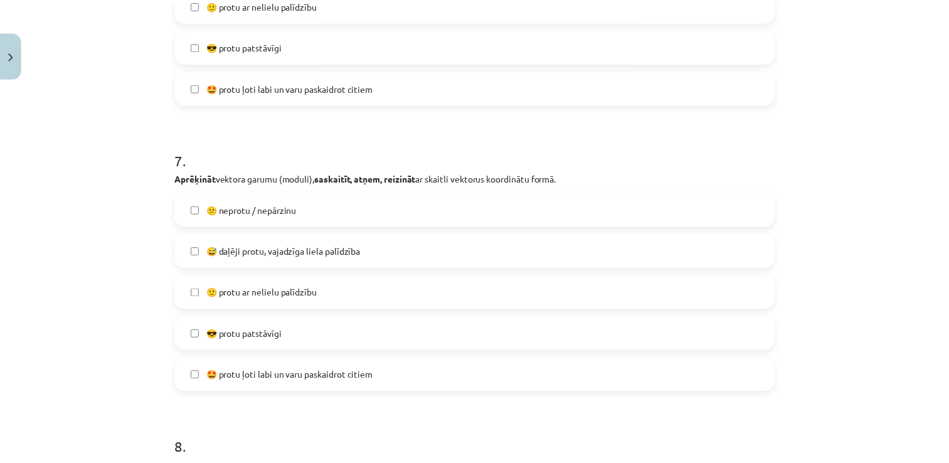
scroll to position [2337, 0]
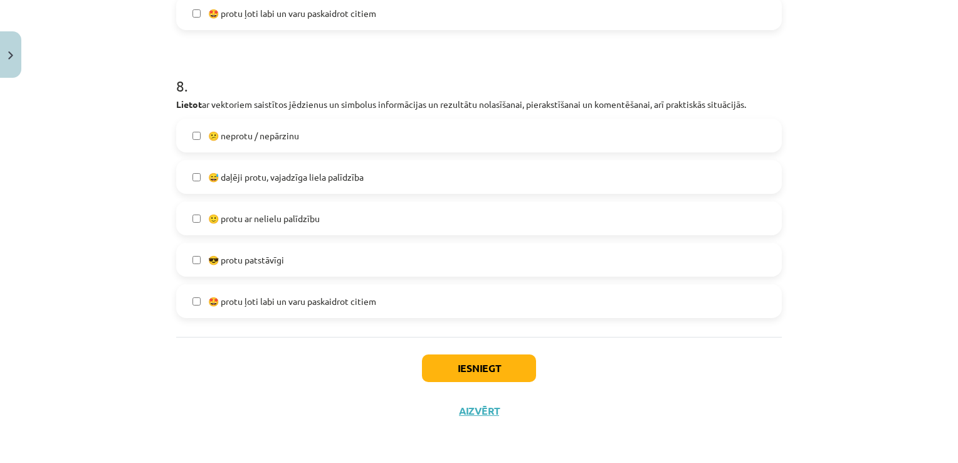
click at [290, 252] on label "😎 protu patstāvīgi" at bounding box center [478, 259] width 603 height 31
click at [499, 366] on button "Iesniegt" at bounding box center [479, 368] width 114 height 28
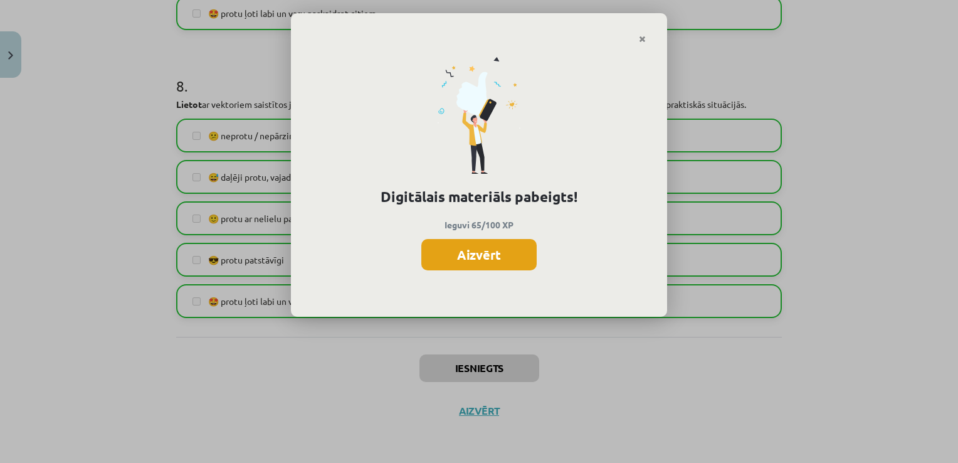
click at [507, 261] on button "Aizvērt" at bounding box center [478, 254] width 115 height 31
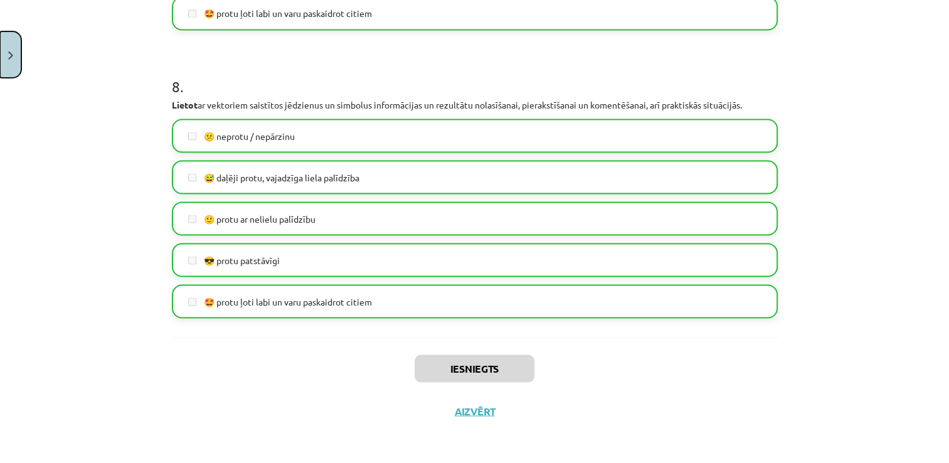
click at [15, 55] on button "Close" at bounding box center [10, 54] width 21 height 46
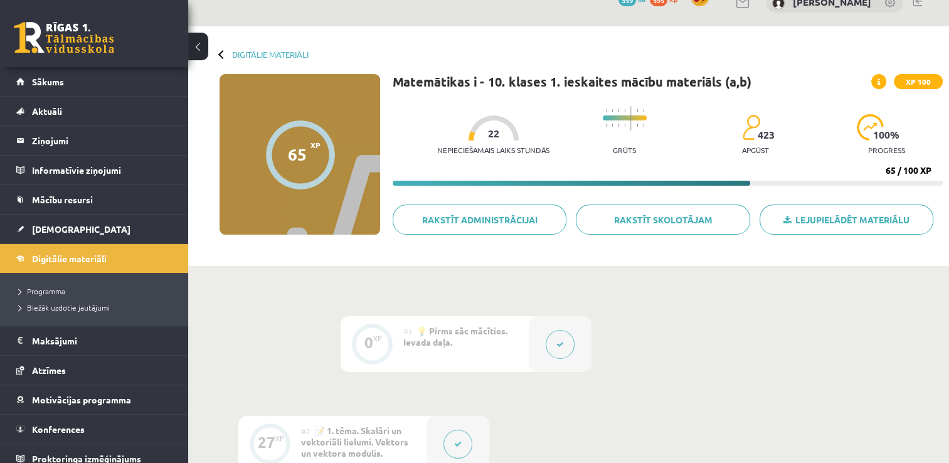
scroll to position [0, 0]
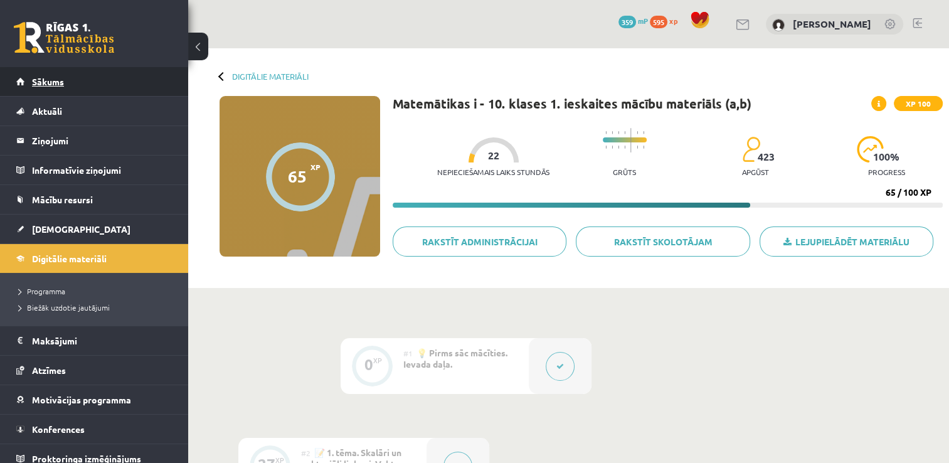
click at [45, 87] on link "Sākums" at bounding box center [94, 81] width 156 height 29
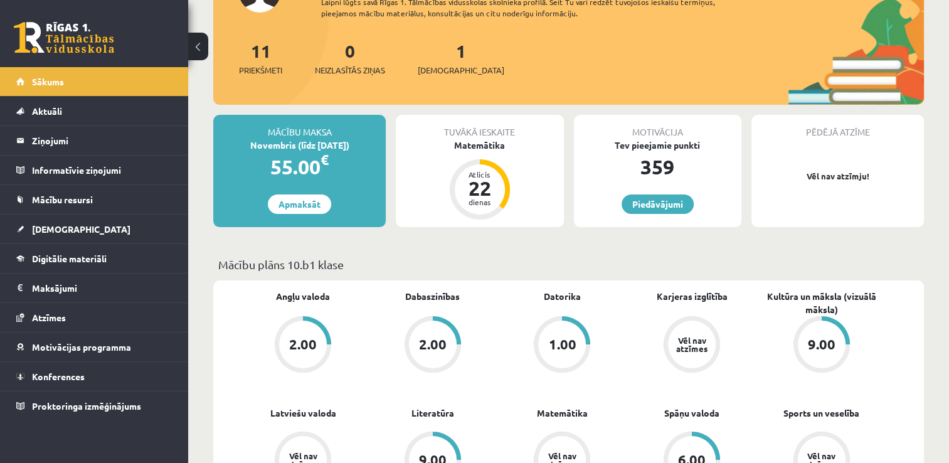
scroll to position [251, 0]
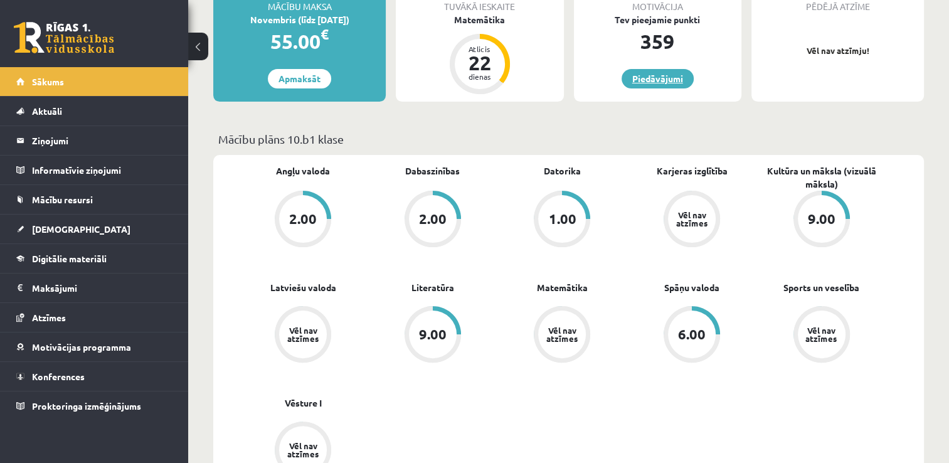
click at [664, 76] on link "Piedāvājumi" at bounding box center [657, 78] width 72 height 19
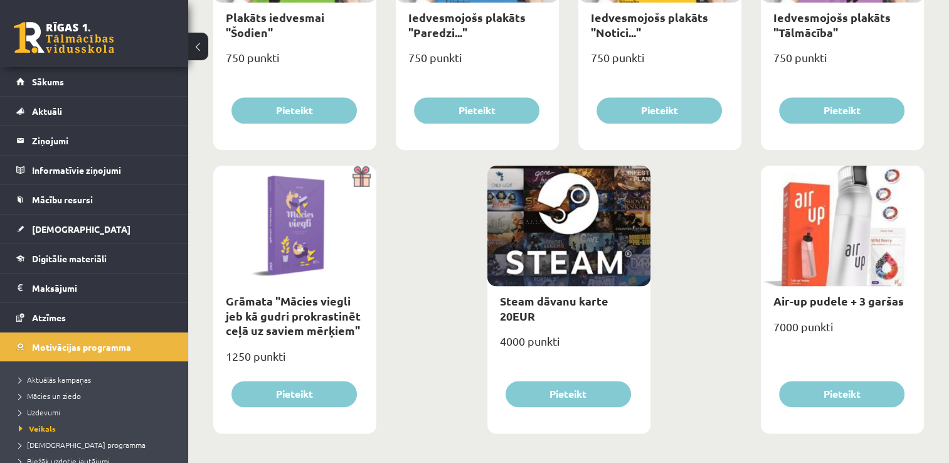
scroll to position [1463, 0]
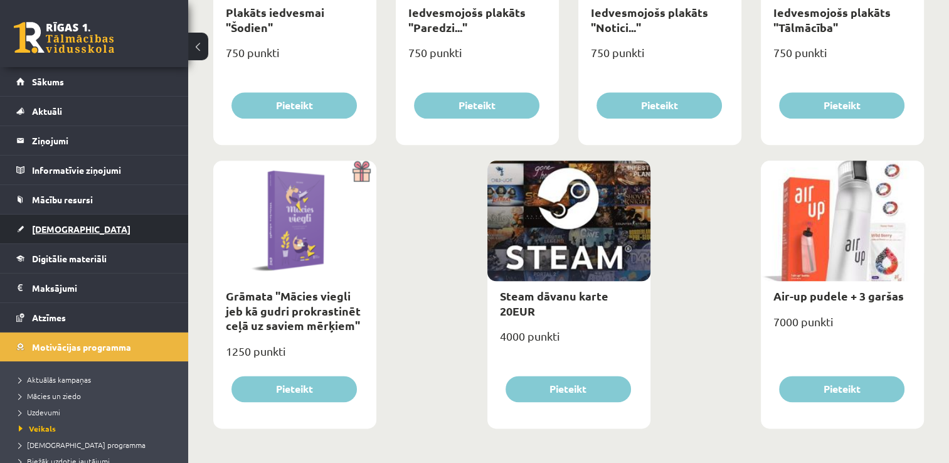
click at [87, 221] on link "[DEMOGRAPHIC_DATA]" at bounding box center [94, 228] width 156 height 29
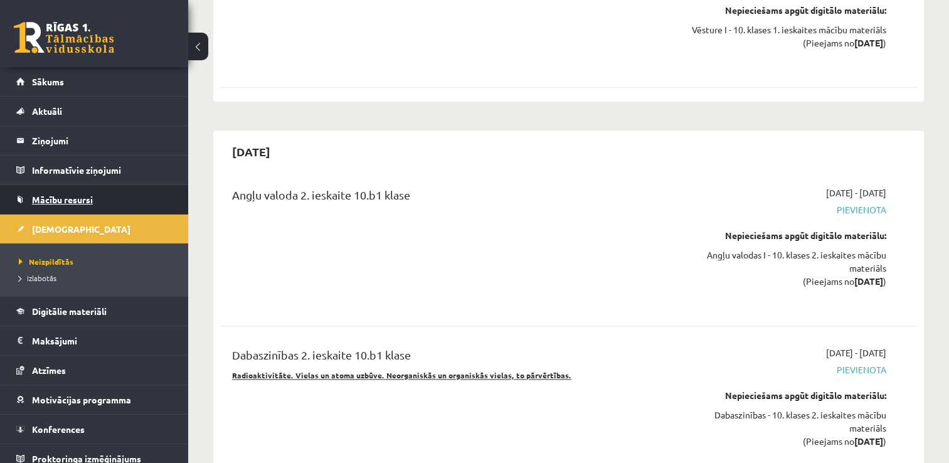
click at [95, 185] on link "Mācību resursi" at bounding box center [94, 199] width 156 height 29
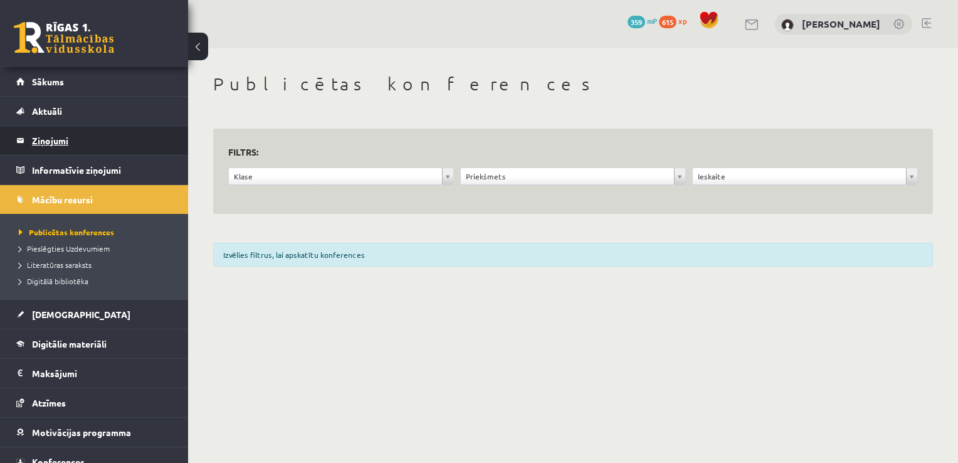
click at [63, 131] on legend "Ziņojumi 0" at bounding box center [102, 140] width 140 height 29
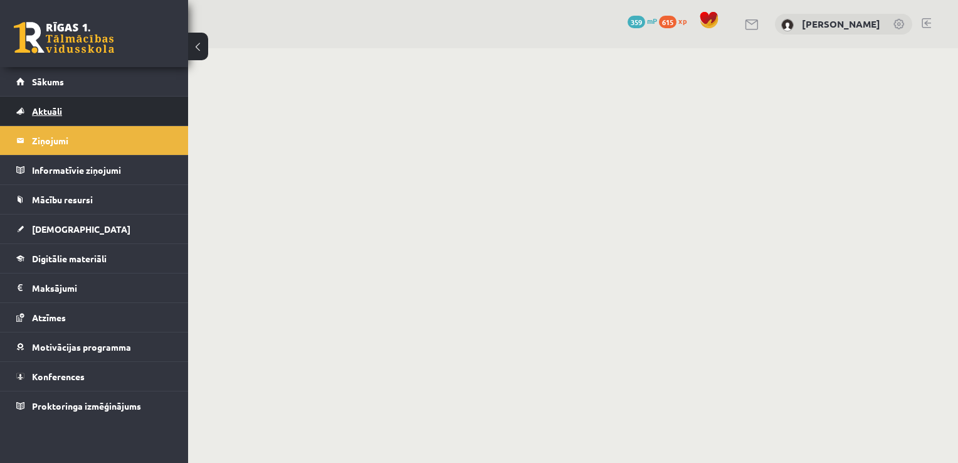
click at [70, 111] on link "Aktuāli" at bounding box center [94, 111] width 156 height 29
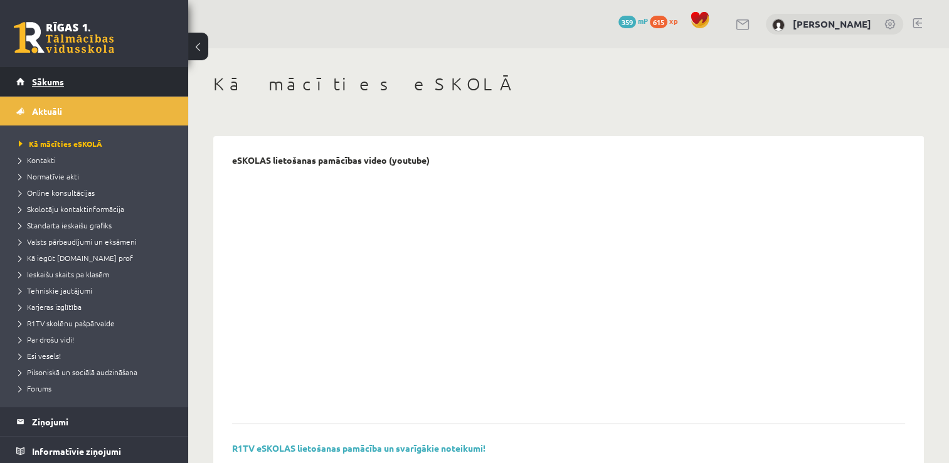
click at [76, 82] on link "Sākums" at bounding box center [94, 81] width 156 height 29
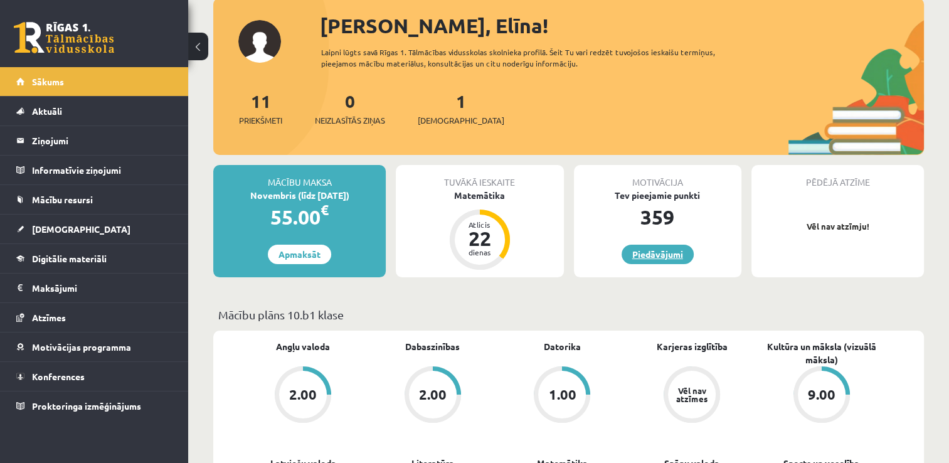
scroll to position [63, 0]
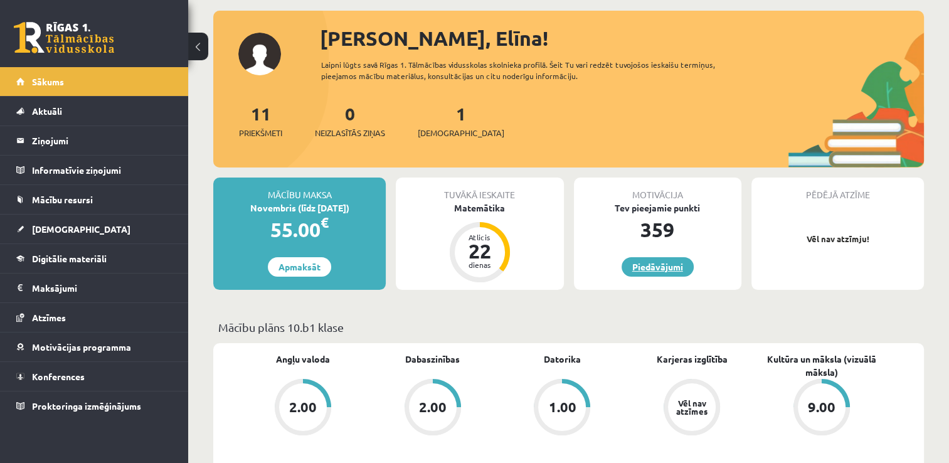
click at [648, 263] on link "Piedāvājumi" at bounding box center [657, 266] width 72 height 19
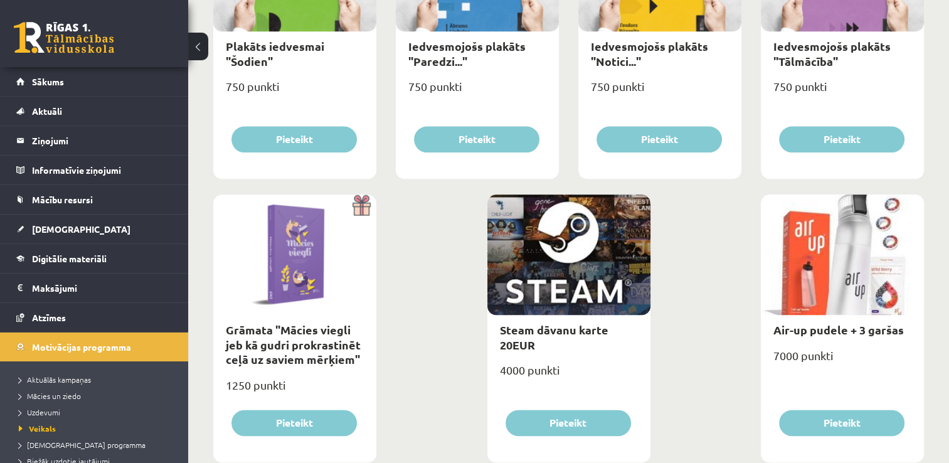
scroll to position [1463, 0]
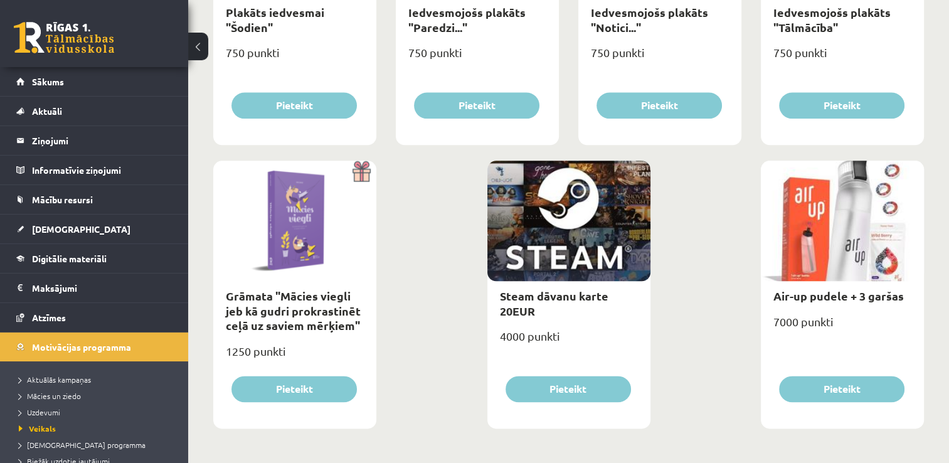
click at [557, 282] on div "Steam dāvanu karte 20EUR" at bounding box center [568, 303] width 163 height 45
click at [569, 228] on div at bounding box center [568, 221] width 163 height 120
click at [61, 98] on link "Aktuāli" at bounding box center [94, 111] width 156 height 29
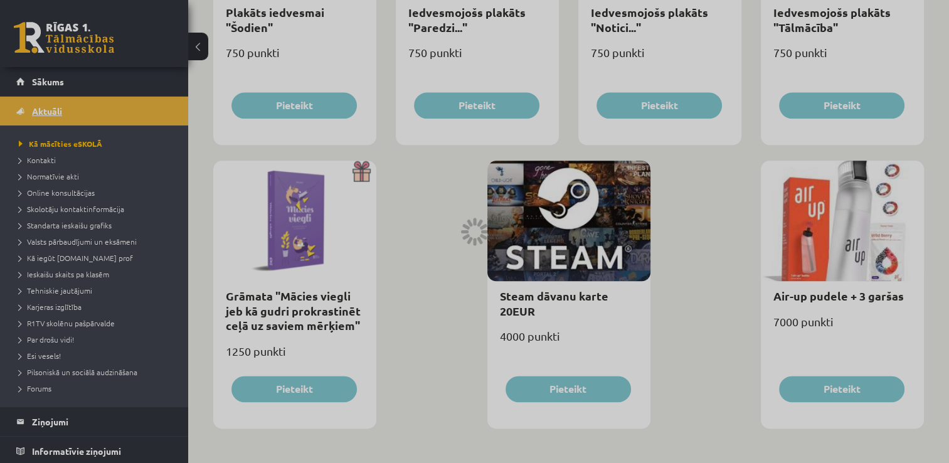
scroll to position [903, 0]
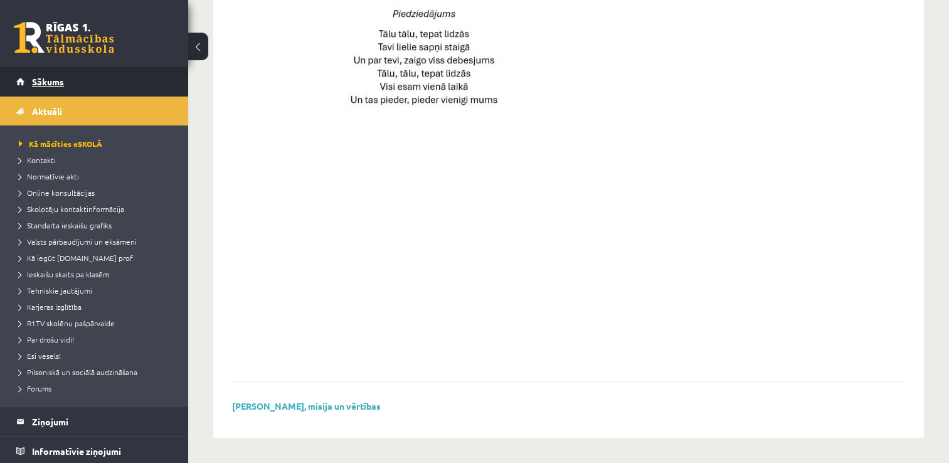
click at [71, 75] on link "Sākums" at bounding box center [94, 81] width 156 height 29
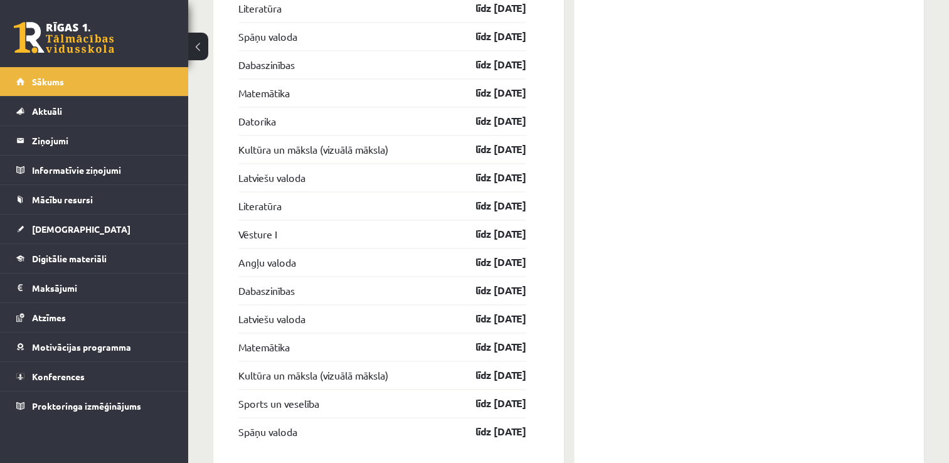
scroll to position [1820, 0]
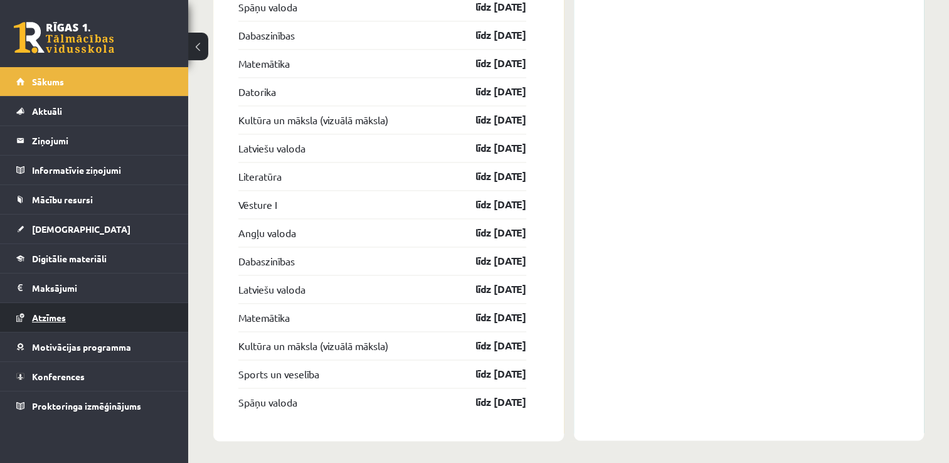
click at [127, 306] on link "Atzīmes" at bounding box center [94, 317] width 156 height 29
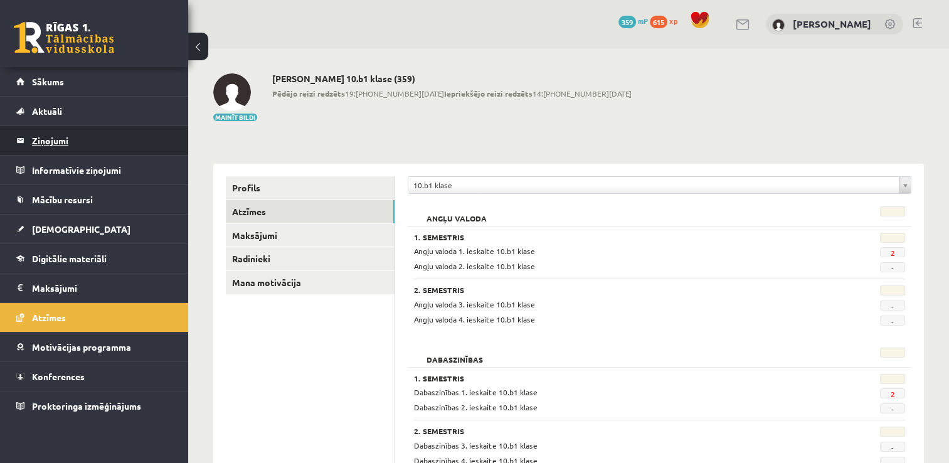
click at [73, 154] on legend "Ziņojumi 0" at bounding box center [102, 140] width 140 height 29
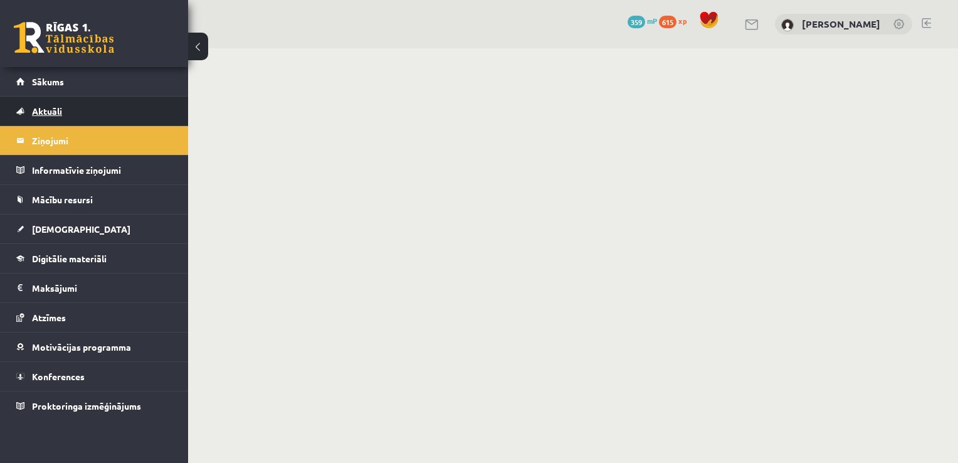
click at [48, 109] on span "Aktuāli" at bounding box center [47, 110] width 30 height 11
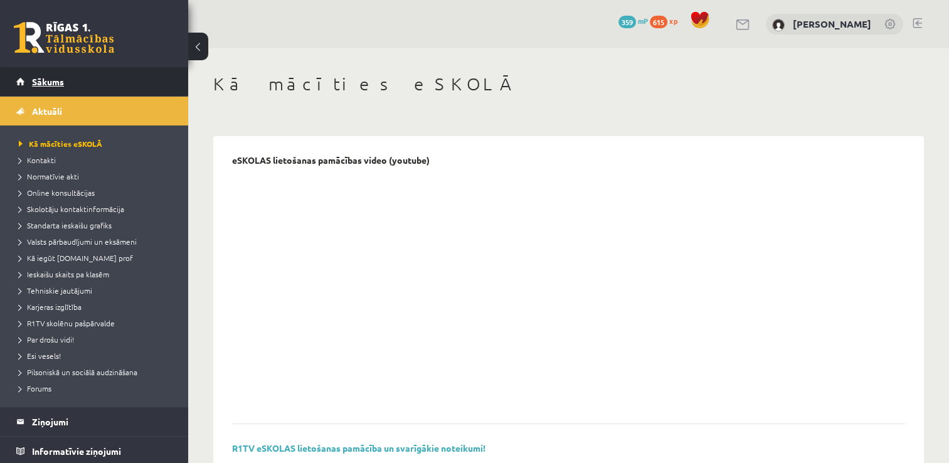
click at [88, 88] on link "Sākums" at bounding box center [94, 81] width 156 height 29
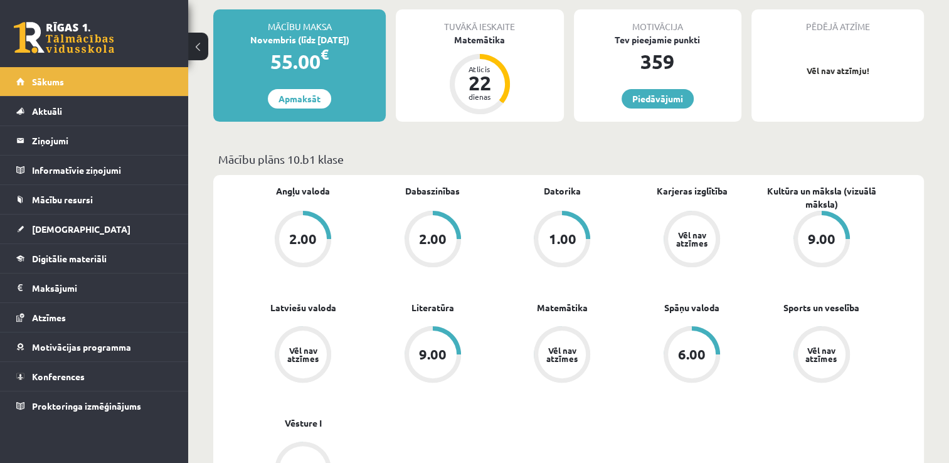
scroll to position [314, 0]
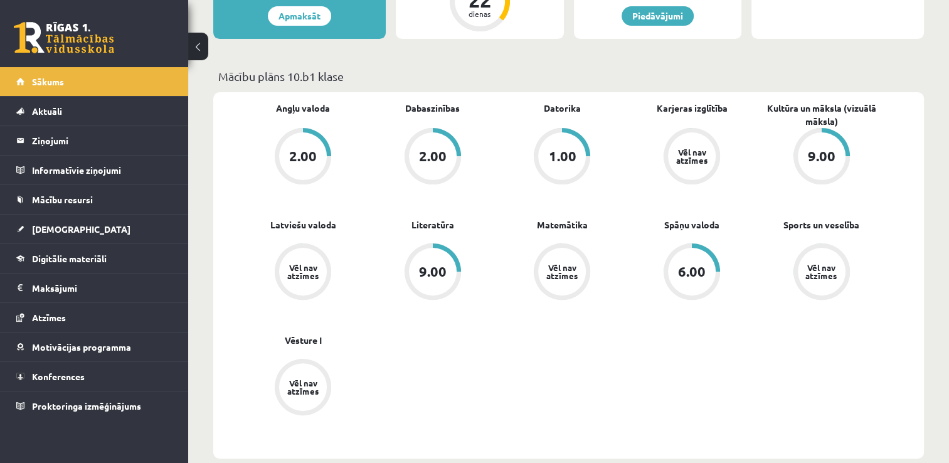
click at [705, 277] on div "6.00" at bounding box center [692, 272] width 48 height 48
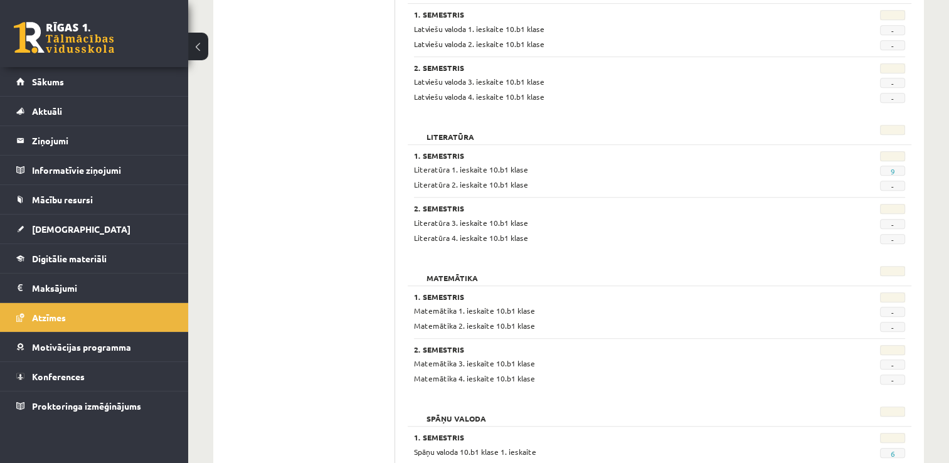
scroll to position [941, 0]
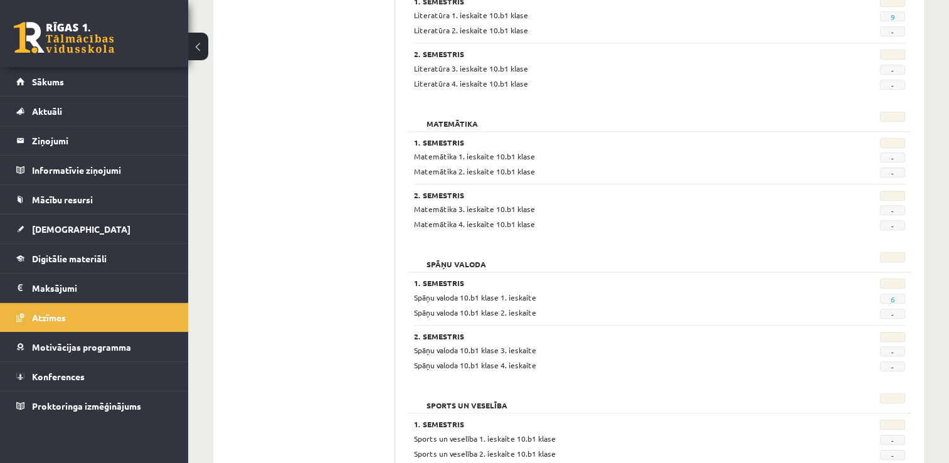
click at [887, 297] on span "6" at bounding box center [892, 298] width 25 height 10
click at [895, 297] on span "6" at bounding box center [892, 298] width 25 height 10
click at [891, 297] on link "6" at bounding box center [892, 299] width 4 height 10
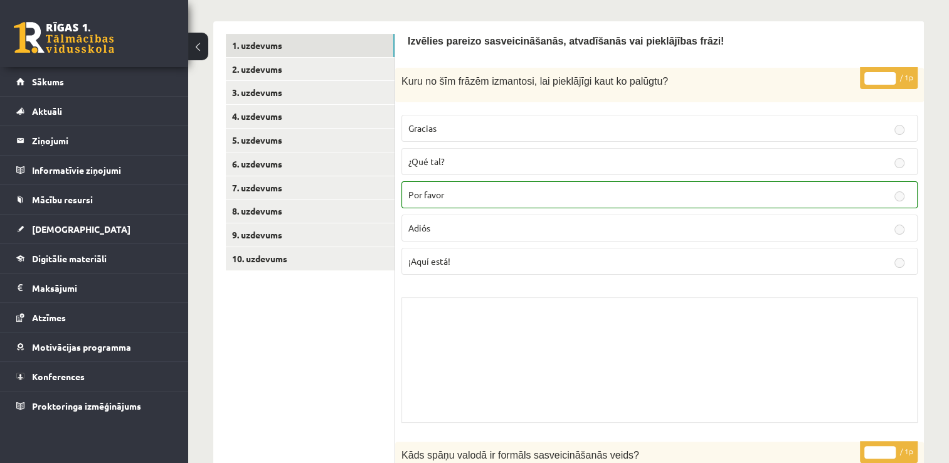
scroll to position [188, 0]
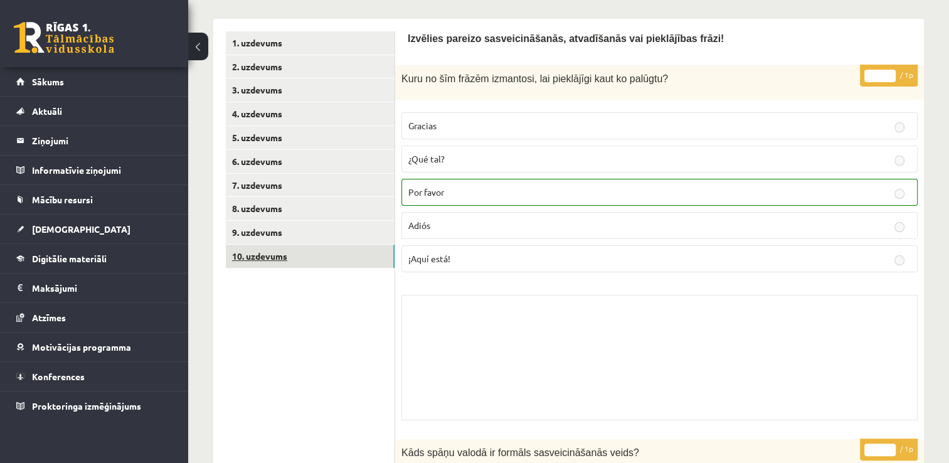
click at [296, 265] on link "10. uzdevums" at bounding box center [310, 256] width 169 height 23
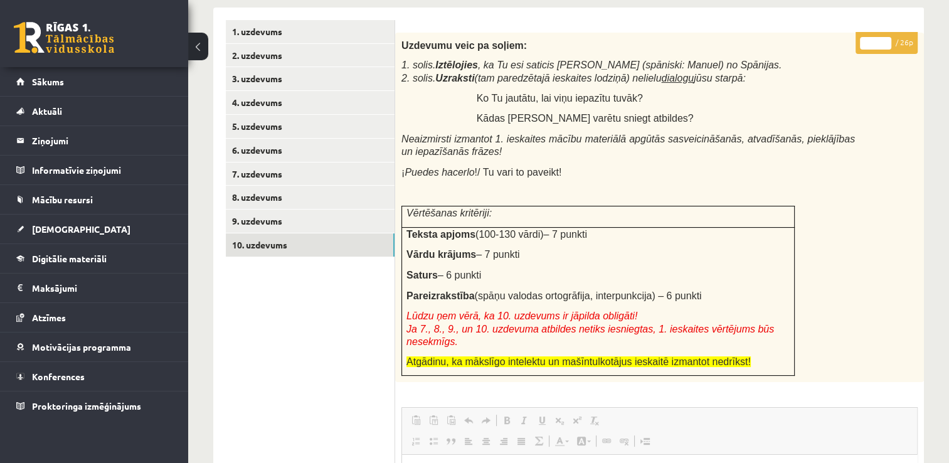
scroll to position [128, 0]
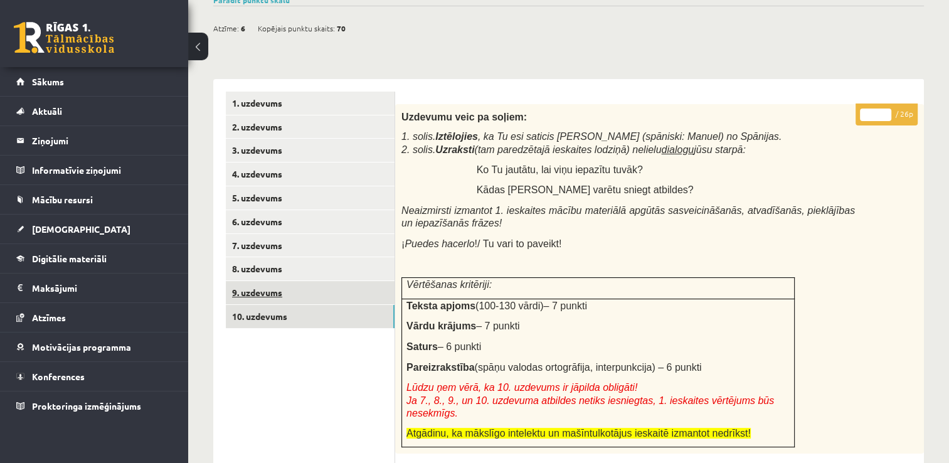
click at [291, 293] on link "9. uzdevums" at bounding box center [310, 292] width 169 height 23
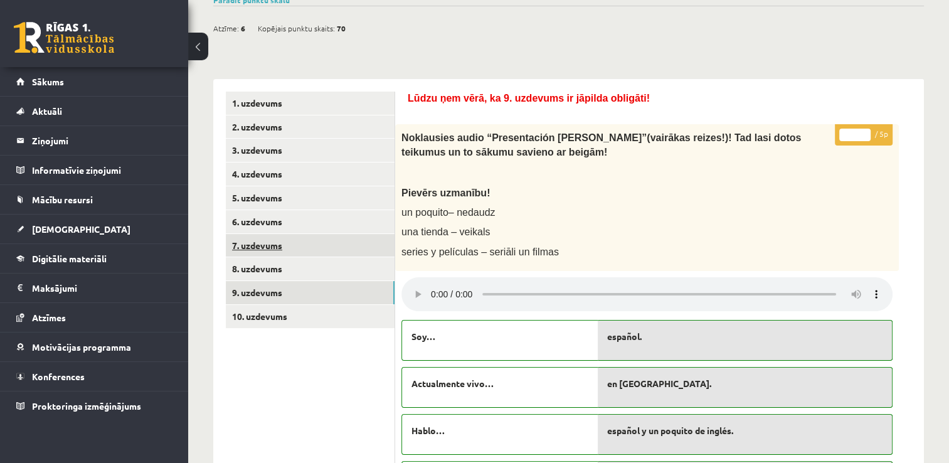
click at [282, 250] on link "7. uzdevums" at bounding box center [310, 245] width 169 height 23
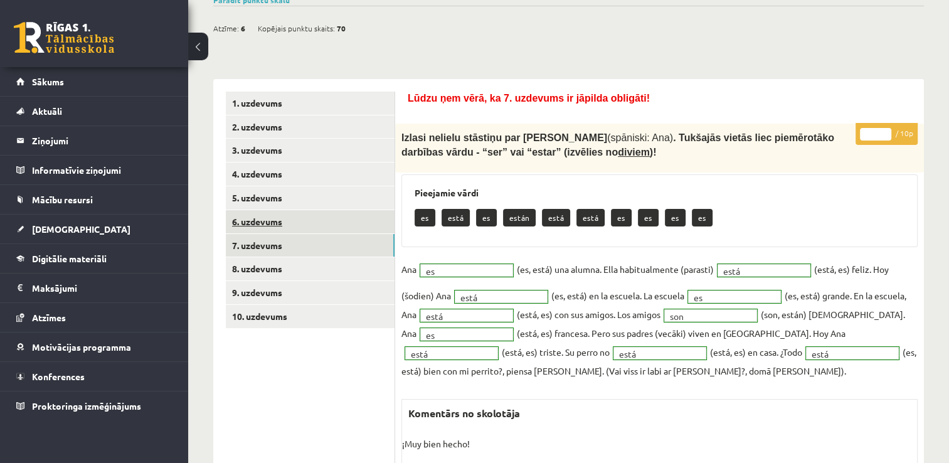
click at [284, 219] on link "6. uzdevums" at bounding box center [310, 221] width 169 height 23
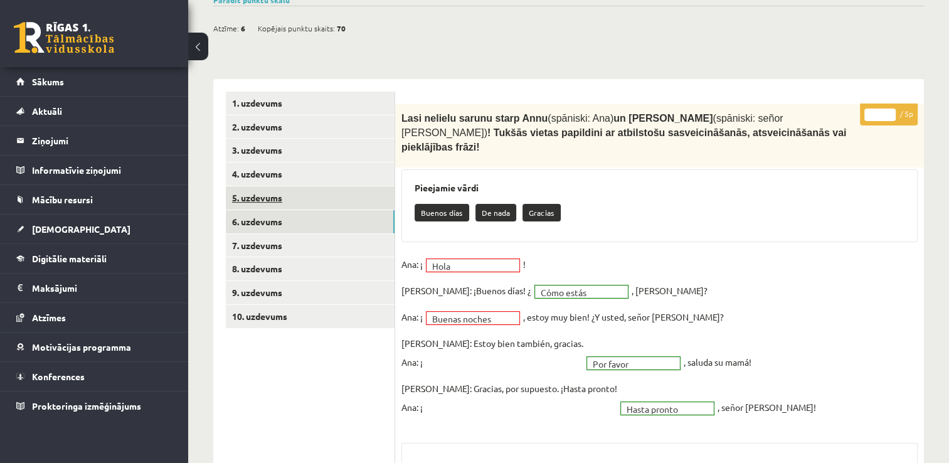
click at [300, 192] on link "5. uzdevums" at bounding box center [310, 197] width 169 height 23
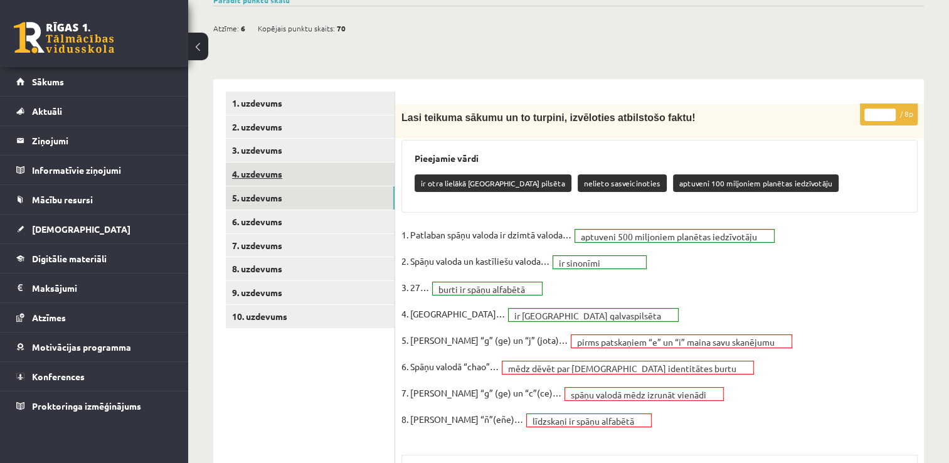
click at [305, 166] on link "4. uzdevums" at bounding box center [310, 173] width 169 height 23
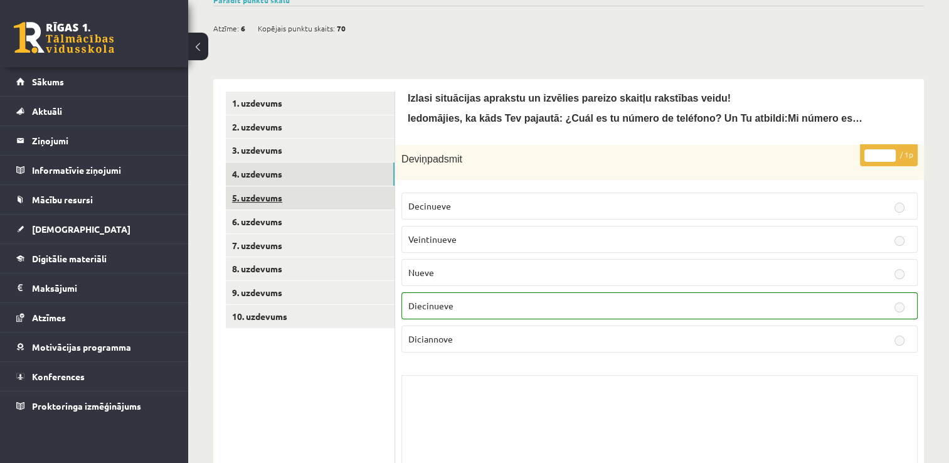
click at [294, 197] on link "5. uzdevums" at bounding box center [310, 197] width 169 height 23
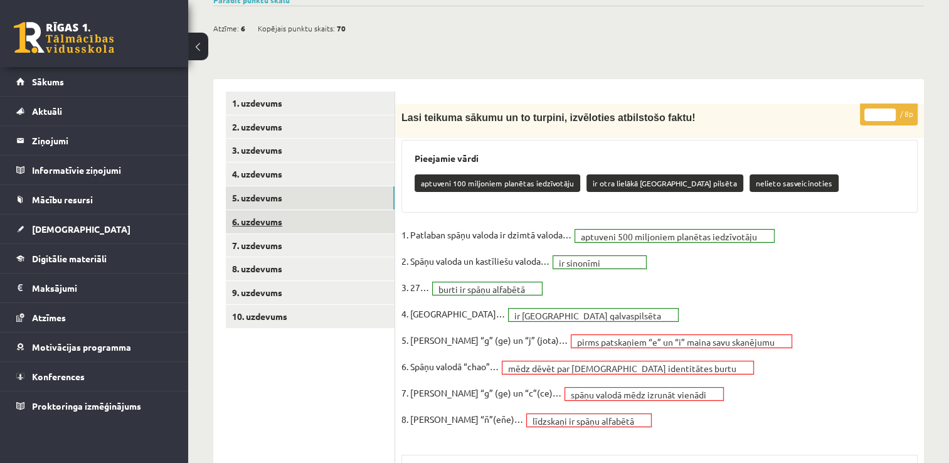
click at [273, 214] on link "6. uzdevums" at bounding box center [310, 221] width 169 height 23
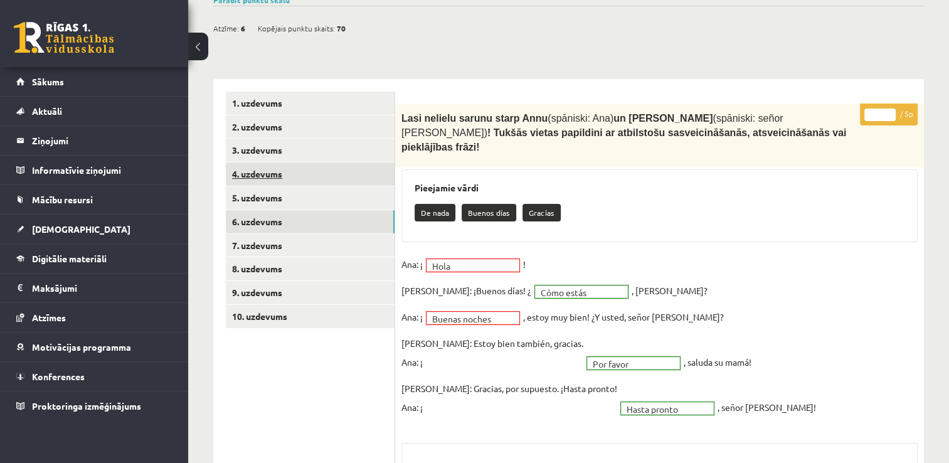
click at [268, 169] on link "4. uzdevums" at bounding box center [310, 173] width 169 height 23
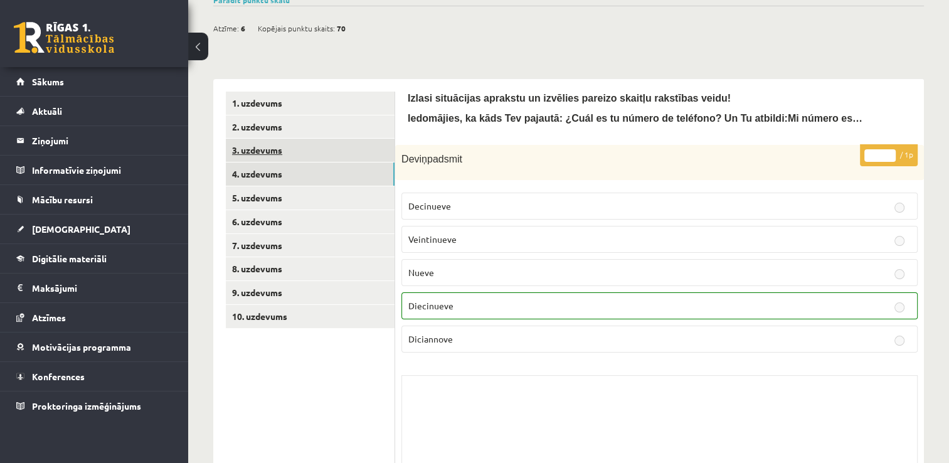
click at [292, 154] on link "3. uzdevums" at bounding box center [310, 150] width 169 height 23
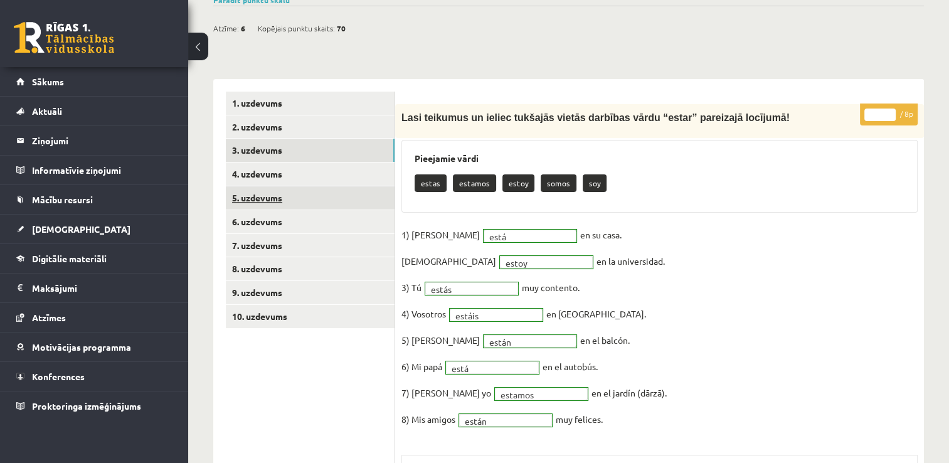
click at [295, 202] on link "5. uzdevums" at bounding box center [310, 197] width 169 height 23
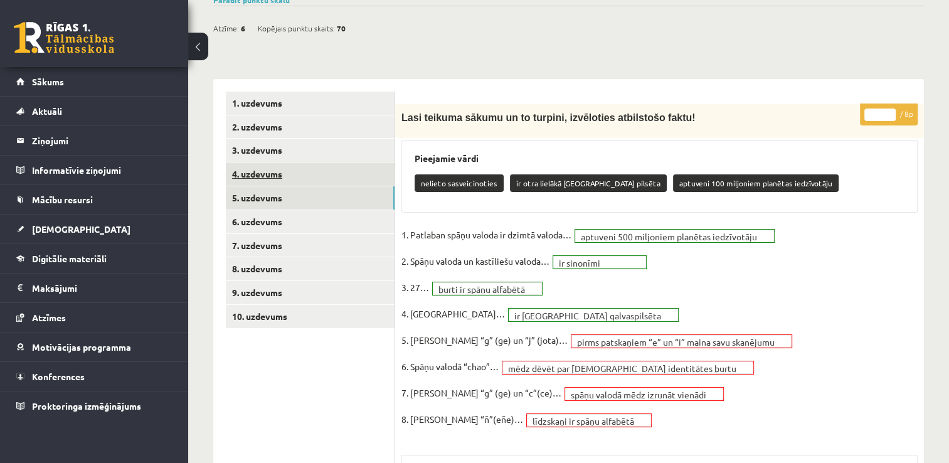
click at [306, 164] on link "4. uzdevums" at bounding box center [310, 173] width 169 height 23
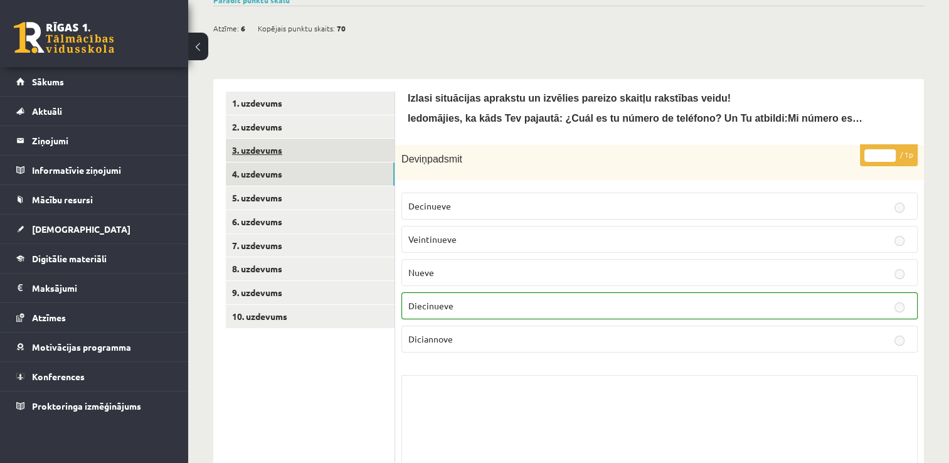
click at [309, 150] on link "3. uzdevums" at bounding box center [310, 150] width 169 height 23
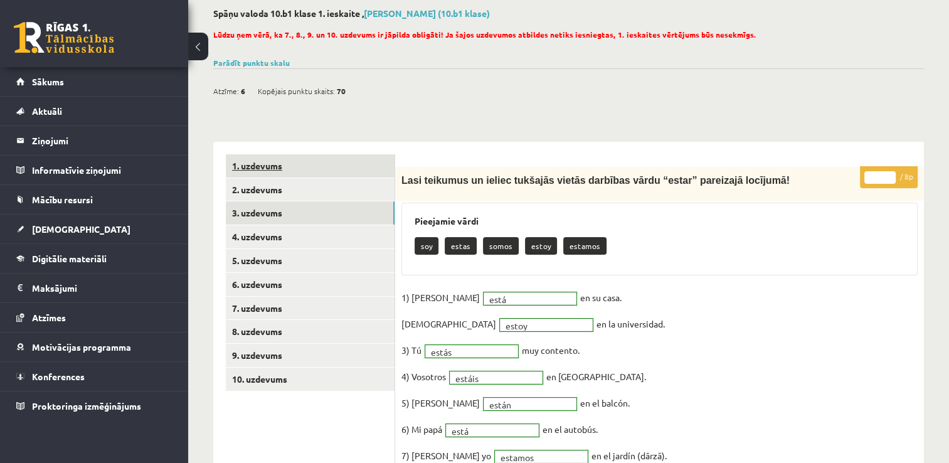
scroll to position [38, 0]
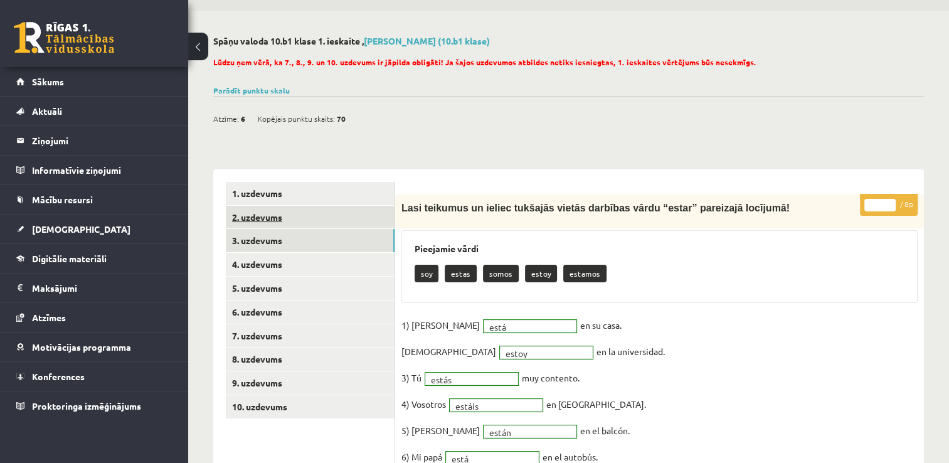
click at [317, 209] on link "2. uzdevums" at bounding box center [310, 217] width 169 height 23
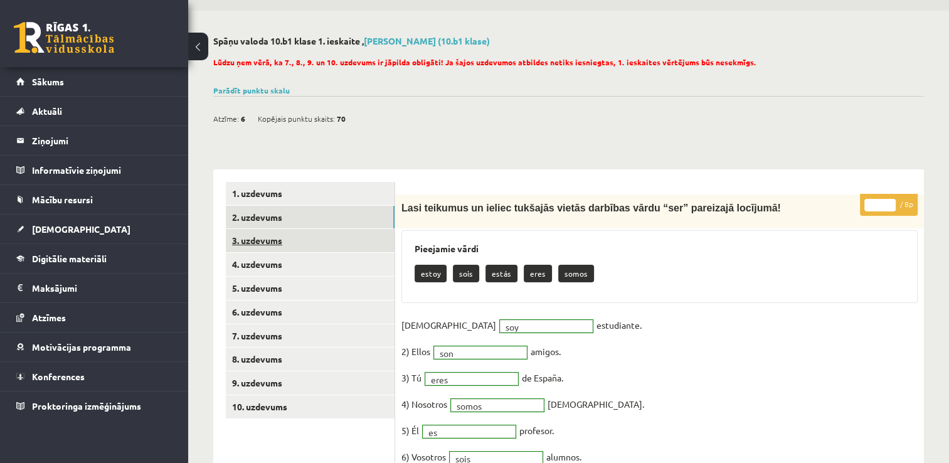
click at [315, 251] on link "3. uzdevums" at bounding box center [310, 240] width 169 height 23
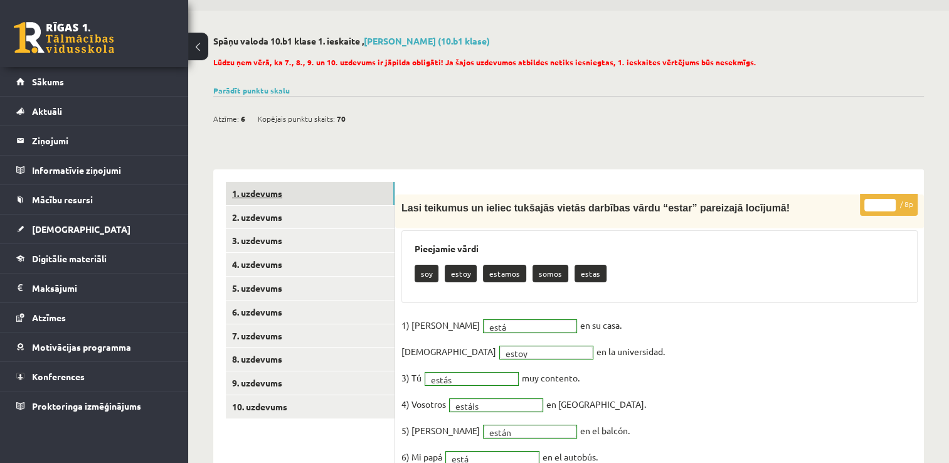
click at [327, 201] on link "1. uzdevums" at bounding box center [310, 193] width 169 height 23
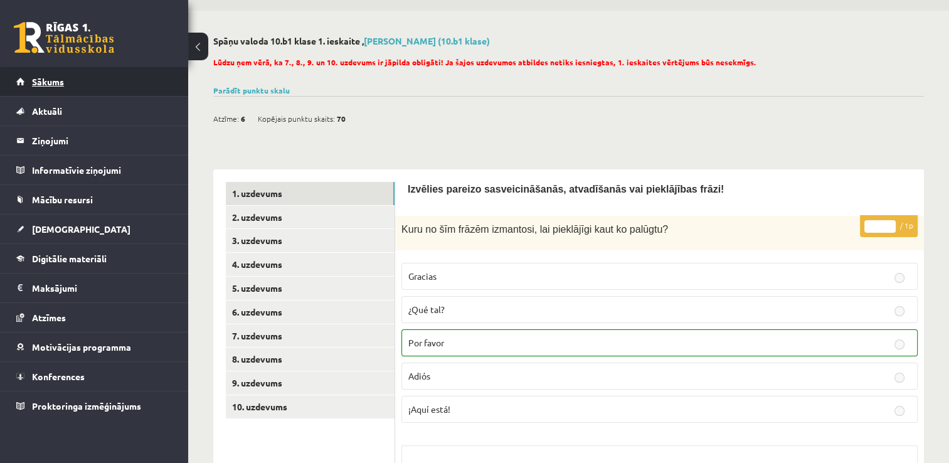
click at [119, 82] on link "Sākums" at bounding box center [94, 81] width 156 height 29
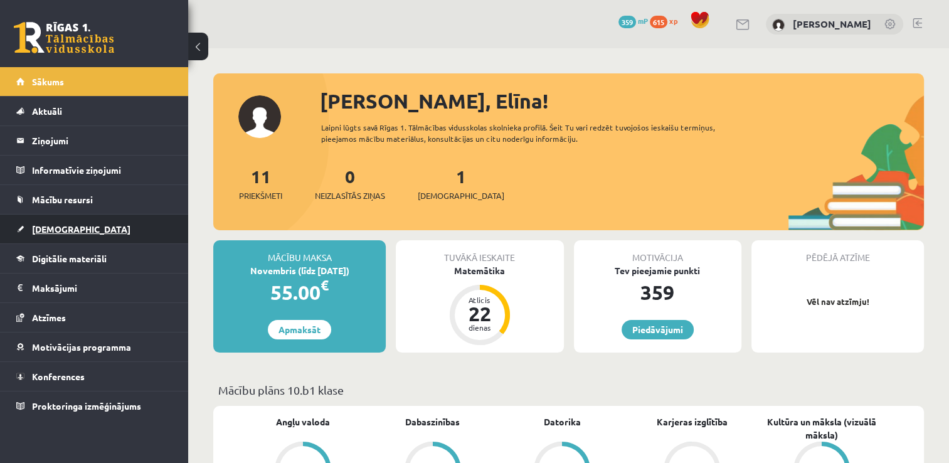
click at [88, 221] on link "[DEMOGRAPHIC_DATA]" at bounding box center [94, 228] width 156 height 29
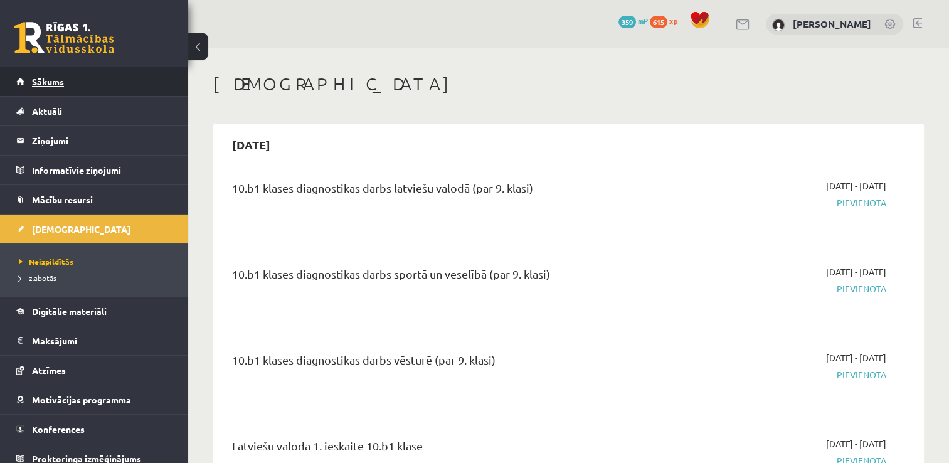
click at [90, 79] on link "Sākums" at bounding box center [94, 81] width 156 height 29
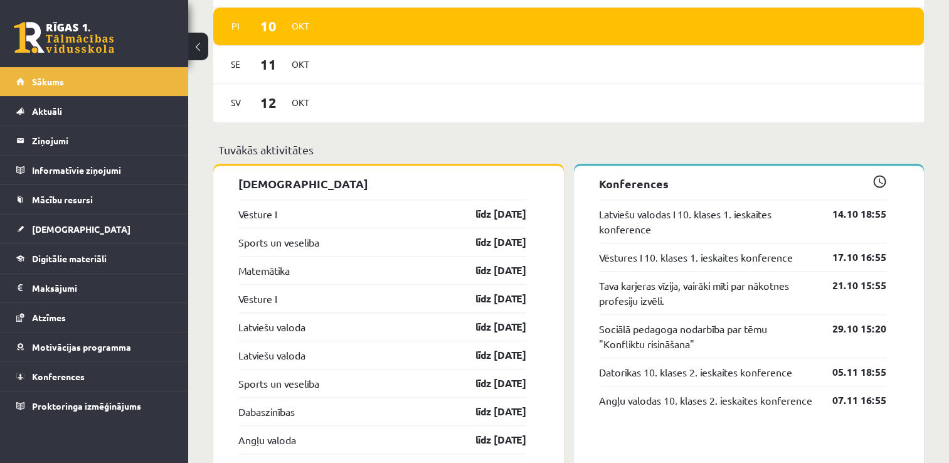
scroll to position [1129, 0]
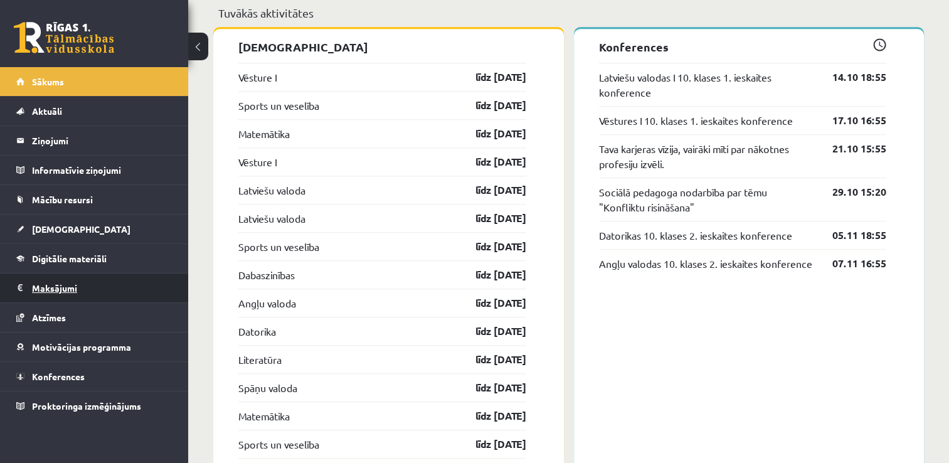
click at [115, 285] on legend "Maksājumi 0" at bounding box center [102, 287] width 140 height 29
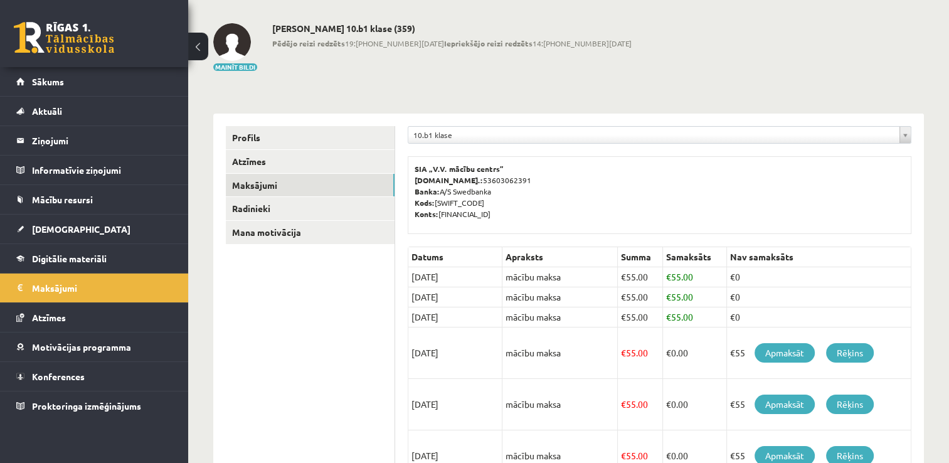
scroll to position [48, 0]
